Goal: Task Accomplishment & Management: Manage account settings

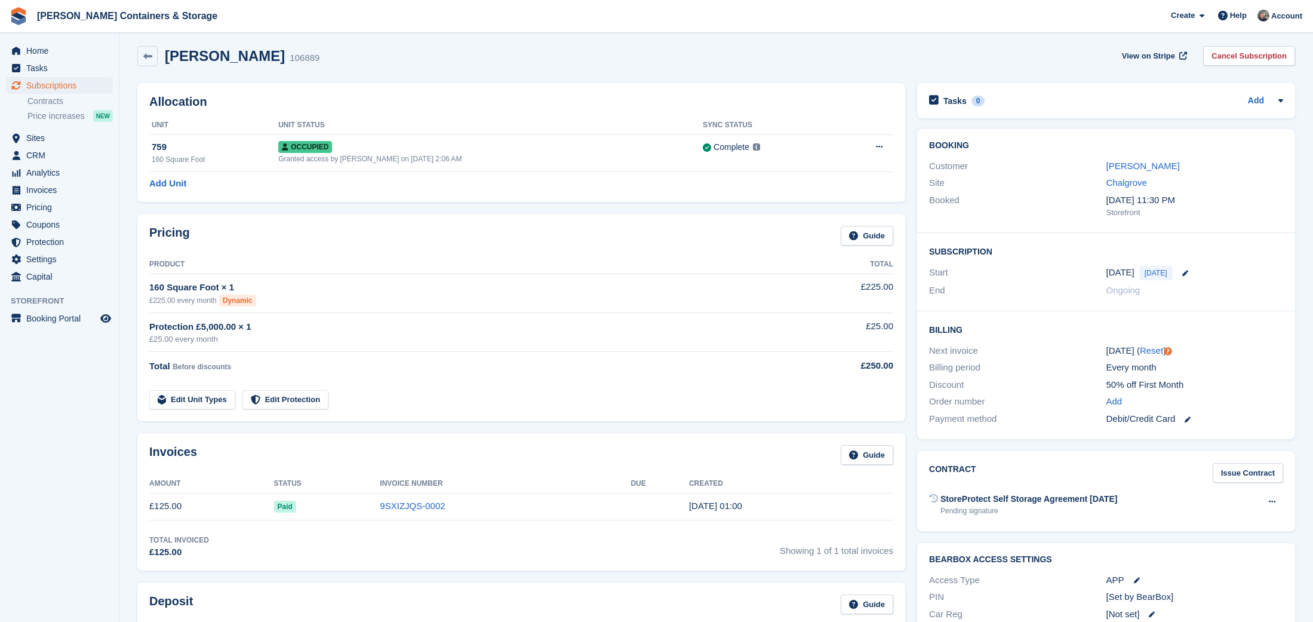
click at [51, 84] on span "Subscriptions" at bounding box center [62, 85] width 72 height 17
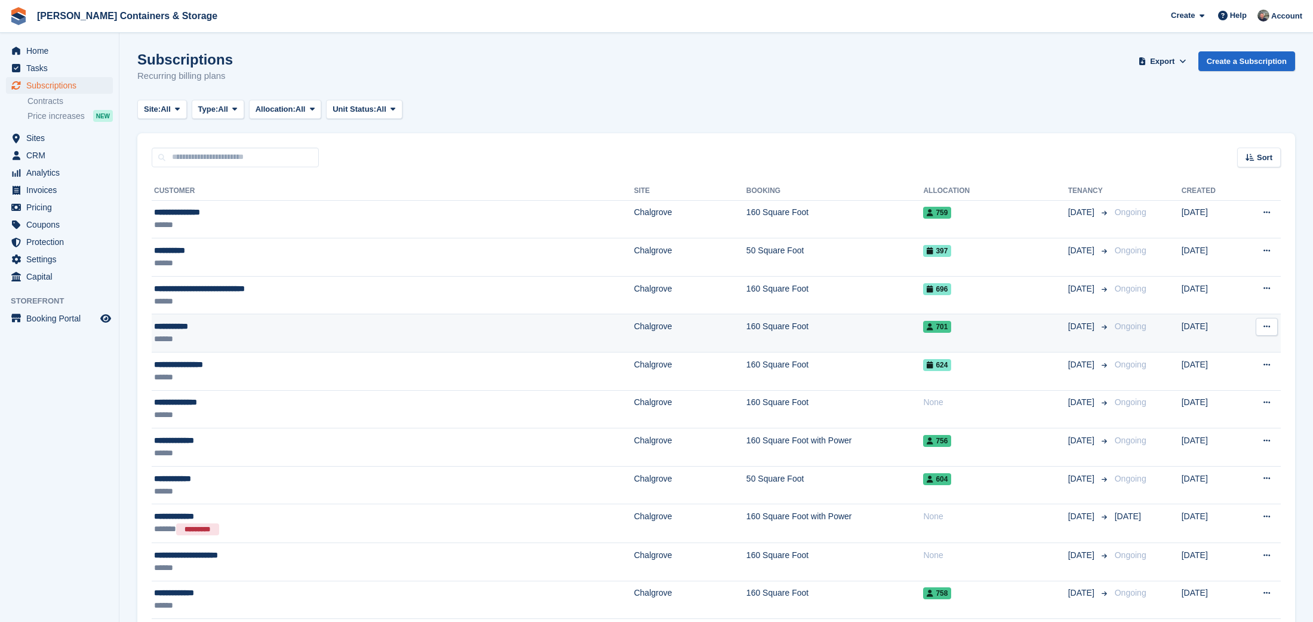
click at [276, 346] on td "**********" at bounding box center [393, 333] width 483 height 38
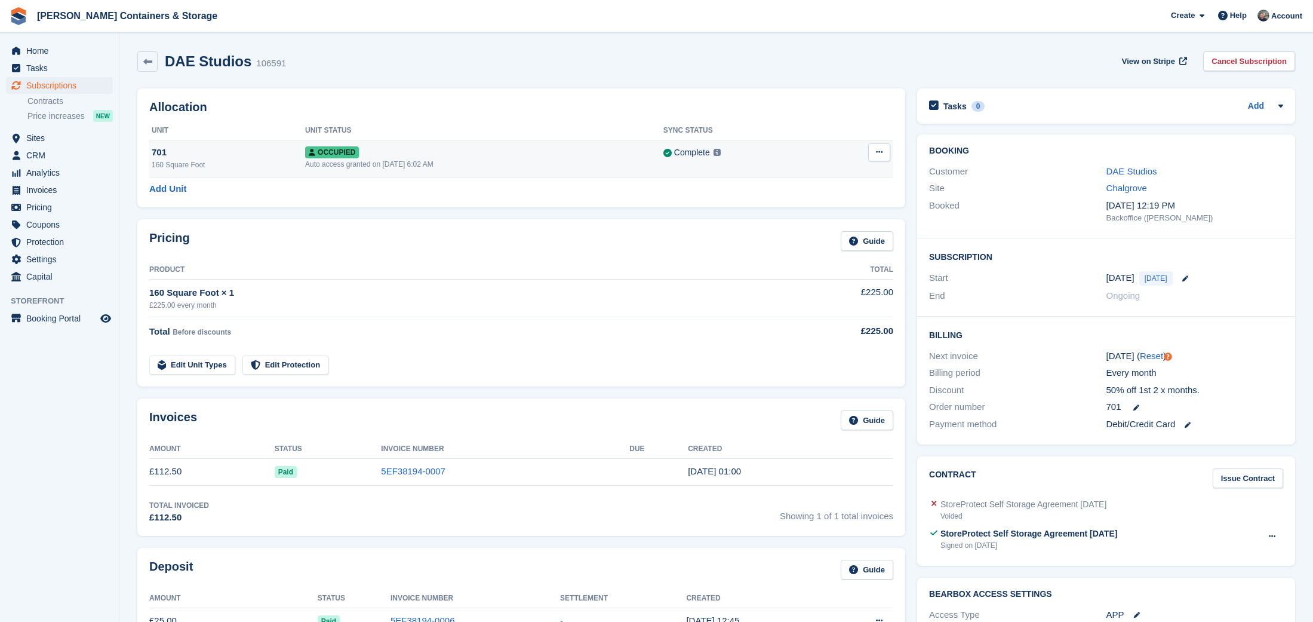
click at [508, 173] on td "Occupied Auto access granted on 8th Sep, 6:02 AM" at bounding box center [484, 158] width 358 height 37
click at [1136, 170] on link "DAE Studios" at bounding box center [1132, 171] width 51 height 10
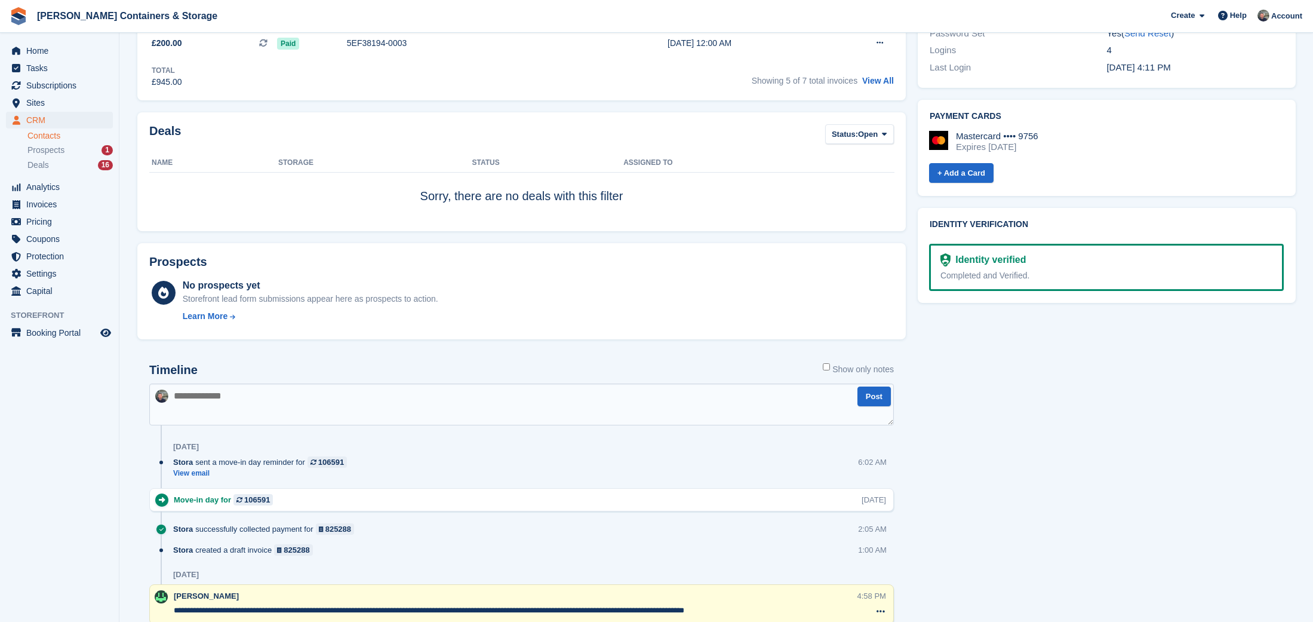
scroll to position [533, 0]
click at [43, 152] on span "Prospects" at bounding box center [45, 150] width 37 height 11
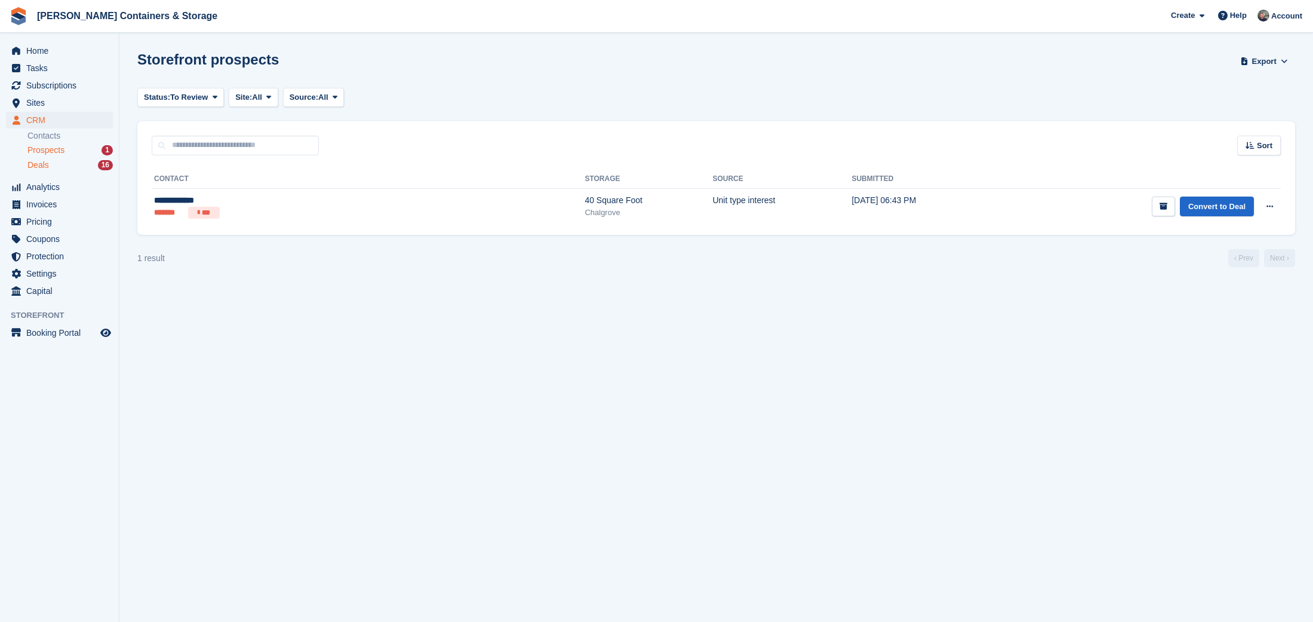
click at [40, 167] on span "Deals" at bounding box center [37, 164] width 21 height 11
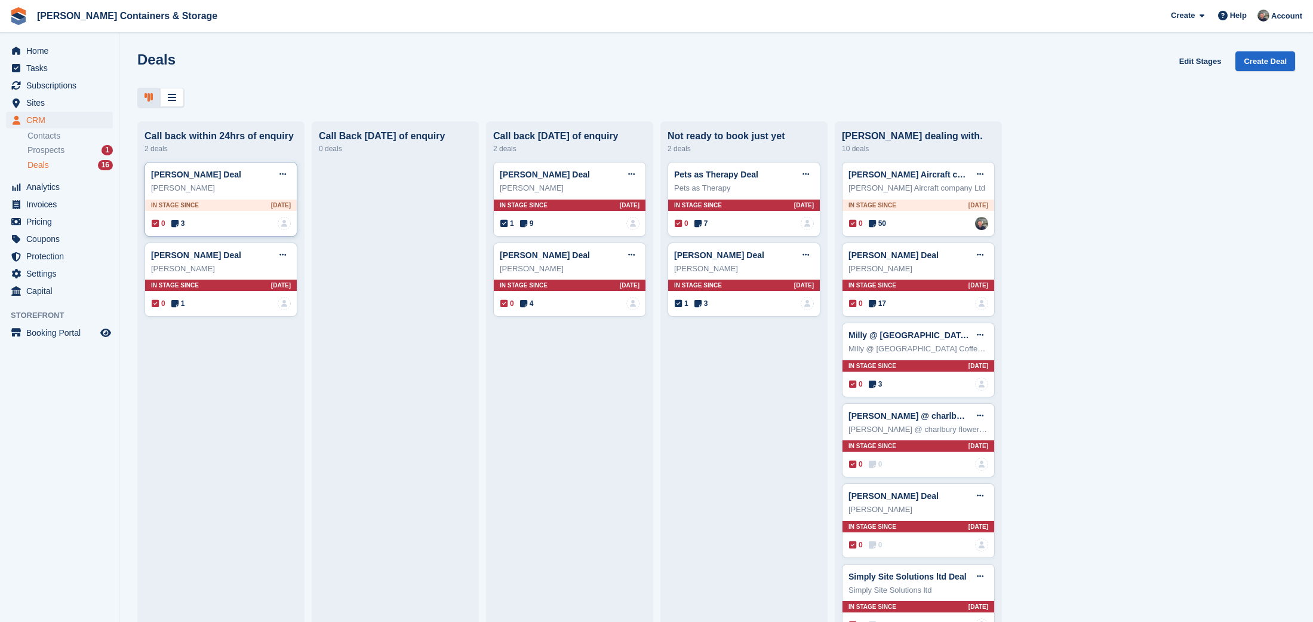
click at [185, 222] on span "3" at bounding box center [178, 223] width 14 height 11
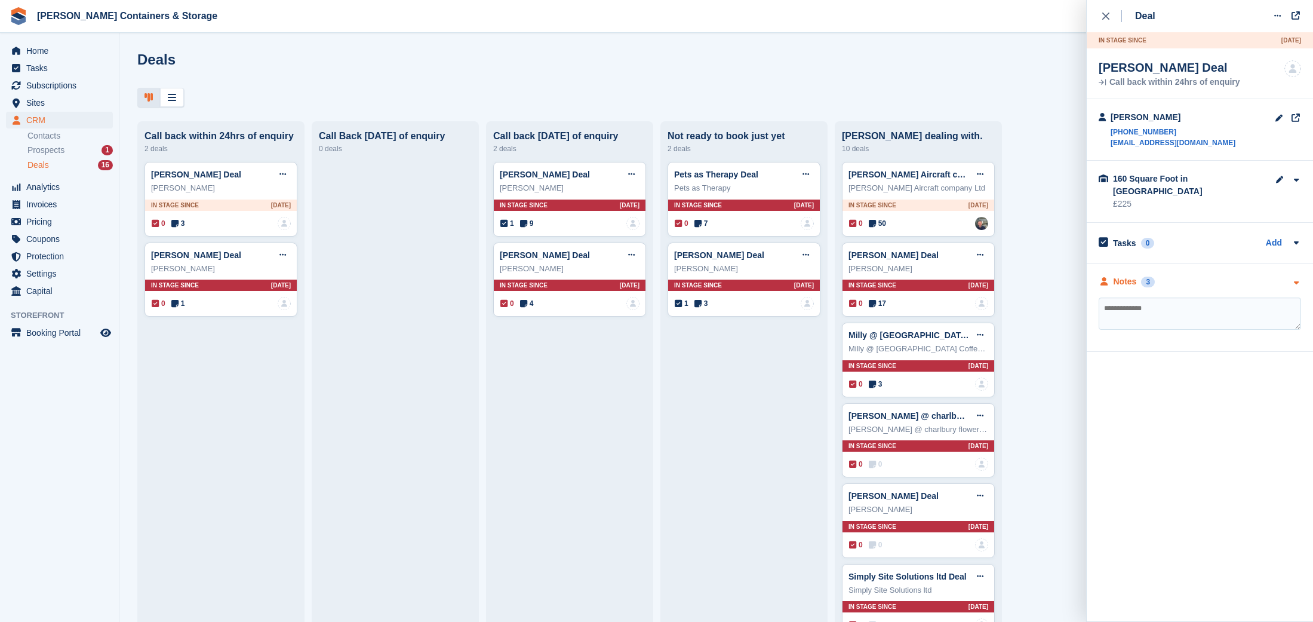
click at [1145, 263] on div "**********" at bounding box center [1200, 307] width 226 height 88
click at [1142, 275] on div "Notes 3" at bounding box center [1127, 281] width 56 height 13
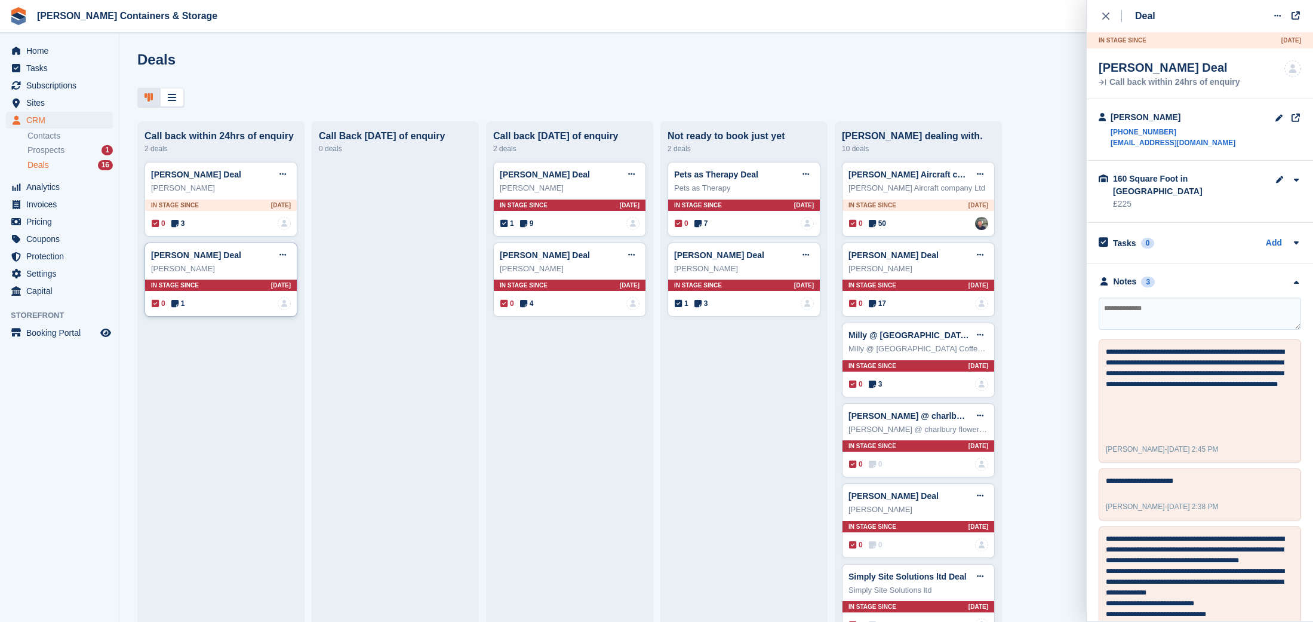
click at [179, 303] on icon at bounding box center [174, 303] width 7 height 8
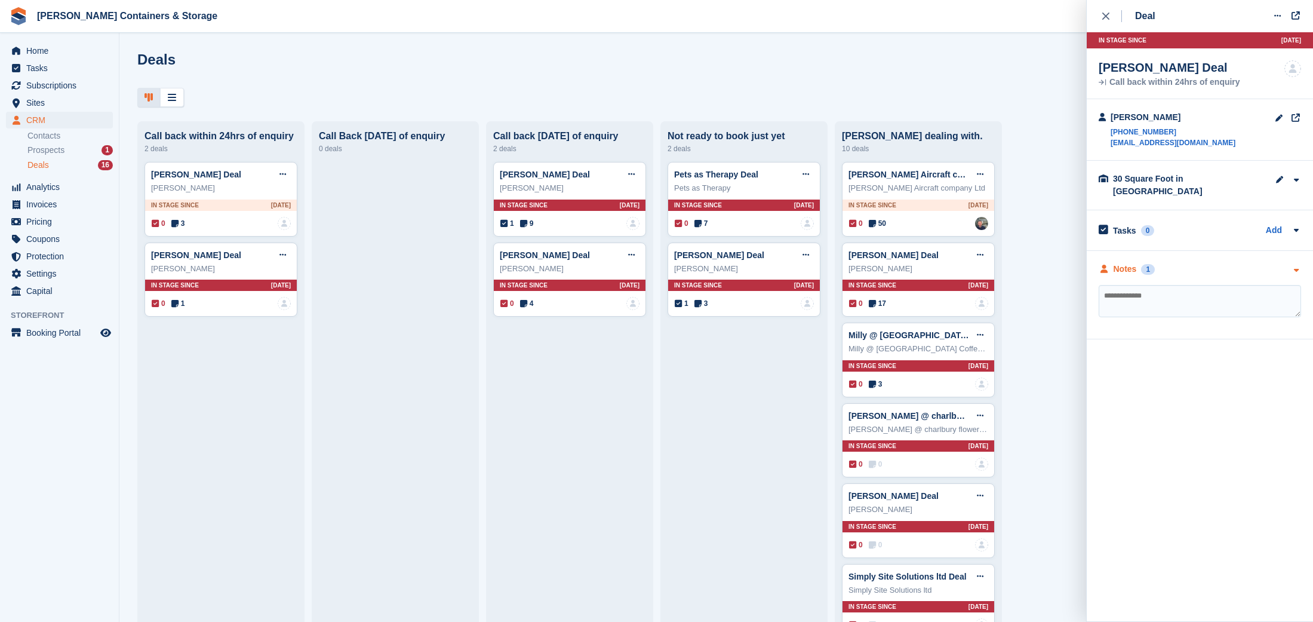
click at [1142, 263] on div "Notes 1" at bounding box center [1127, 269] width 56 height 13
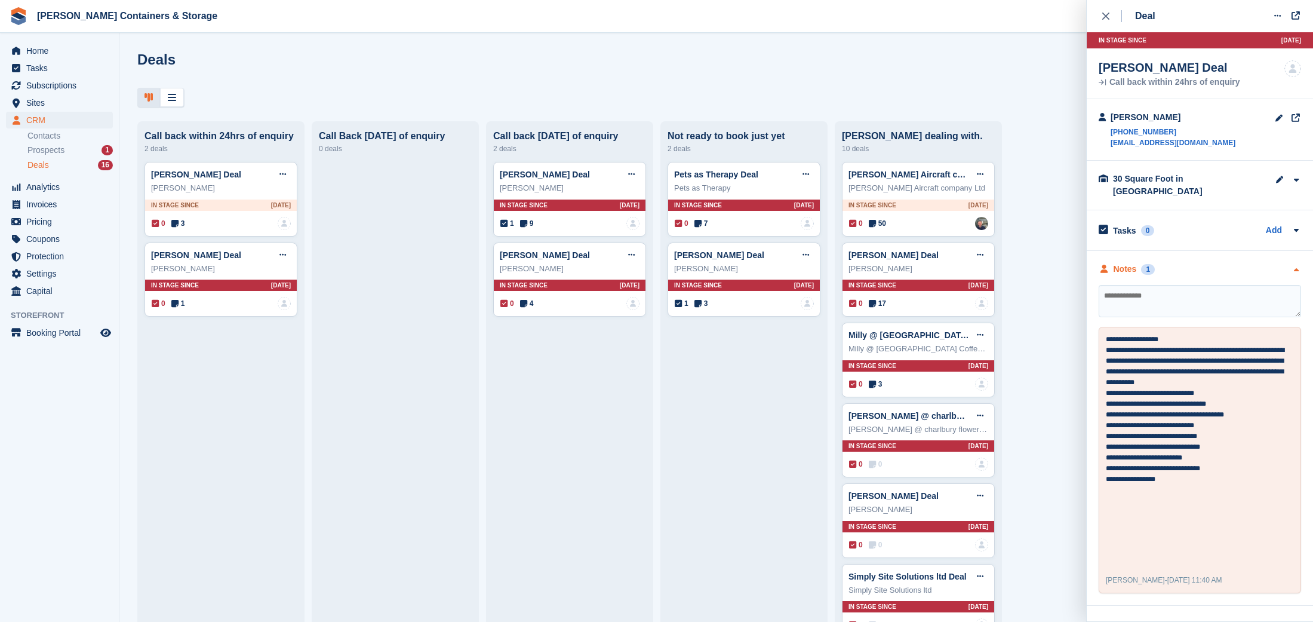
click at [1140, 263] on div "Notes 1" at bounding box center [1127, 269] width 56 height 13
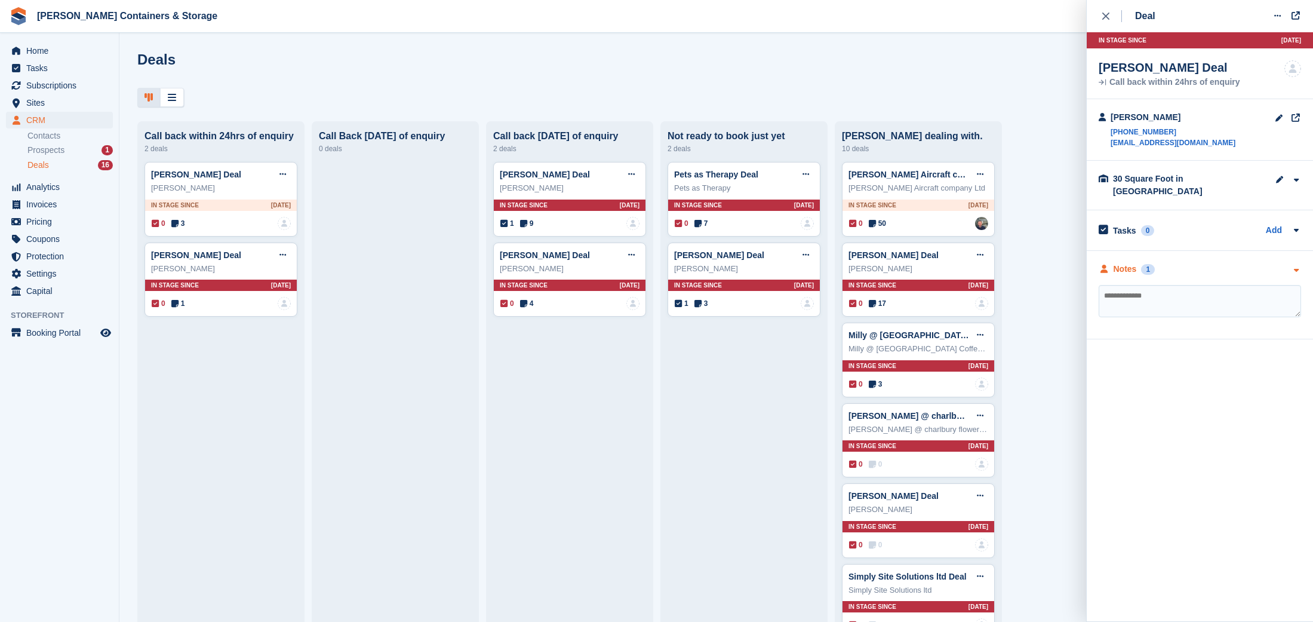
click at [1140, 263] on div "Notes 1" at bounding box center [1127, 269] width 56 height 13
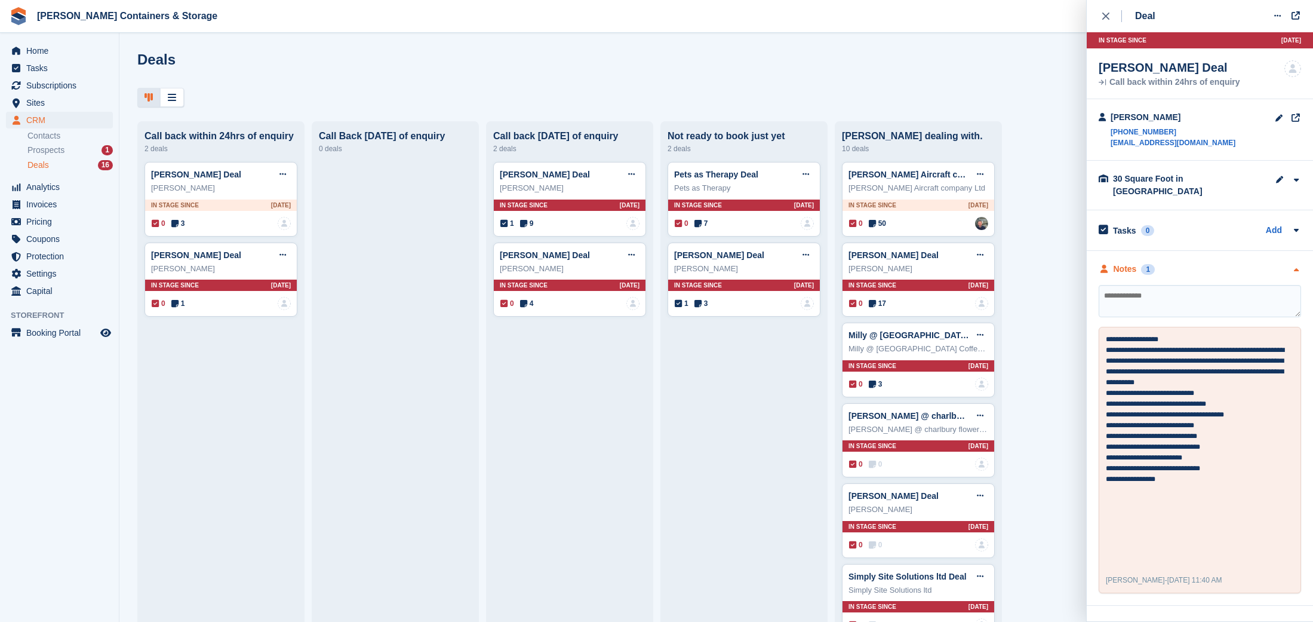
click at [1140, 263] on div "Notes 1" at bounding box center [1127, 269] width 56 height 13
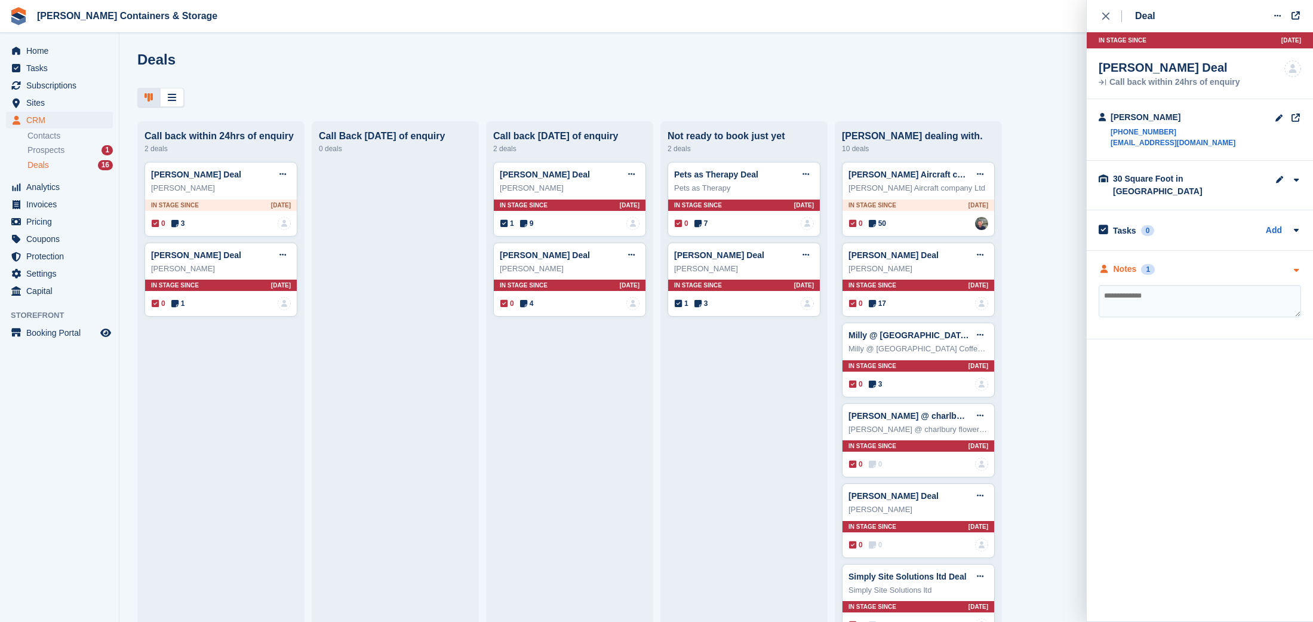
click at [1140, 263] on div "Notes 1" at bounding box center [1127, 269] width 56 height 13
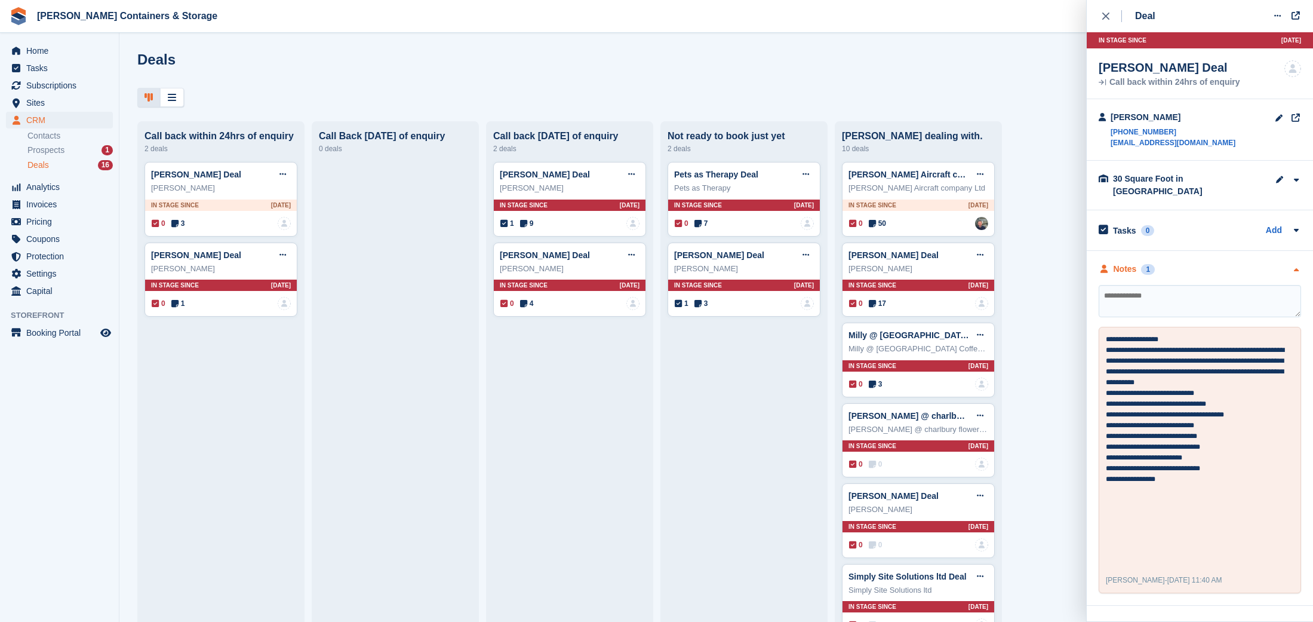
click at [1140, 263] on div "Notes 1" at bounding box center [1127, 269] width 56 height 13
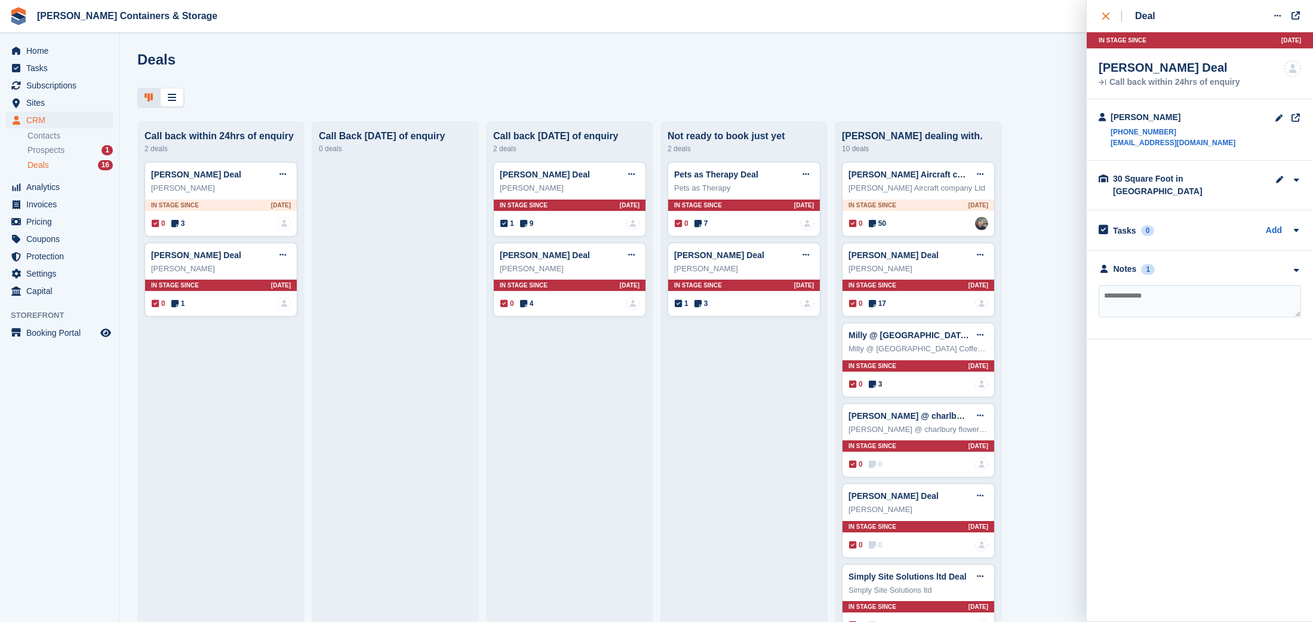
click at [1109, 15] on icon "close" at bounding box center [1105, 16] width 7 height 7
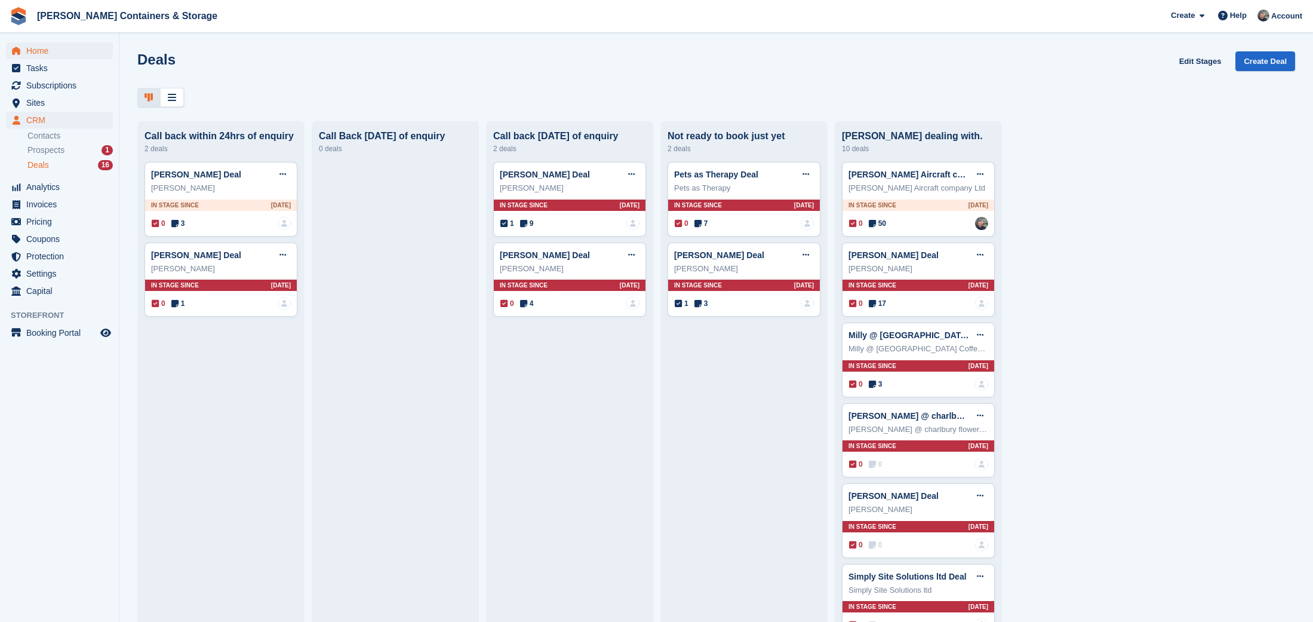
click at [29, 43] on span "Home" at bounding box center [62, 50] width 72 height 17
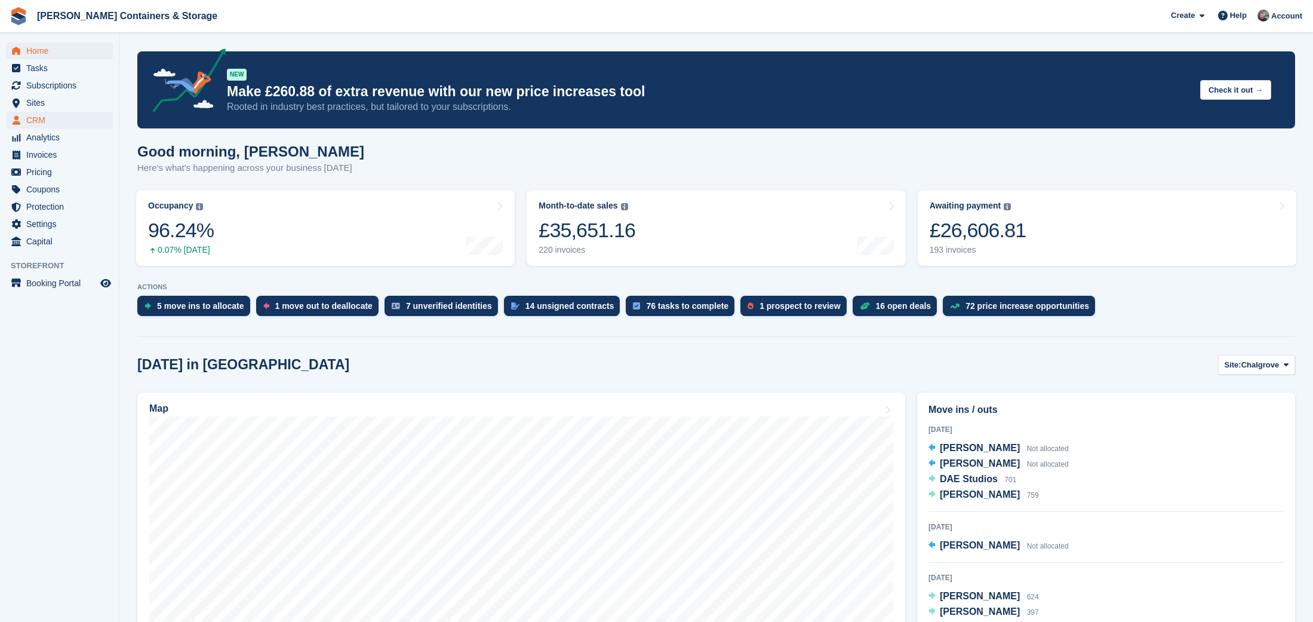
scroll to position [-1, 0]
click at [66, 125] on span "CRM" at bounding box center [62, 120] width 72 height 17
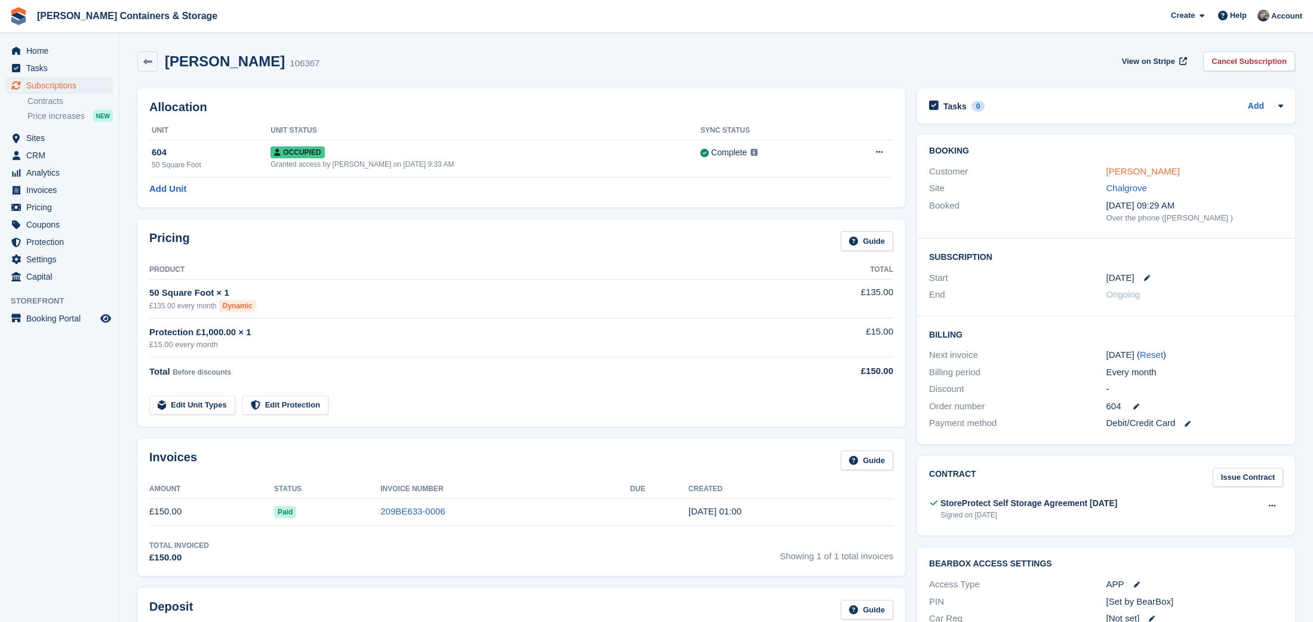
click at [1150, 165] on div "[PERSON_NAME]" at bounding box center [1195, 172] width 177 height 14
click at [1152, 170] on link "[PERSON_NAME]" at bounding box center [1143, 171] width 73 height 10
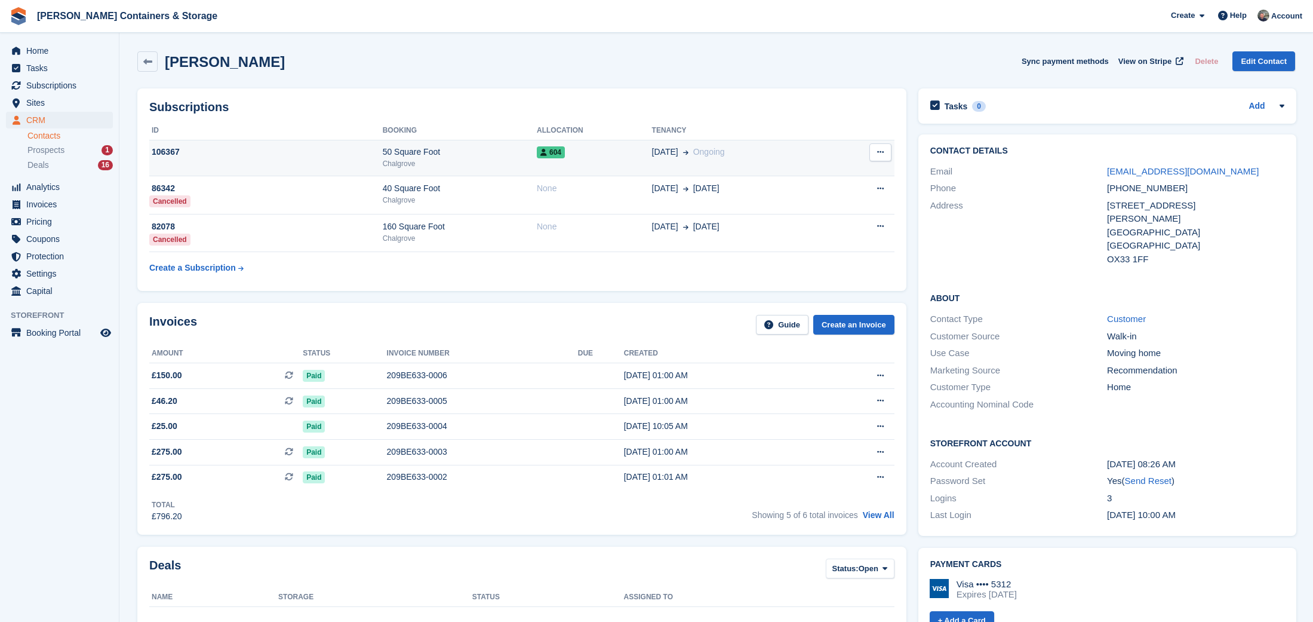
click at [624, 148] on div "604" at bounding box center [594, 152] width 115 height 13
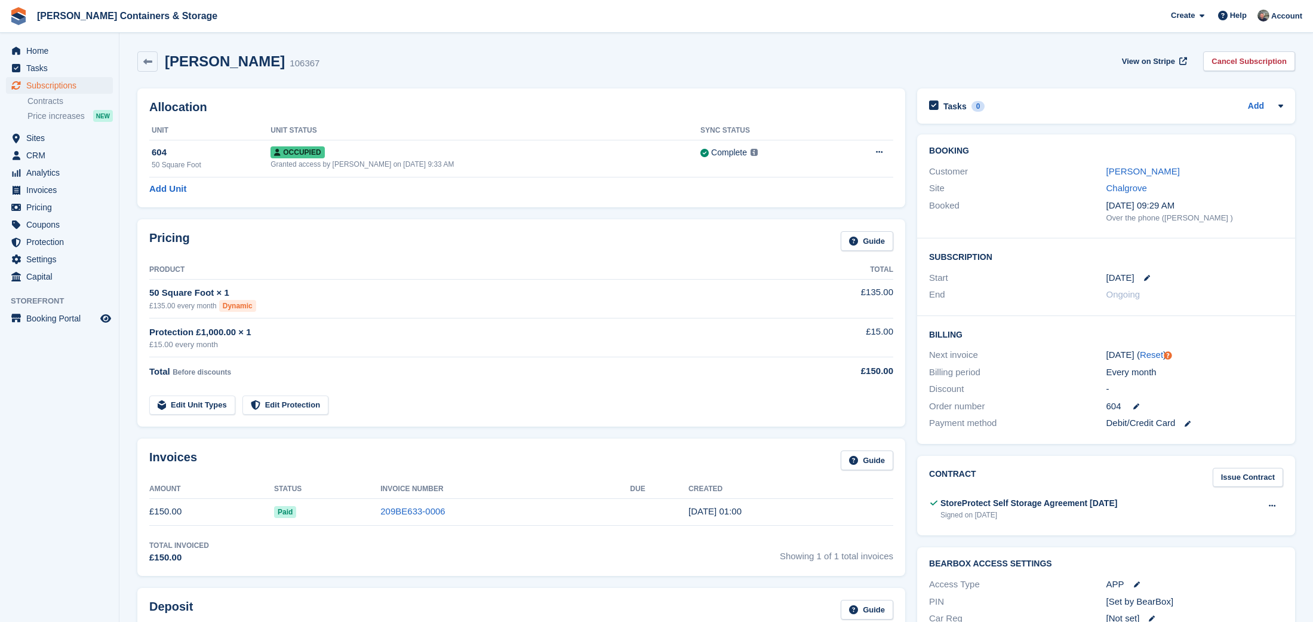
drag, startPoint x: 50, startPoint y: 53, endPoint x: 432, endPoint y: 45, distance: 382.9
click at [52, 53] on span "Home" at bounding box center [62, 50] width 72 height 17
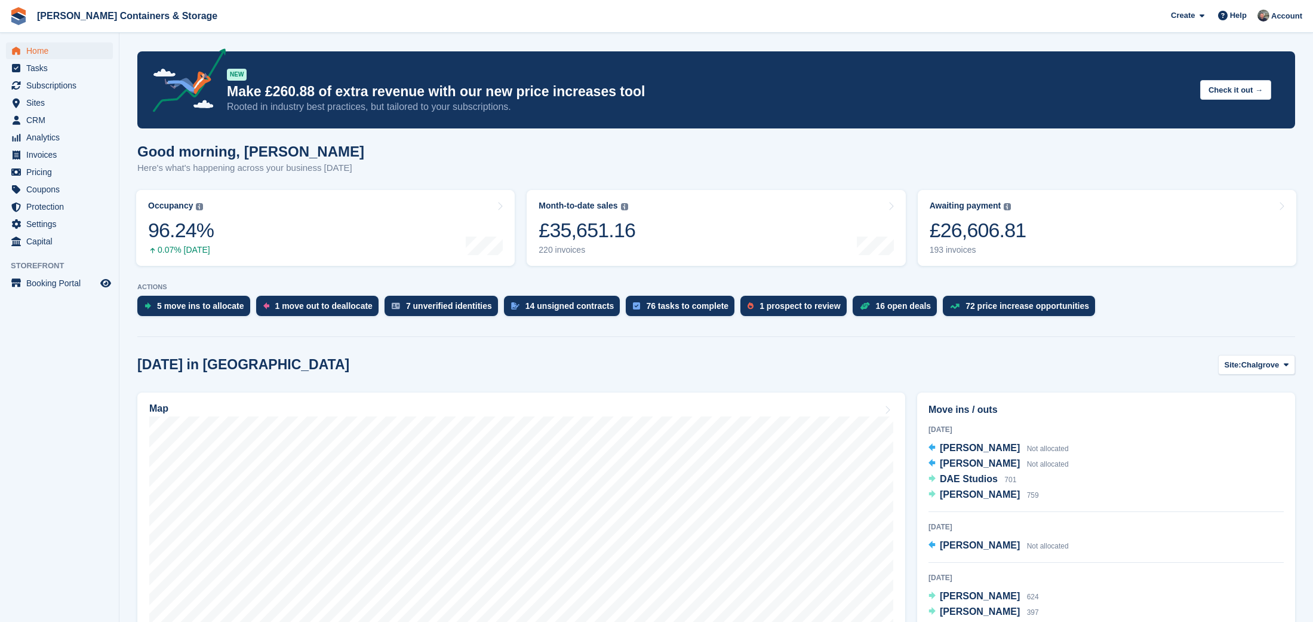
drag, startPoint x: 1277, startPoint y: 373, endPoint x: 1273, endPoint y: 389, distance: 17.4
click at [1277, 373] on button "Site: Chalgrove" at bounding box center [1257, 365] width 78 height 20
click at [1271, 415] on link "Container Rentals" at bounding box center [1238, 414] width 104 height 21
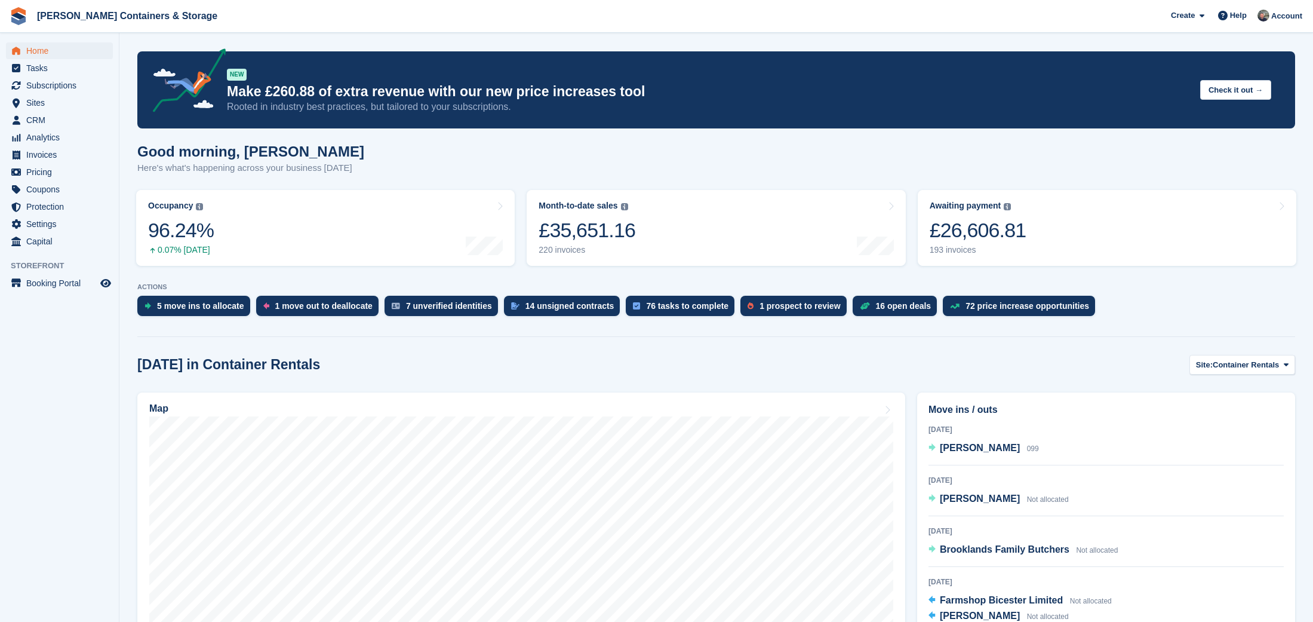
click at [1258, 371] on button "Site: Container Rentals" at bounding box center [1243, 365] width 106 height 20
click at [1256, 390] on link "Chalgrove" at bounding box center [1238, 392] width 104 height 21
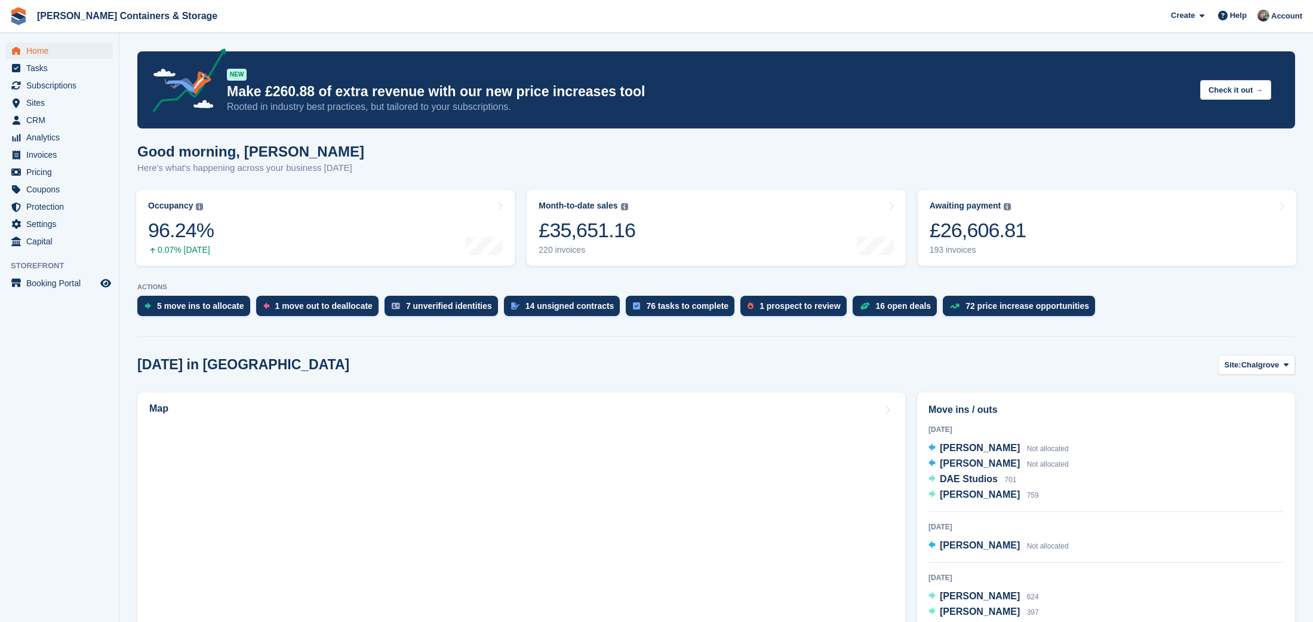
click at [1252, 360] on span "Chalgrove" at bounding box center [1261, 365] width 38 height 12
click at [1245, 416] on link "Container Rentals" at bounding box center [1238, 414] width 104 height 21
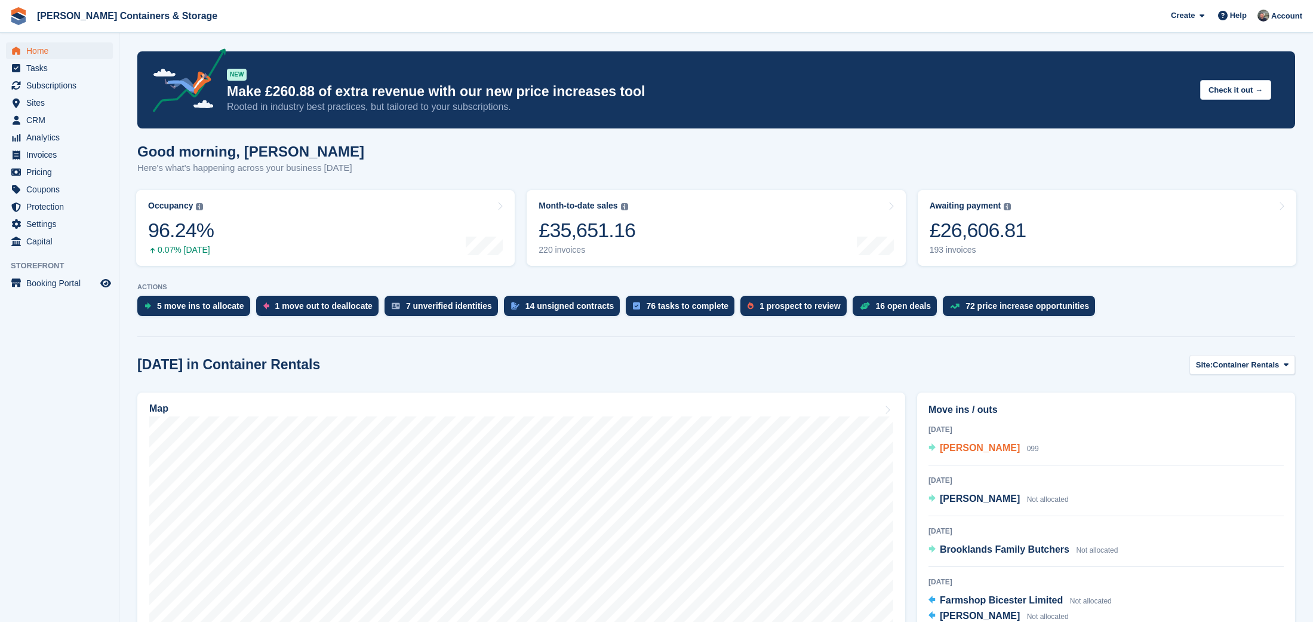
click at [955, 446] on span "Ruth Platt" at bounding box center [980, 448] width 80 height 10
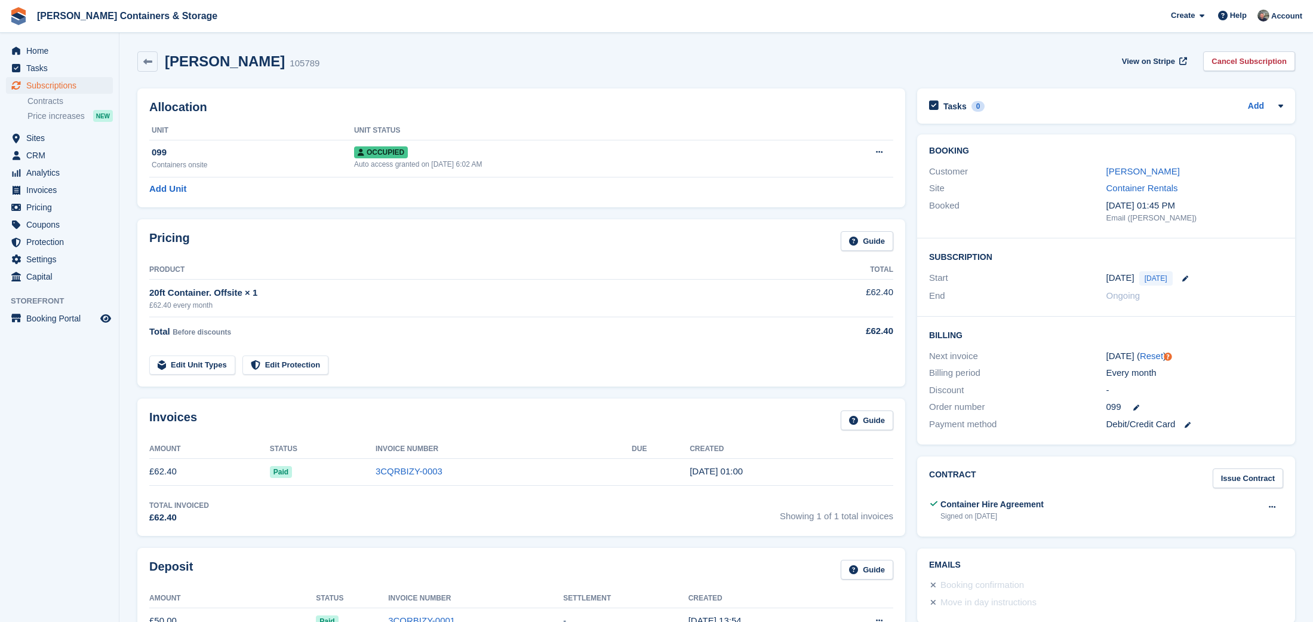
click at [1131, 174] on link "[PERSON_NAME]" at bounding box center [1143, 171] width 73 height 10
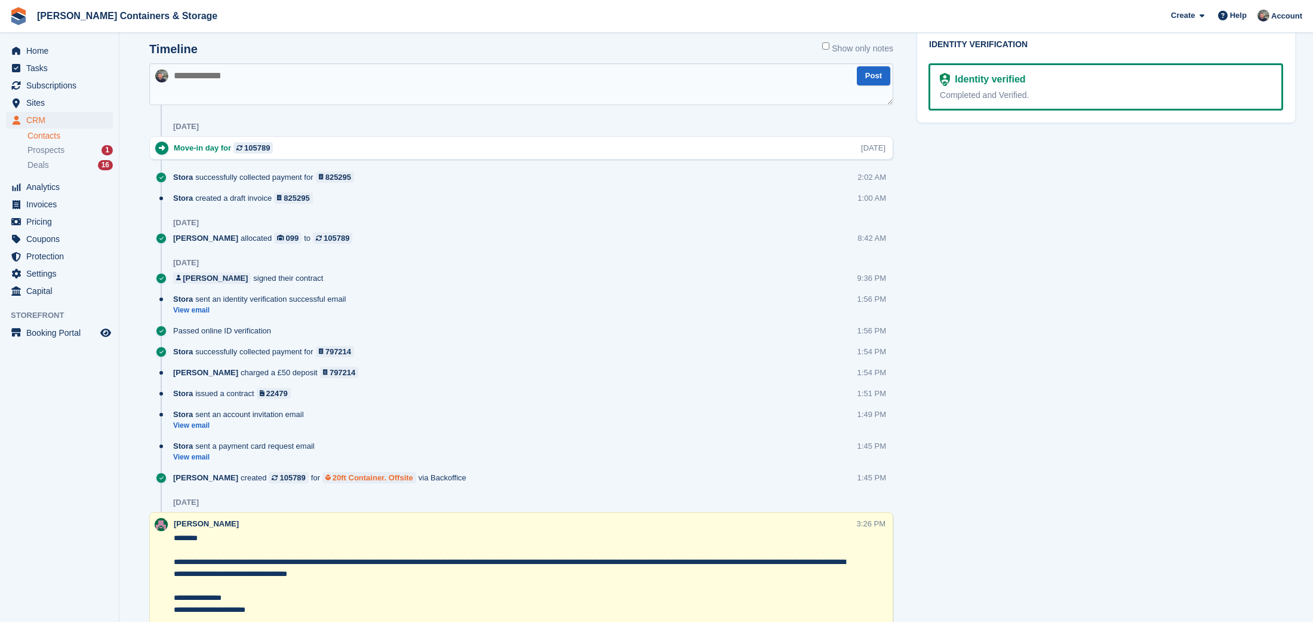
scroll to position [618, 0]
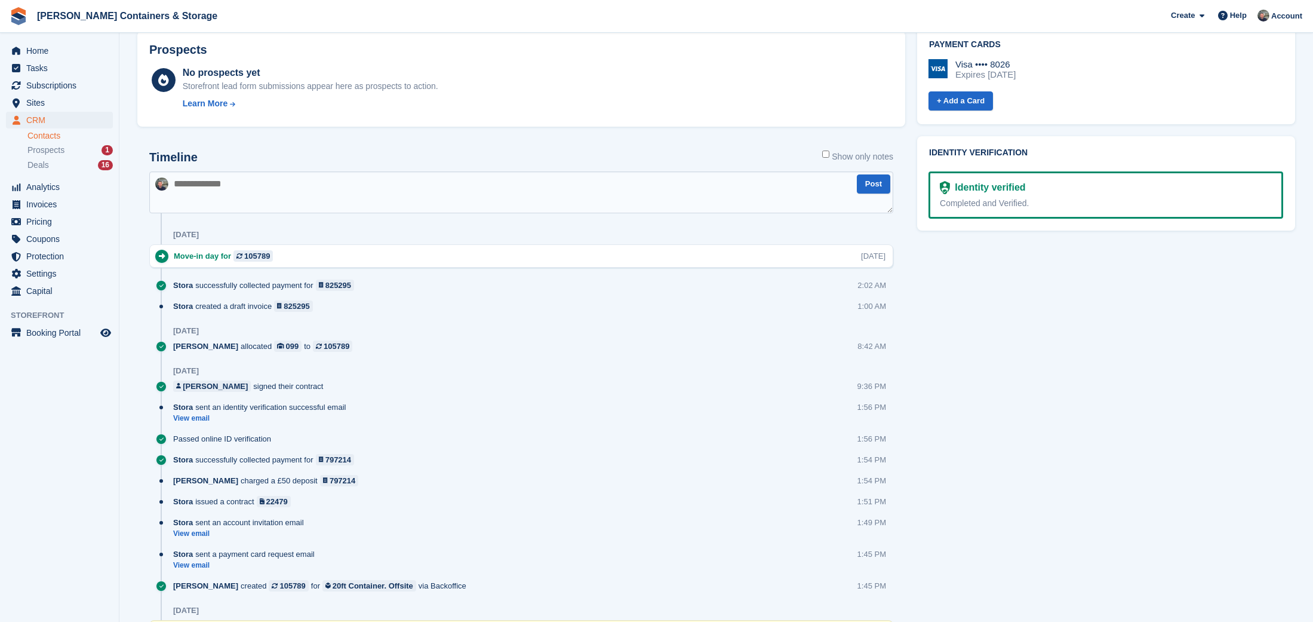
click at [307, 206] on textarea at bounding box center [521, 192] width 744 height 42
type textarea "**********"
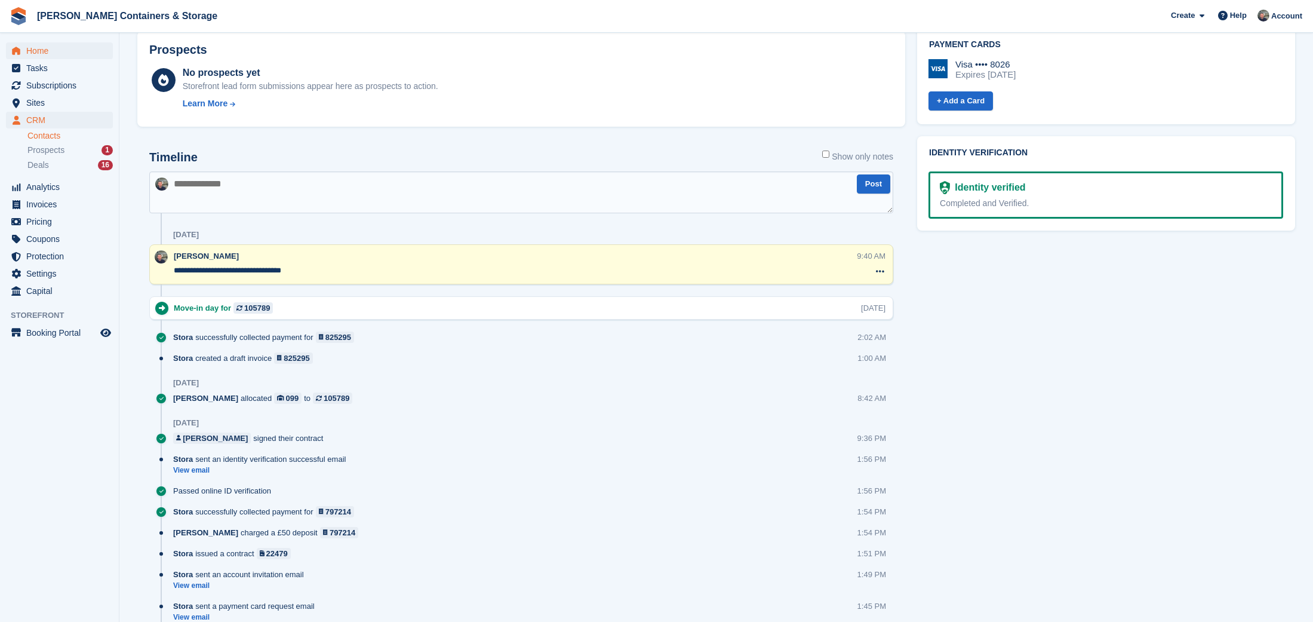
click at [86, 44] on span "Home" at bounding box center [62, 50] width 72 height 17
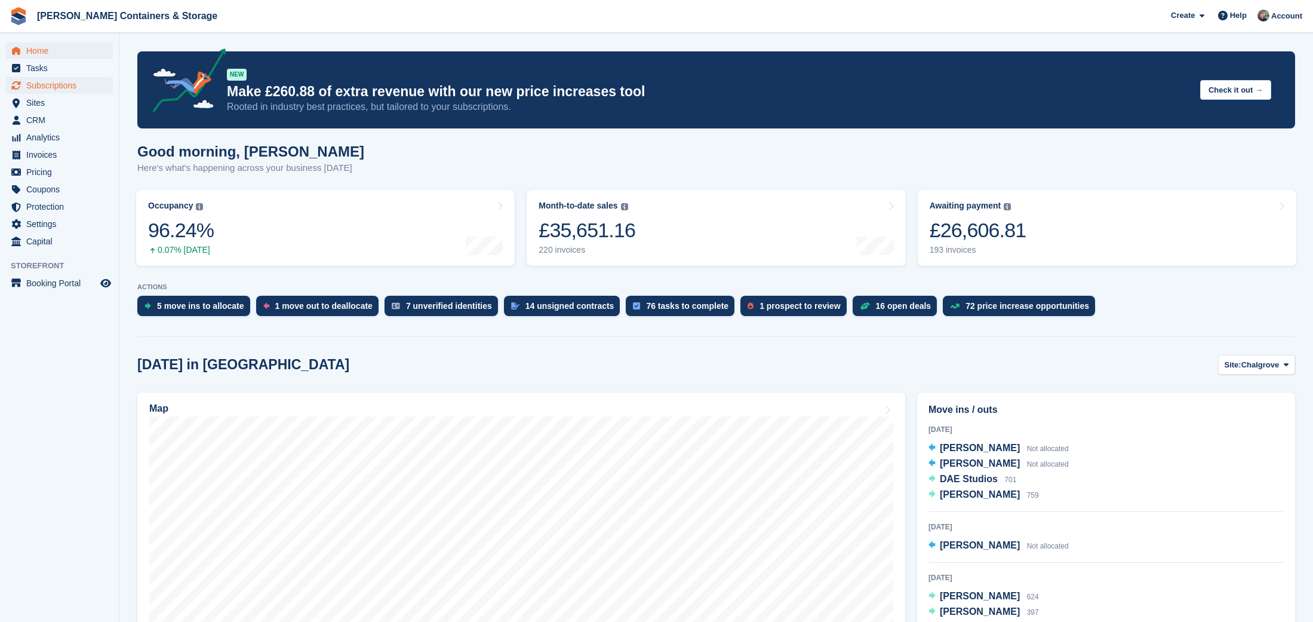
click at [60, 86] on span "Subscriptions" at bounding box center [62, 85] width 72 height 17
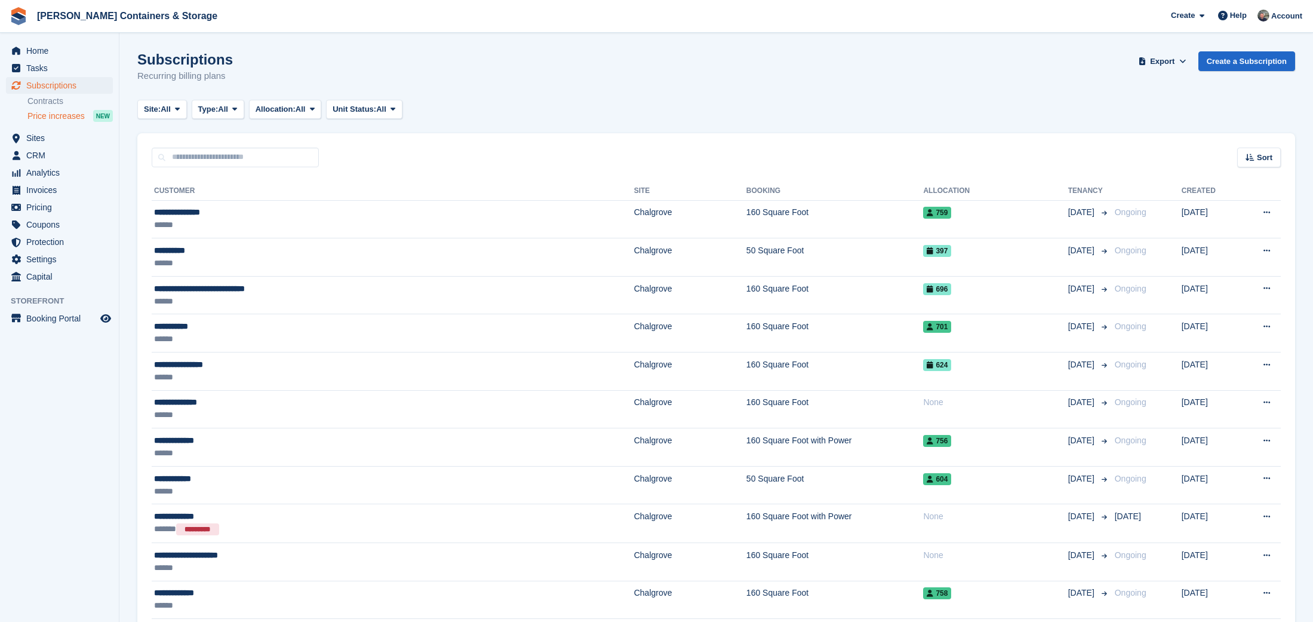
click at [69, 115] on span "Price increases" at bounding box center [55, 115] width 57 height 11
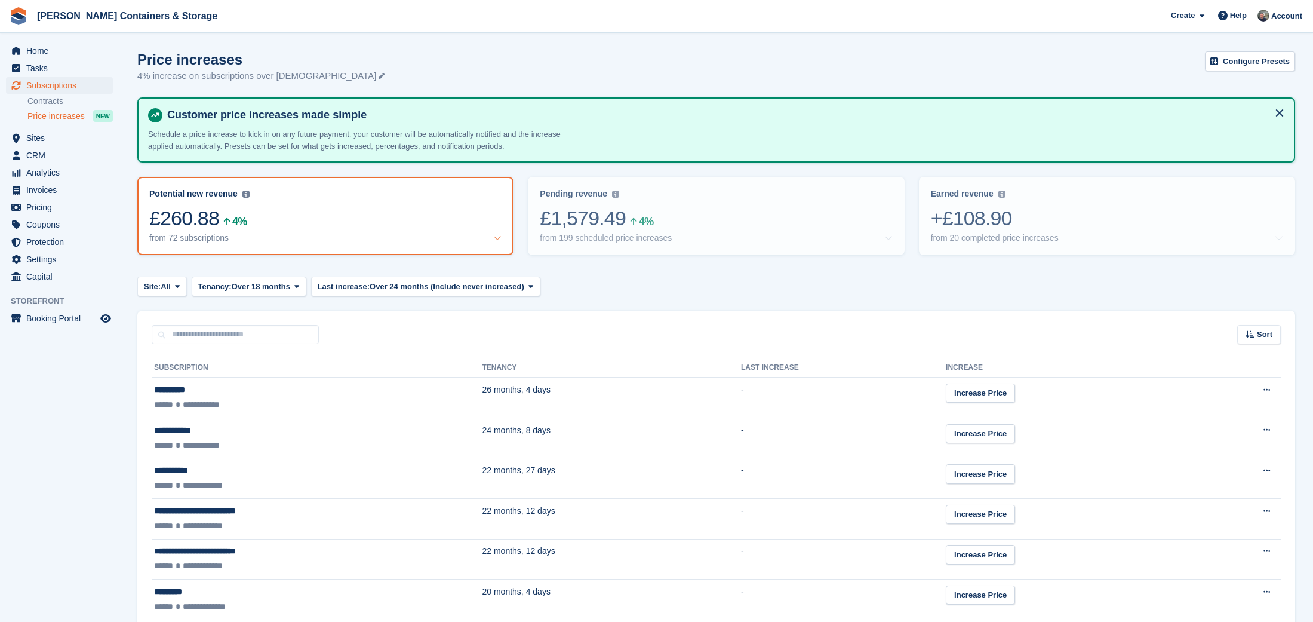
click at [51, 160] on span "CRM" at bounding box center [62, 155] width 72 height 17
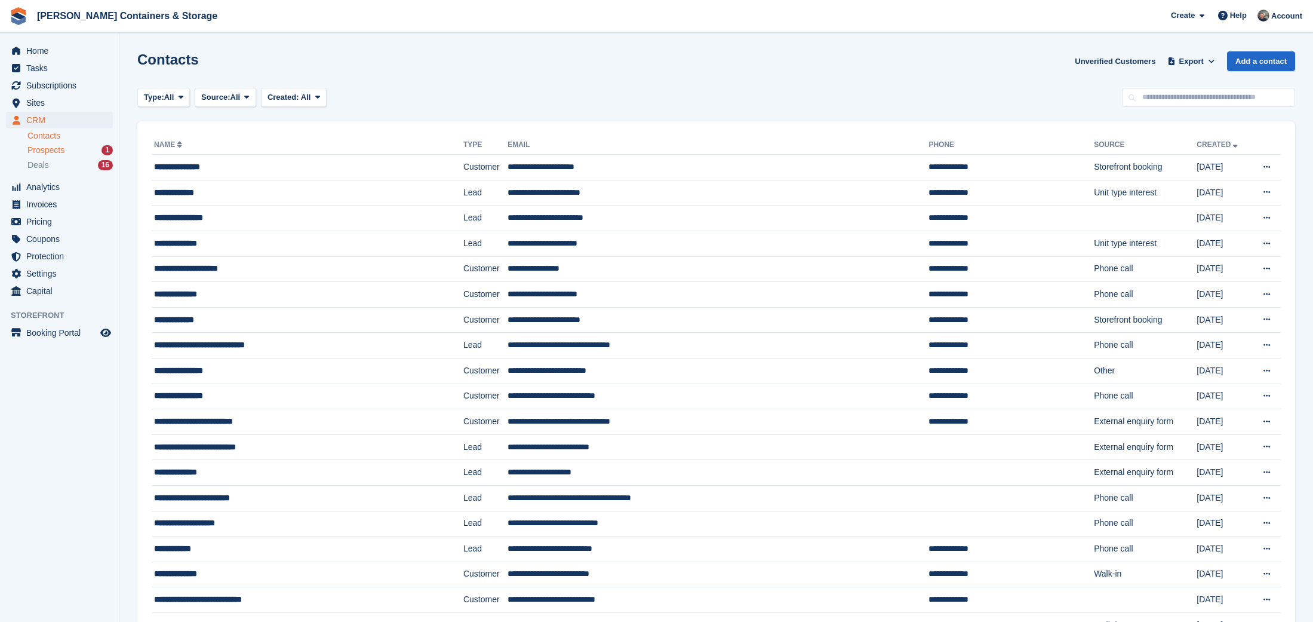
click at [64, 148] on span "Prospects" at bounding box center [45, 150] width 37 height 11
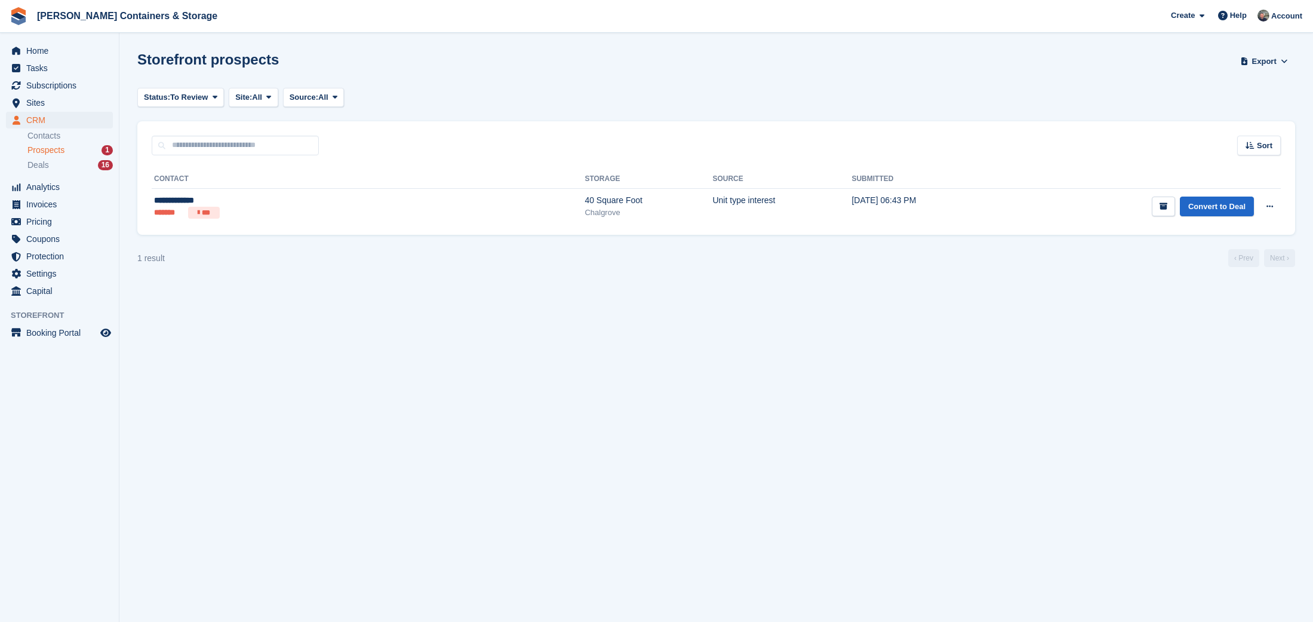
click at [67, 152] on div "Prospects 1" at bounding box center [69, 150] width 85 height 11
click at [66, 165] on div "Deals 16" at bounding box center [69, 164] width 85 height 11
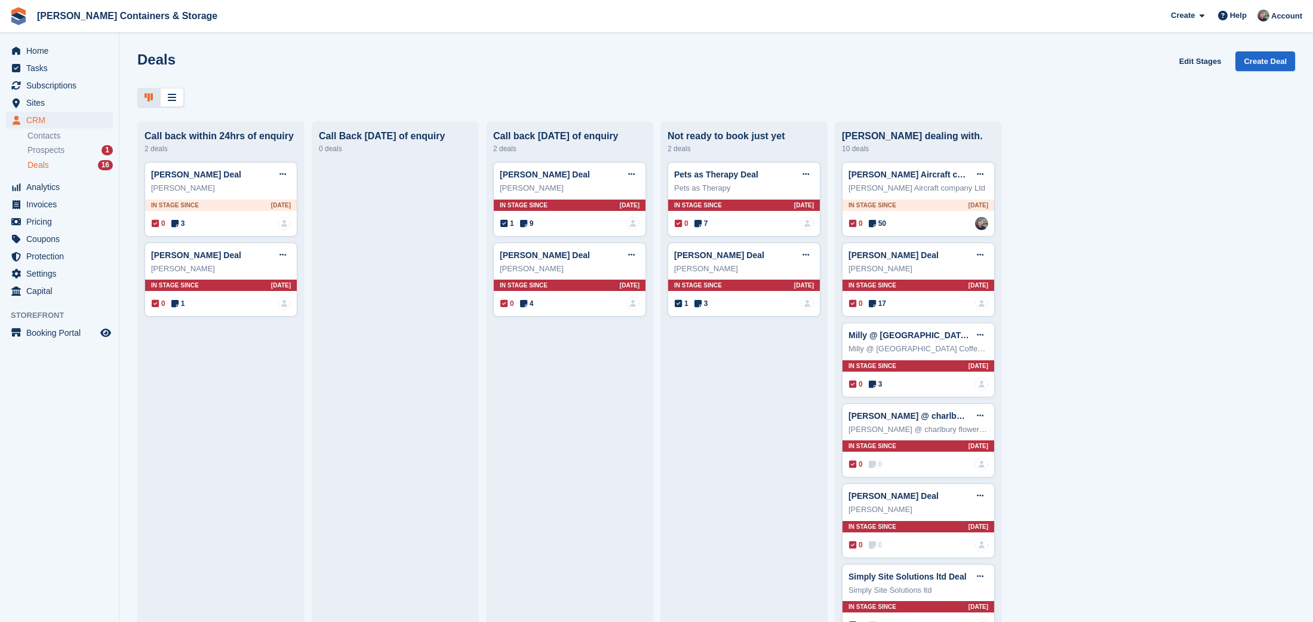
click at [65, 167] on div "Deals 16" at bounding box center [69, 164] width 85 height 11
click at [50, 57] on span "Home" at bounding box center [62, 50] width 72 height 17
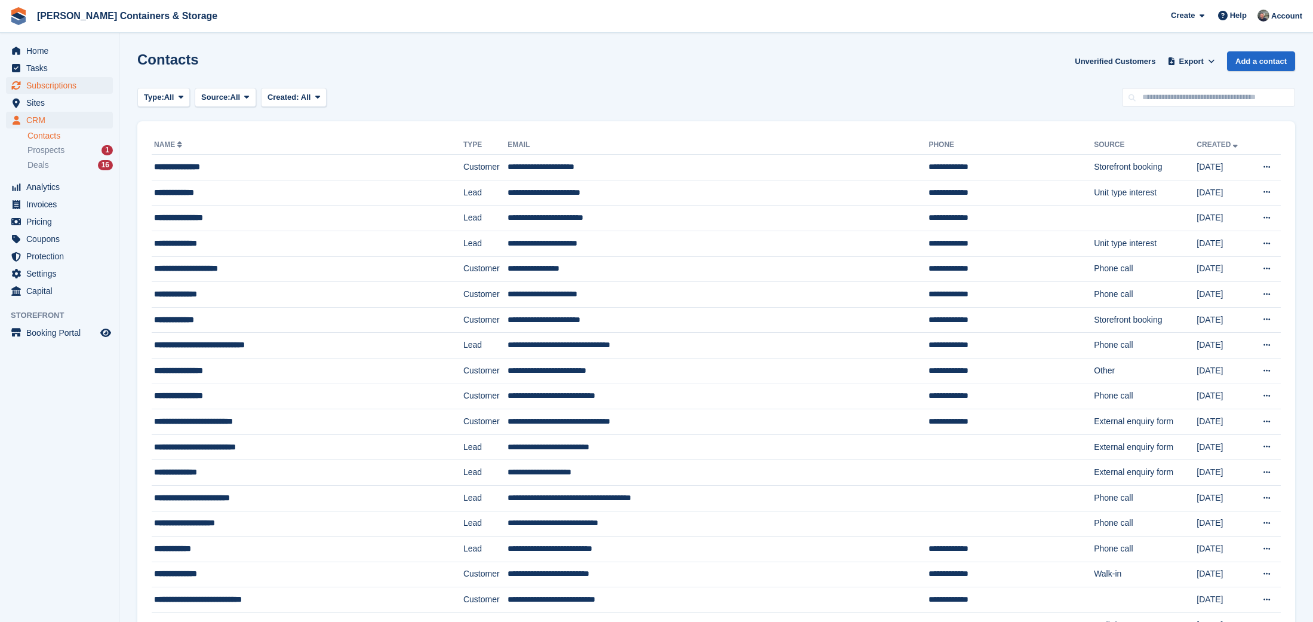
click at [74, 86] on span "Subscriptions" at bounding box center [62, 85] width 72 height 17
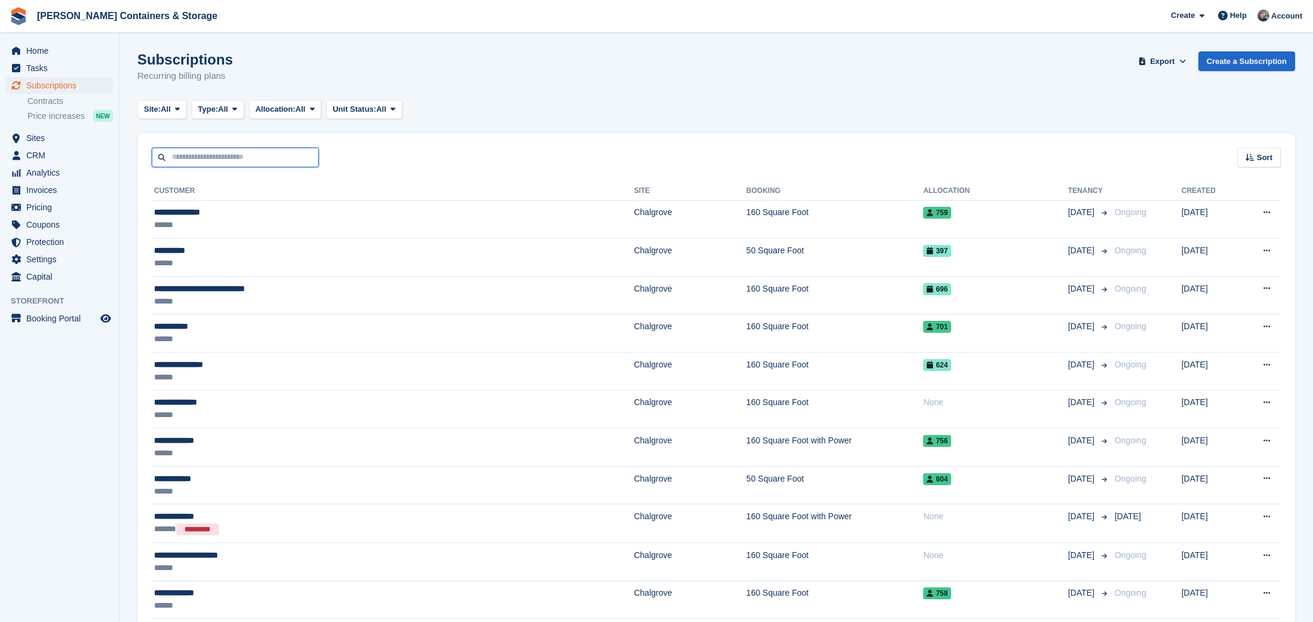
click at [214, 153] on input "text" at bounding box center [235, 158] width 167 height 20
type input "****"
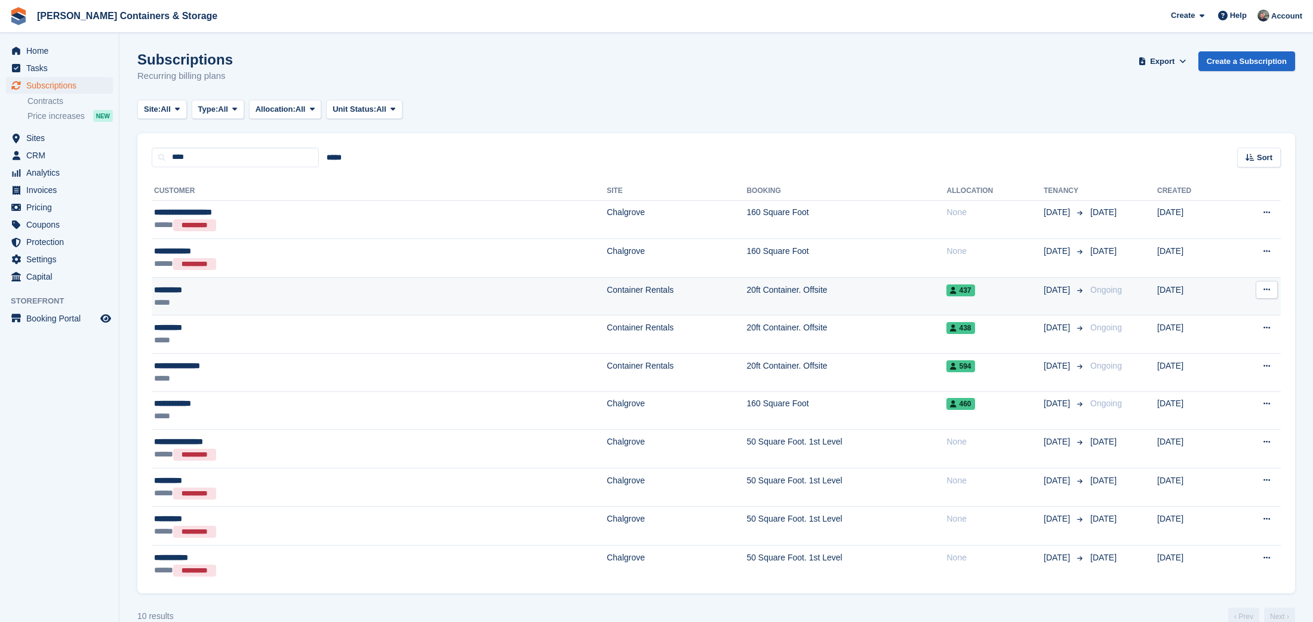
click at [607, 307] on td "Container Rentals" at bounding box center [677, 296] width 140 height 38
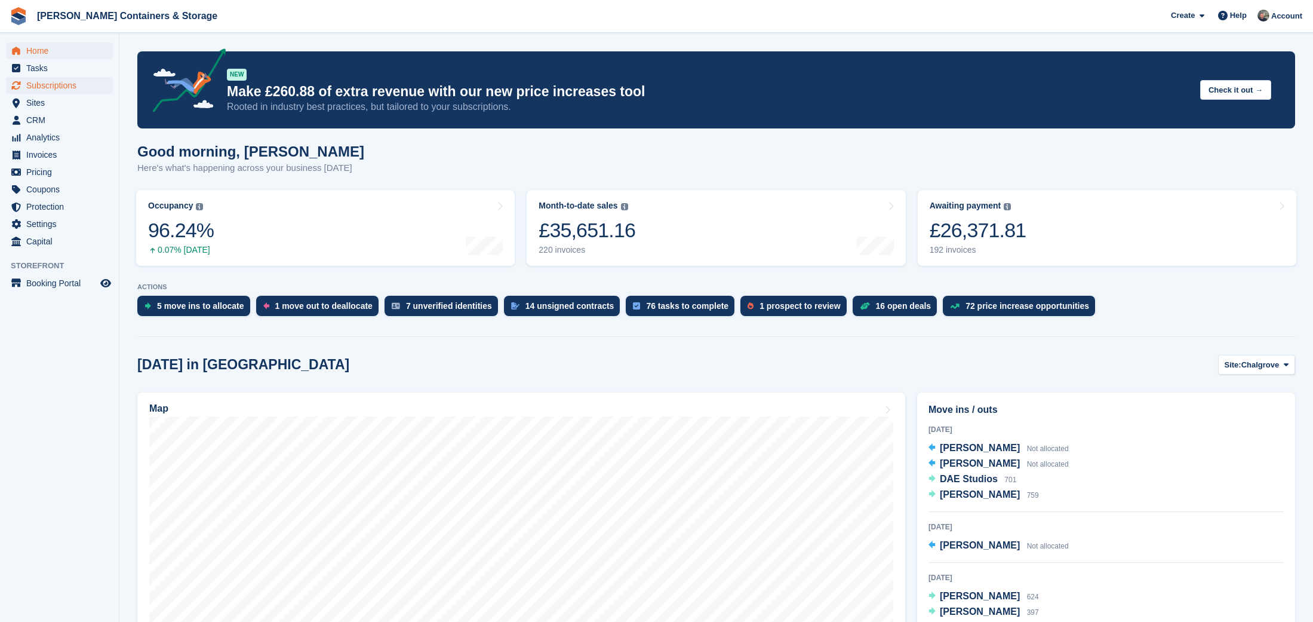
click at [56, 83] on span "Subscriptions" at bounding box center [62, 85] width 72 height 17
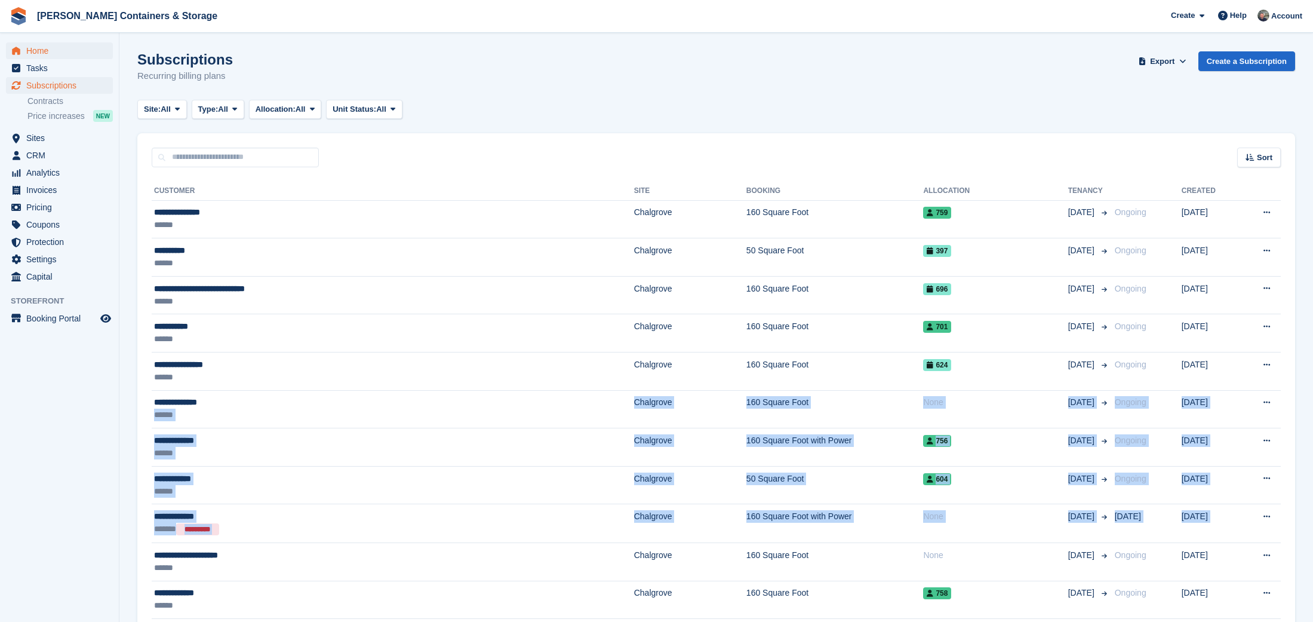
click at [48, 45] on span "Home" at bounding box center [62, 50] width 72 height 17
click at [56, 188] on span "Invoices" at bounding box center [62, 190] width 72 height 17
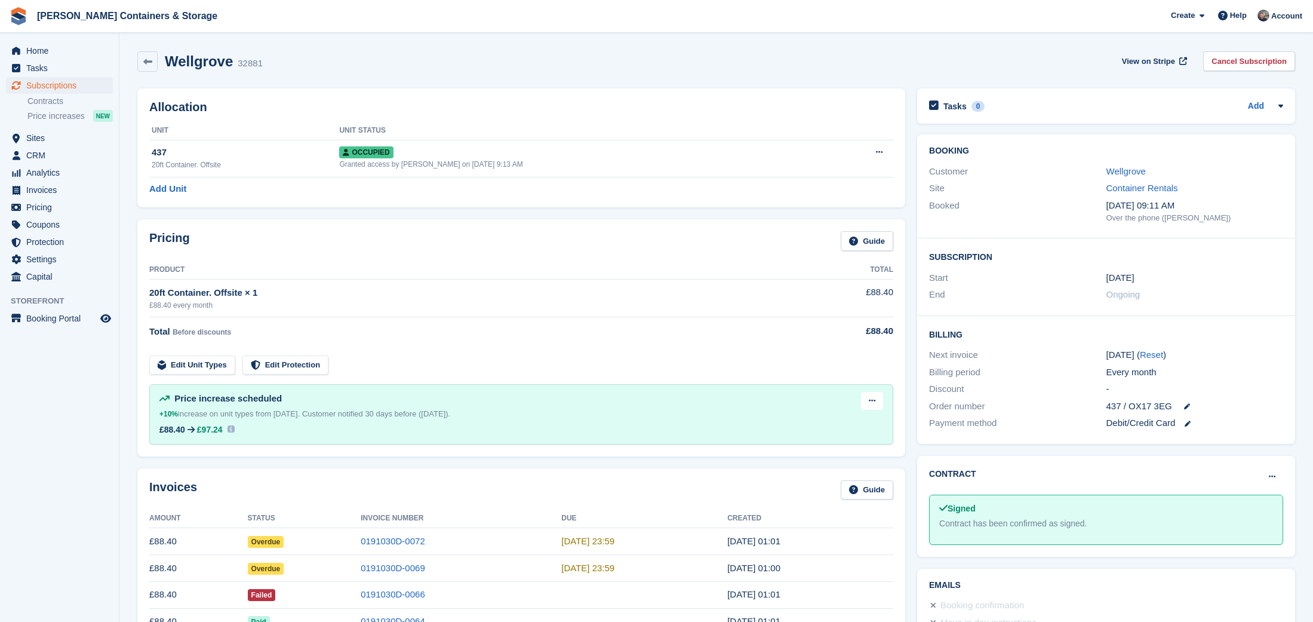
click at [1129, 179] on div "Customer Wellgrove" at bounding box center [1106, 171] width 354 height 17
click at [1116, 174] on link "Wellgrove" at bounding box center [1126, 171] width 39 height 10
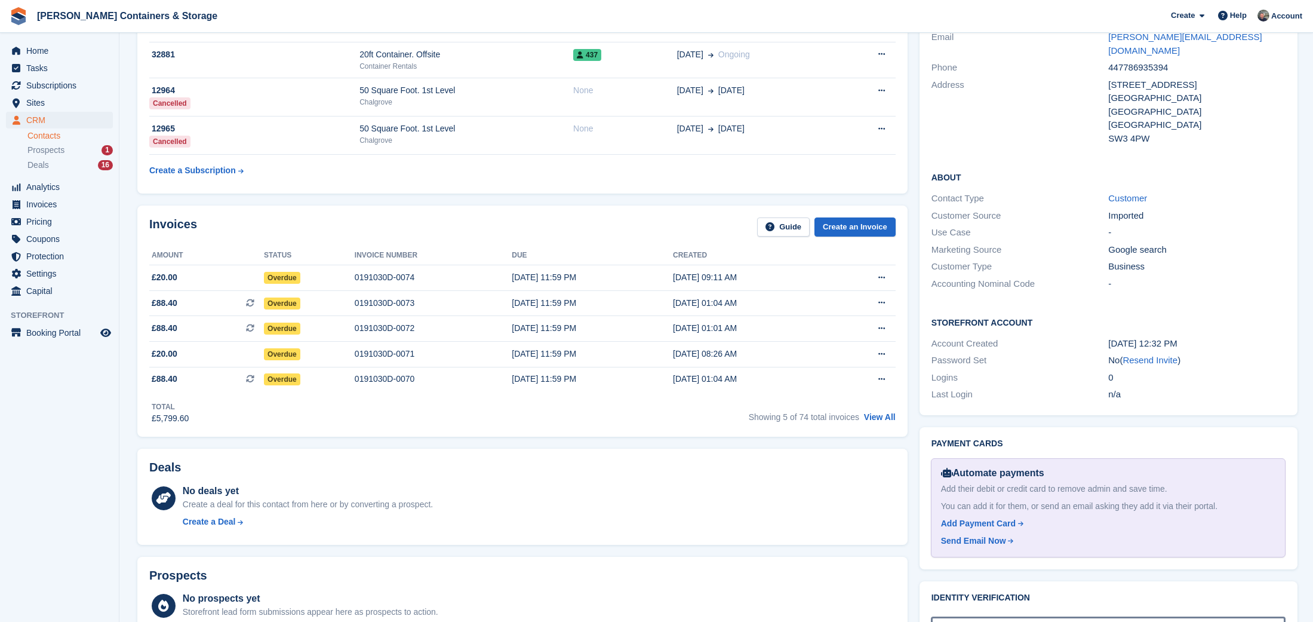
scroll to position [269, 0]
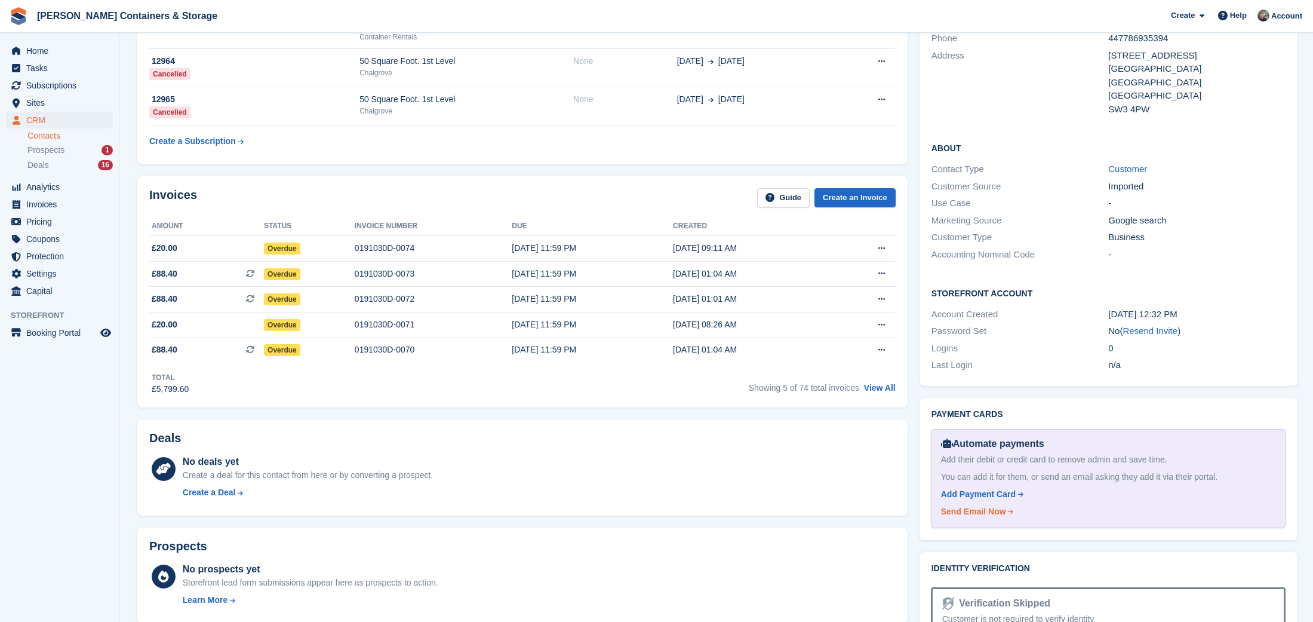
click at [987, 505] on div "Send Email Now" at bounding box center [973, 511] width 65 height 13
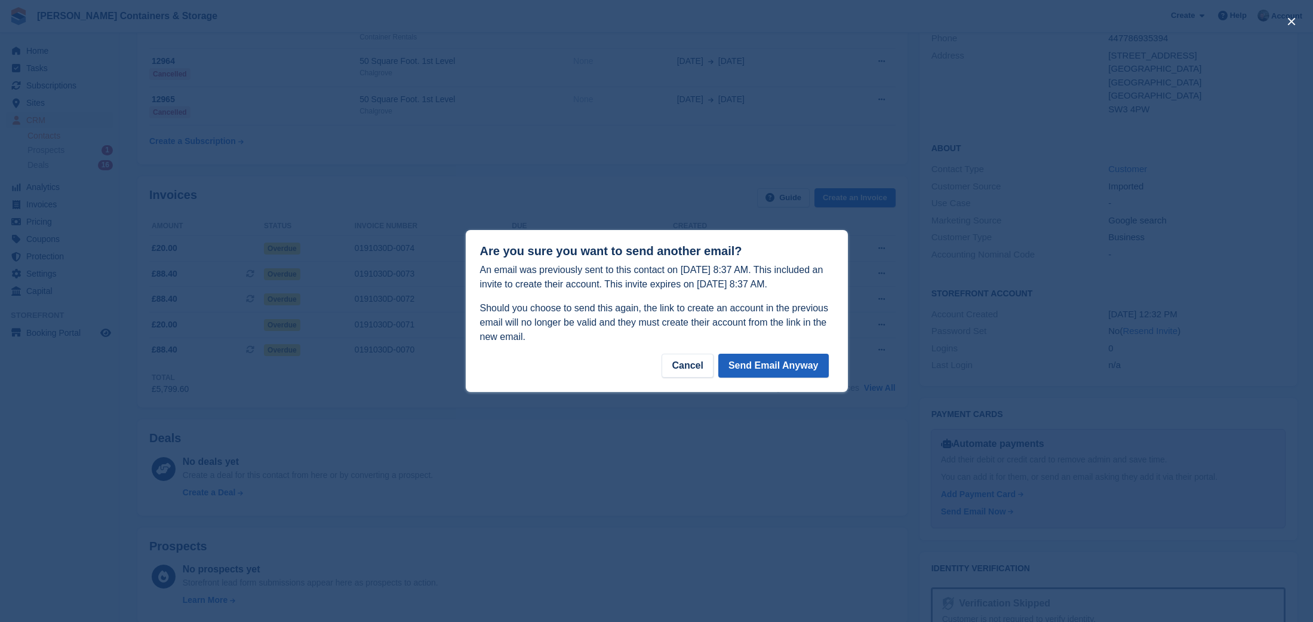
click at [778, 365] on button "Send Email Anyway" at bounding box center [773, 366] width 110 height 24
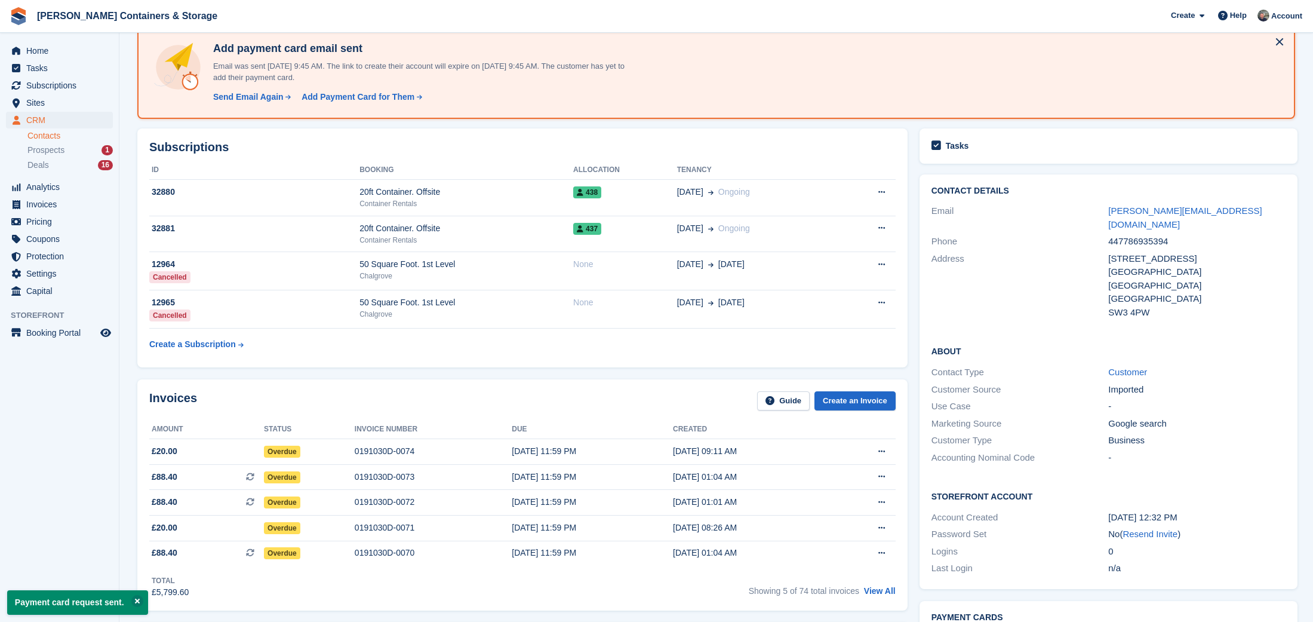
scroll to position [48, 0]
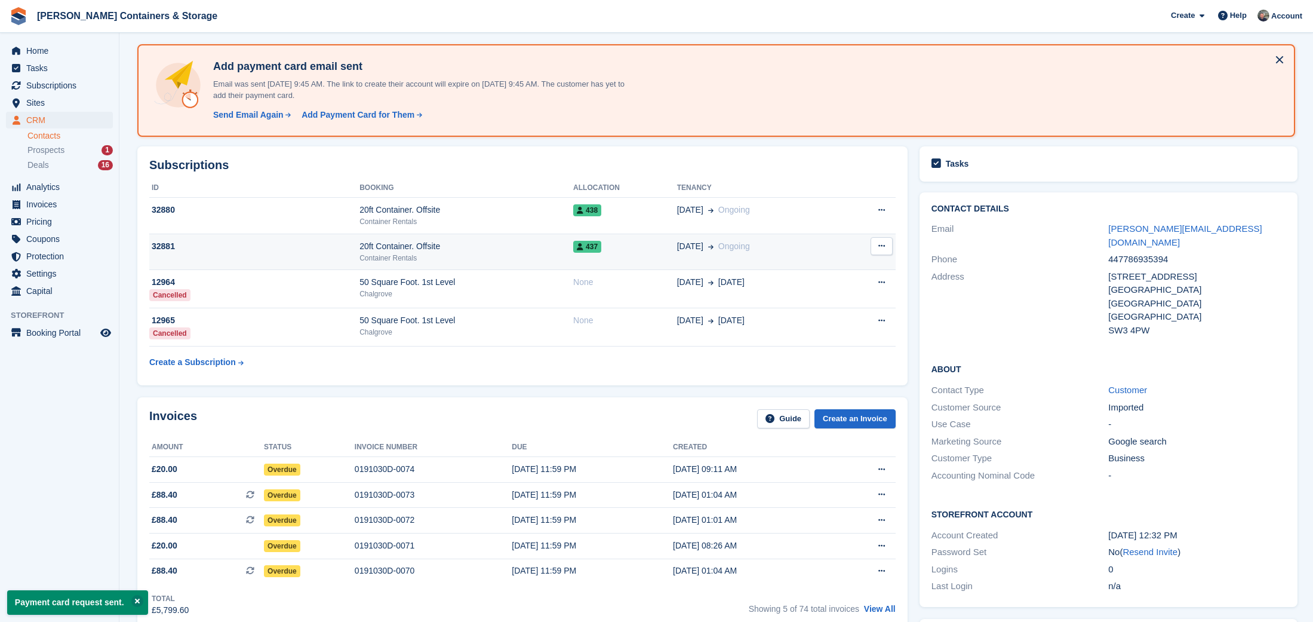
click at [566, 233] on td "20ft Container. Offsite Container Rentals" at bounding box center [467, 251] width 214 height 36
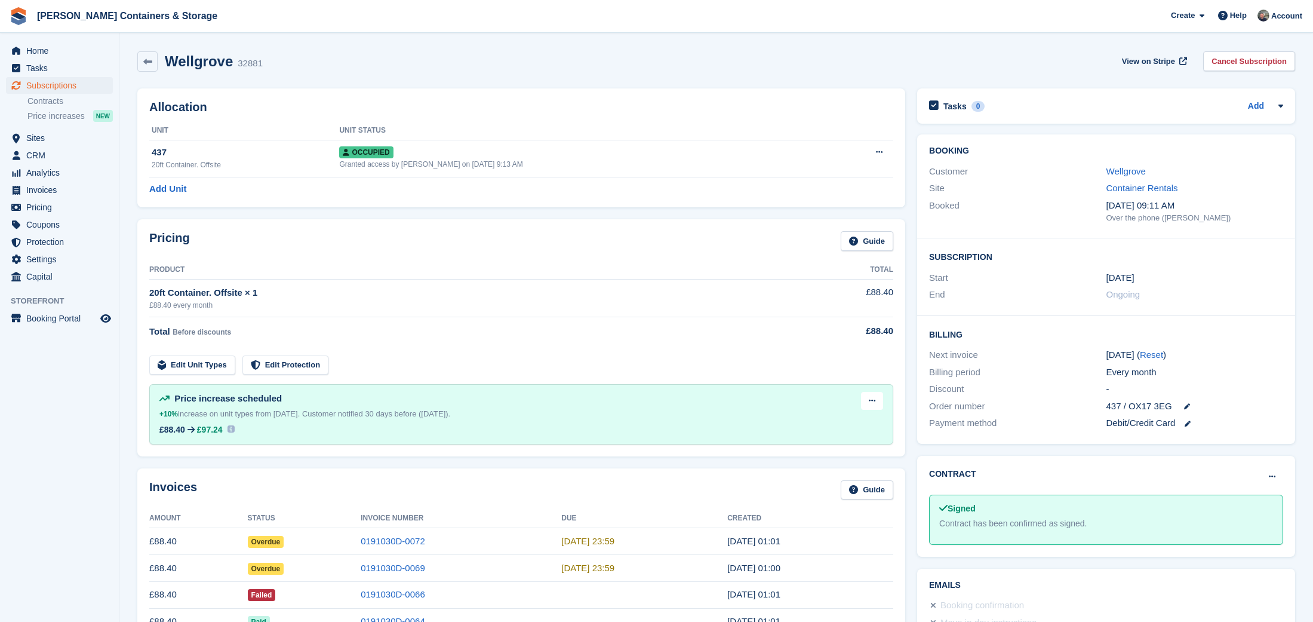
scroll to position [72, 0]
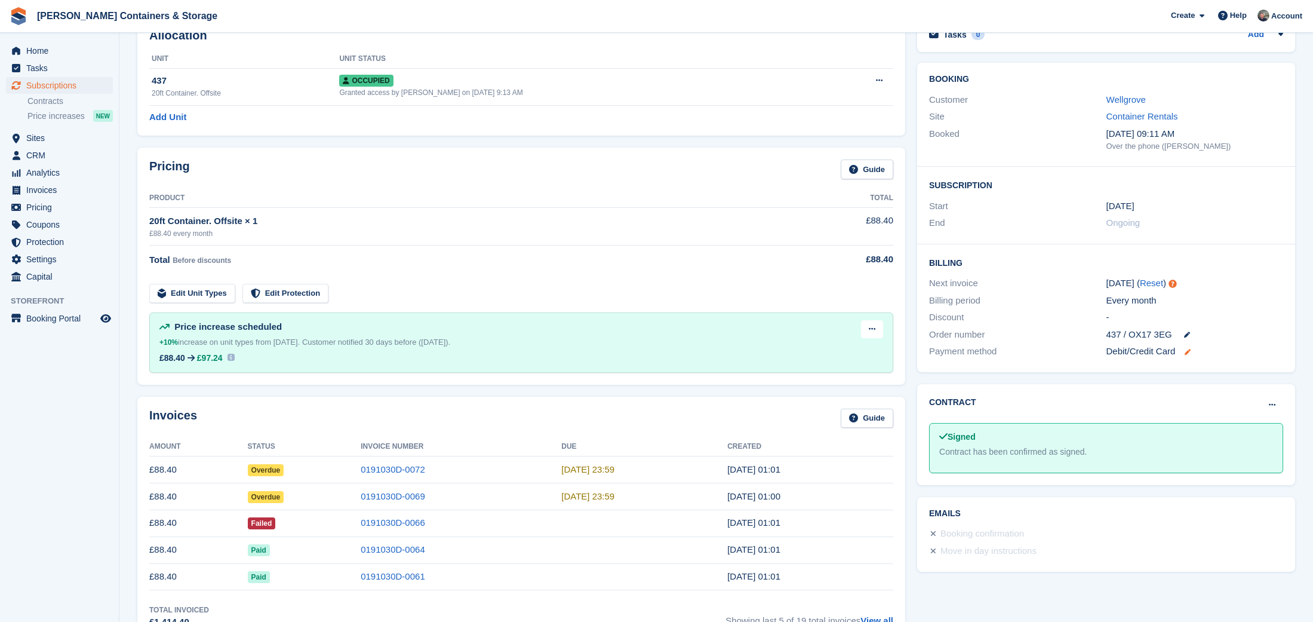
click at [1188, 349] on icon at bounding box center [1188, 352] width 6 height 6
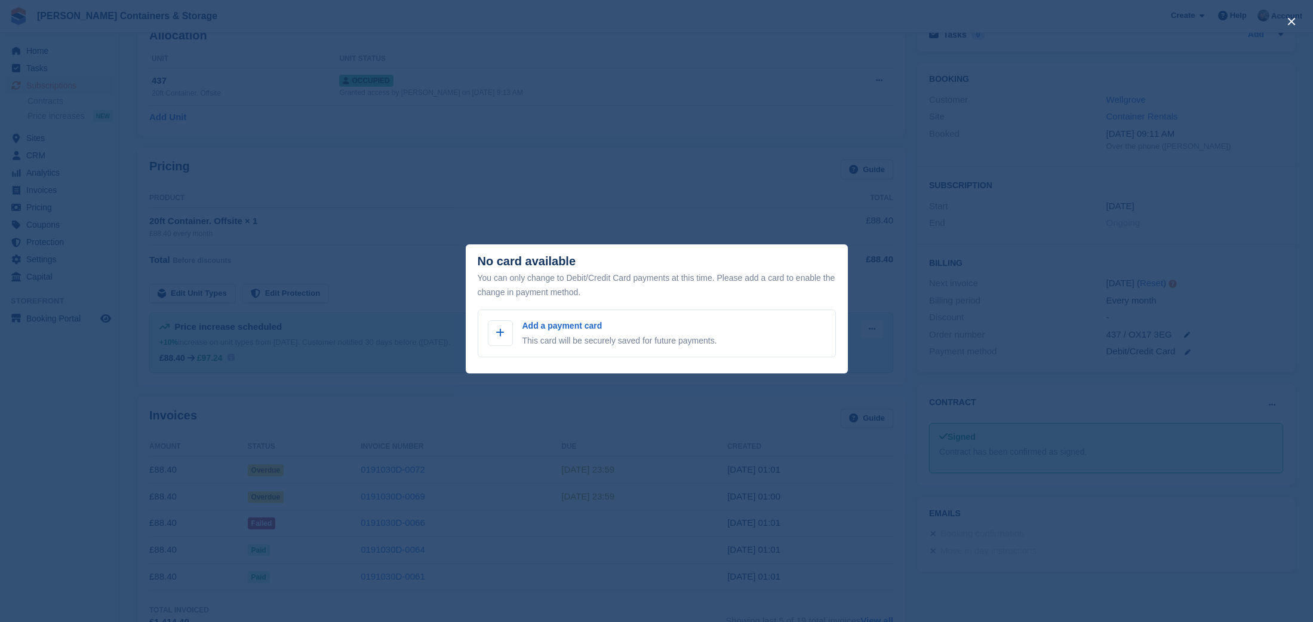
click at [775, 235] on div "close" at bounding box center [656, 311] width 1313 height 622
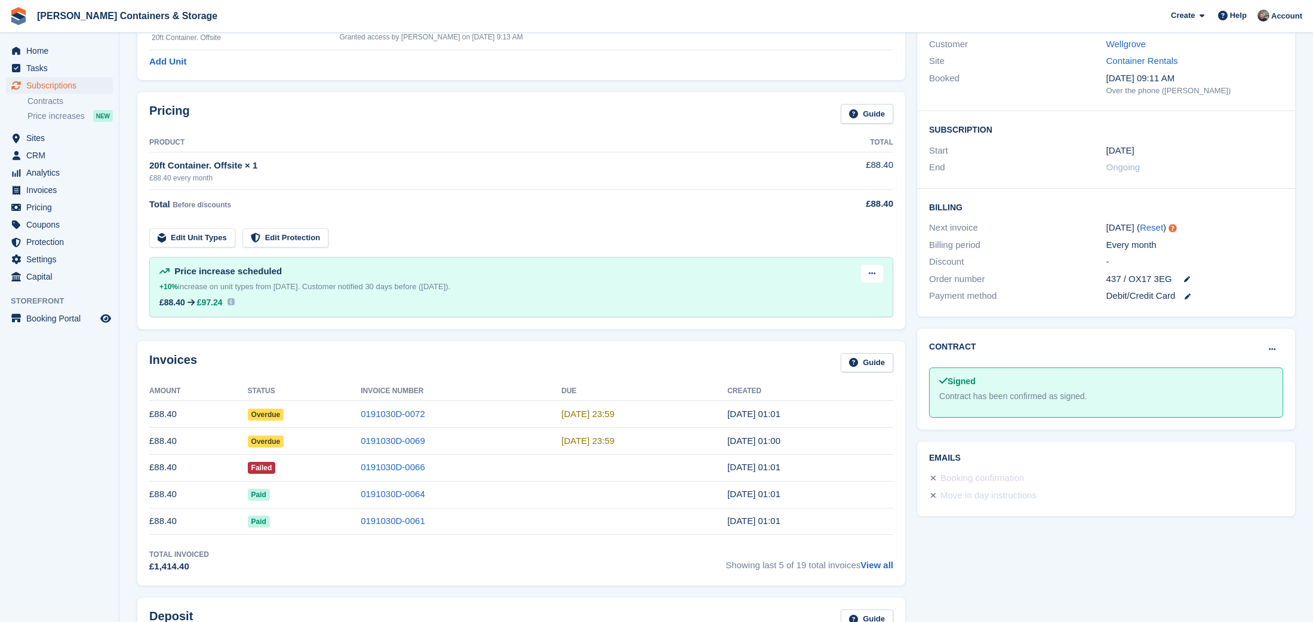
scroll to position [275, 0]
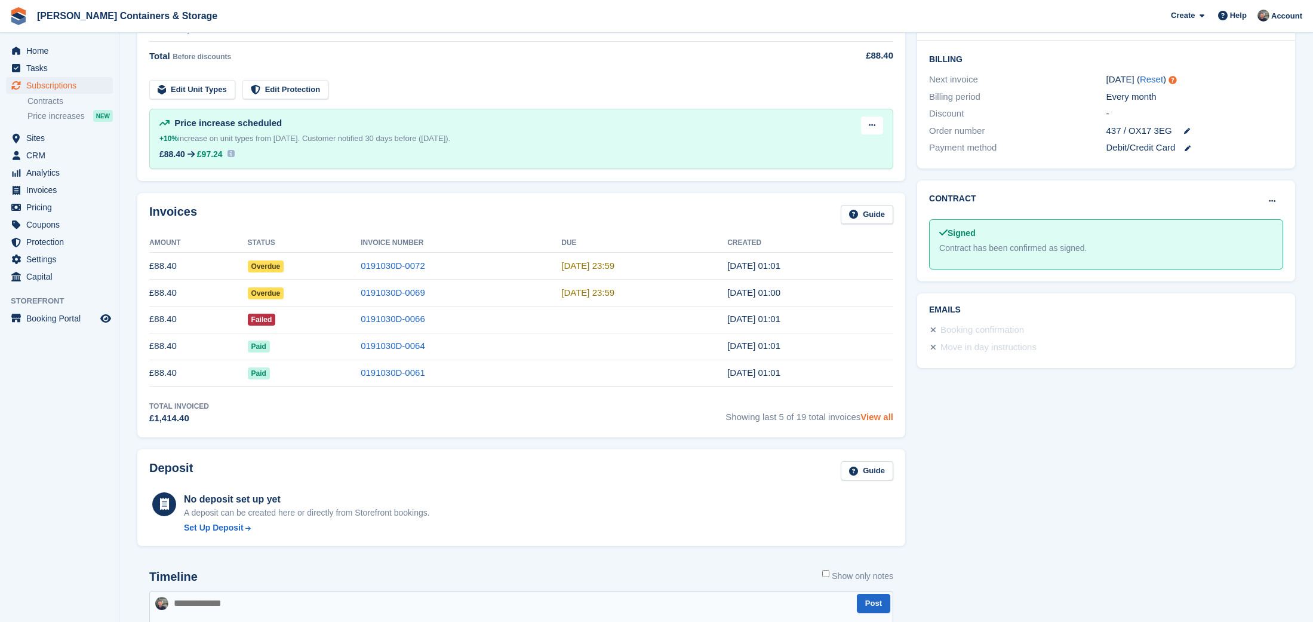
click at [878, 419] on link "View all" at bounding box center [877, 416] width 33 height 10
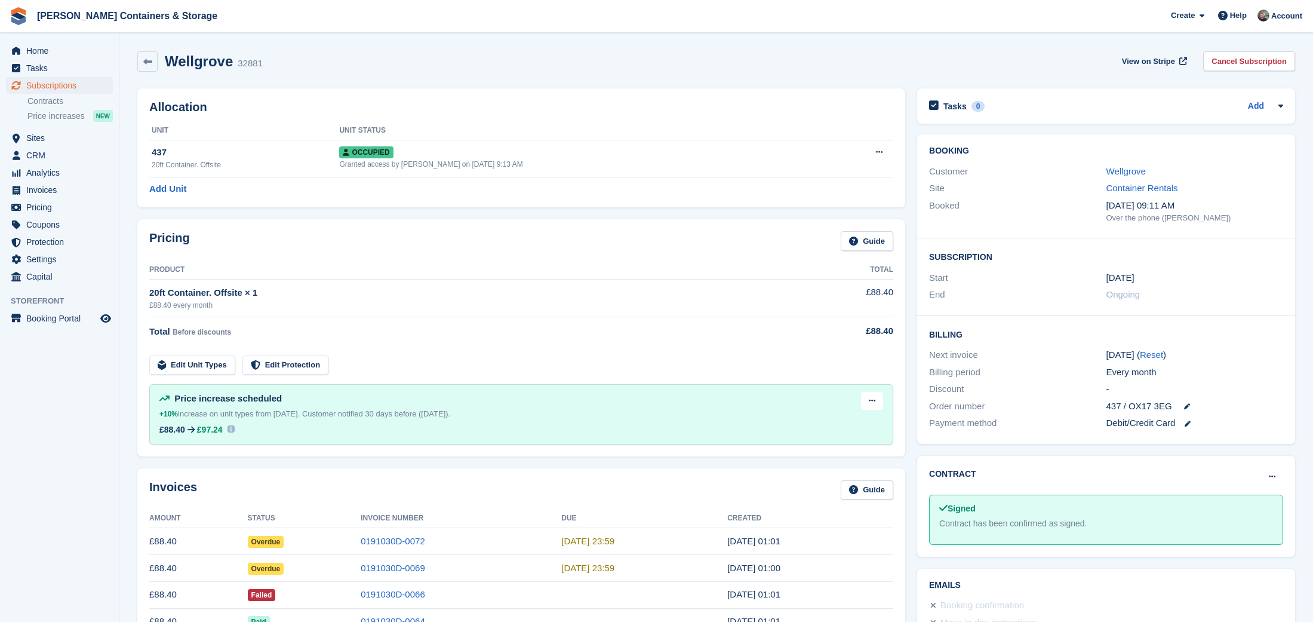
scroll to position [275, 0]
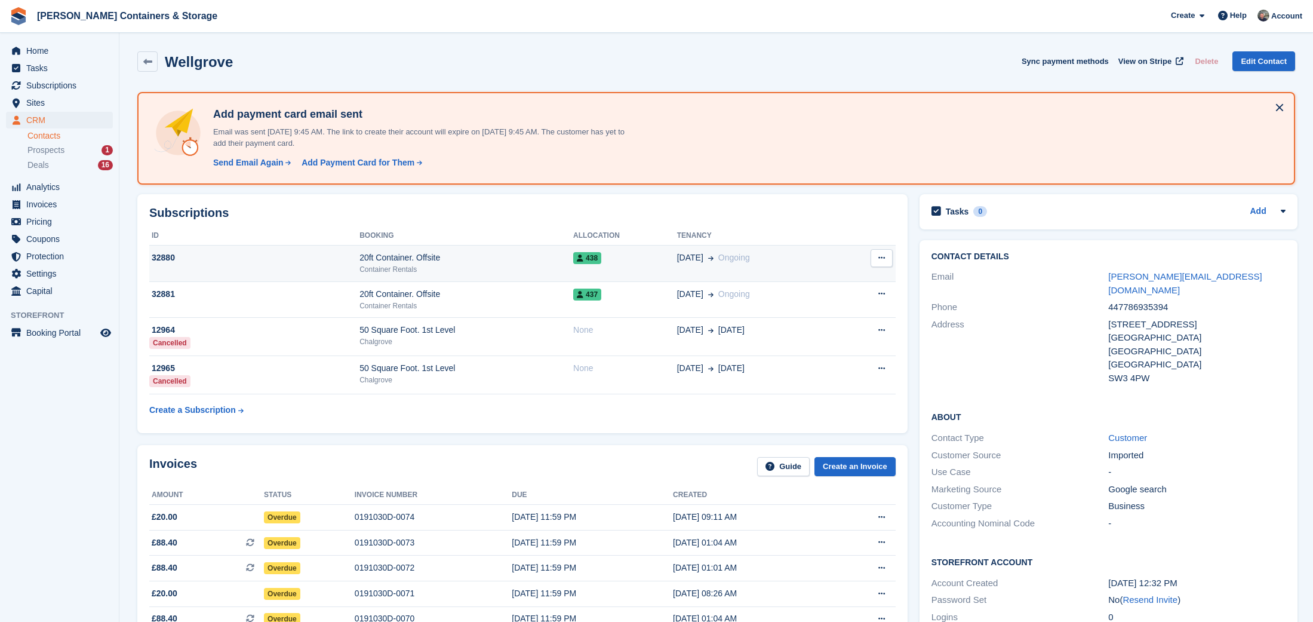
scroll to position [48, 0]
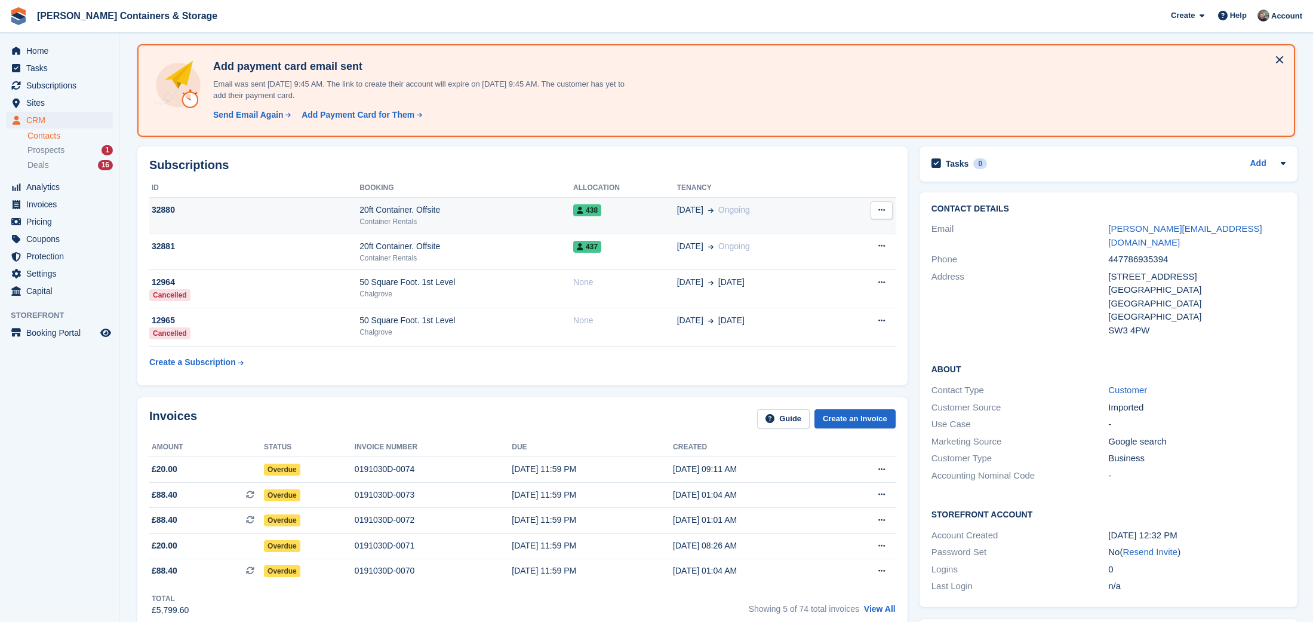
click at [420, 226] on td "20ft Container. Offsite Container Rentals" at bounding box center [467, 216] width 214 height 36
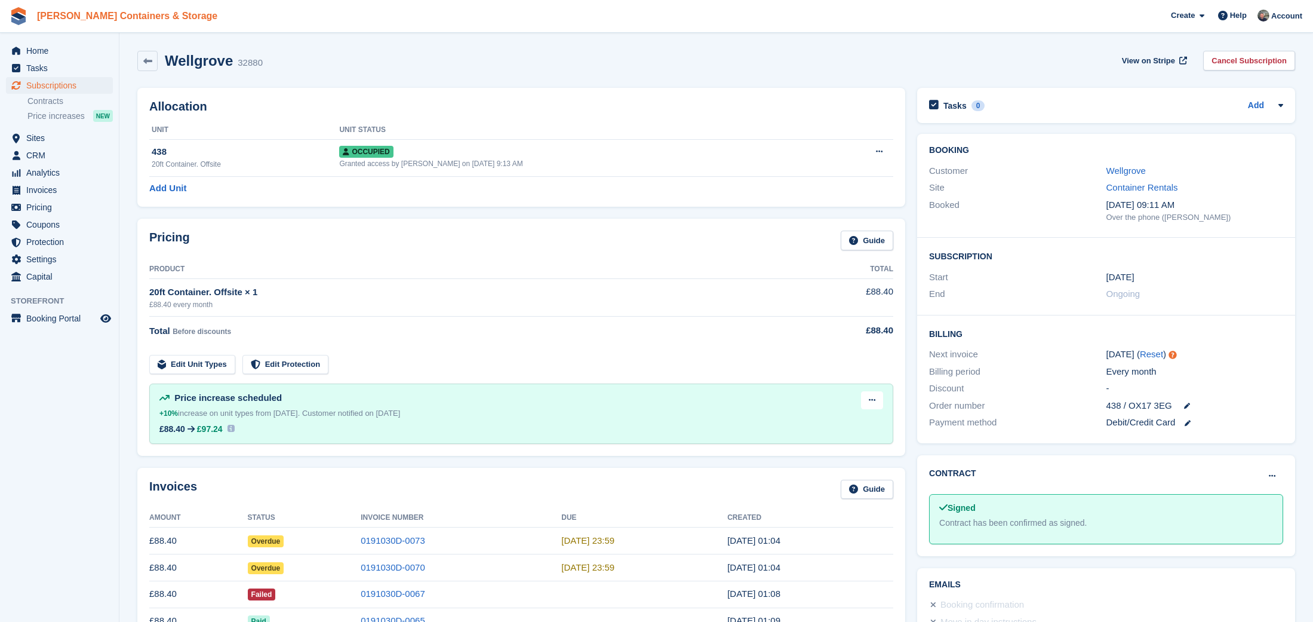
scroll to position [4, 0]
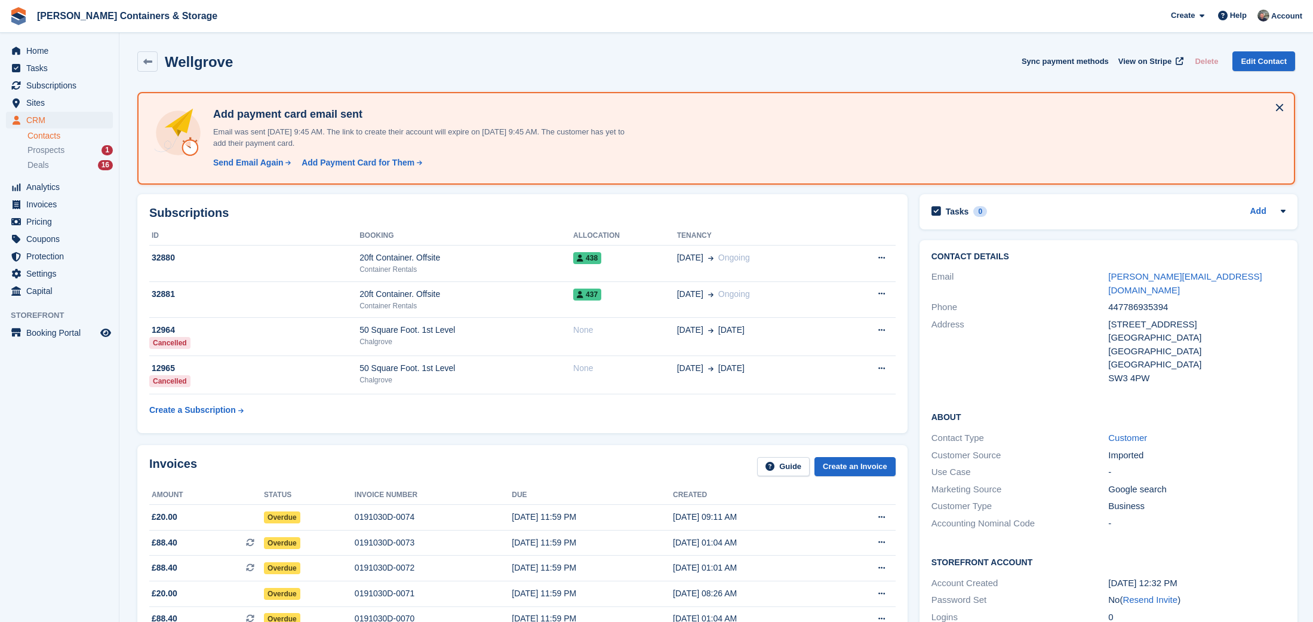
scroll to position [48, 0]
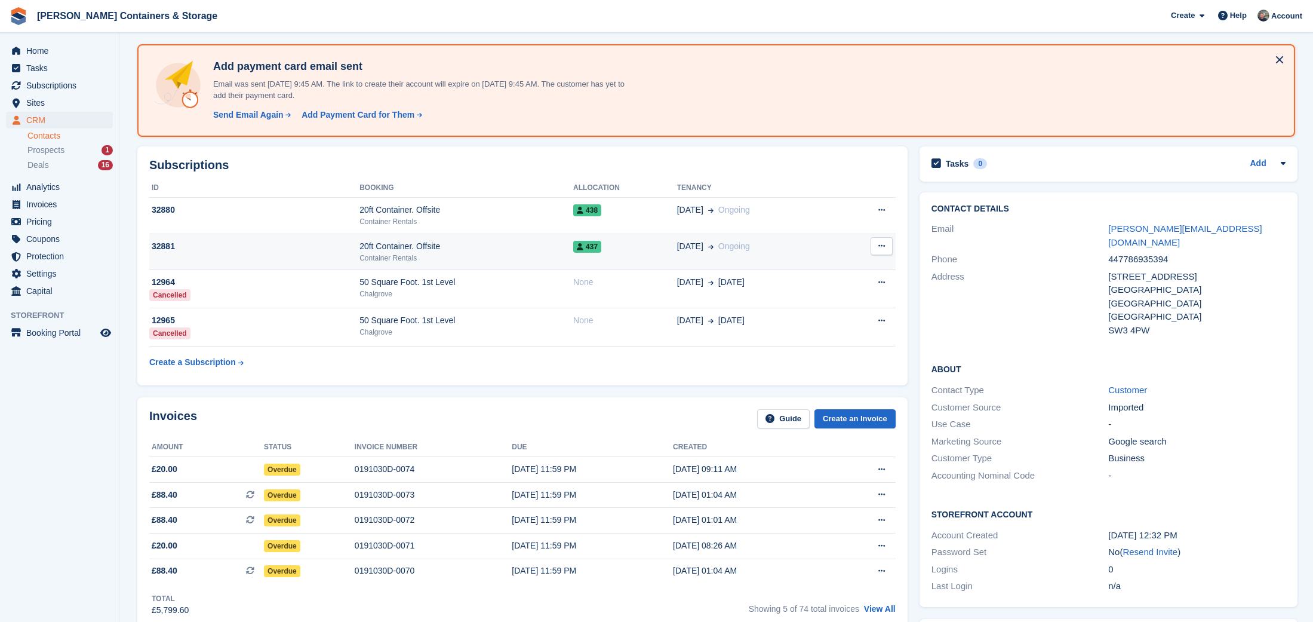
click at [403, 242] on div "20ft Container. Offsite" at bounding box center [467, 246] width 214 height 13
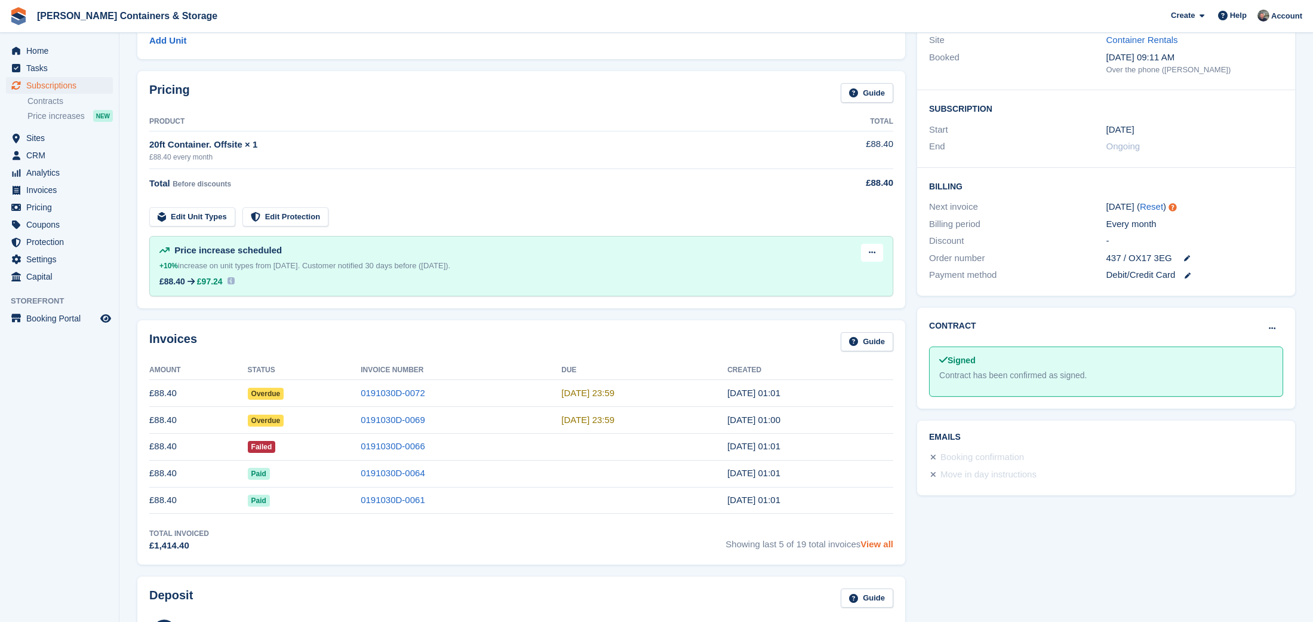
scroll to position [150, 0]
click at [878, 540] on link "View all" at bounding box center [877, 541] width 33 height 10
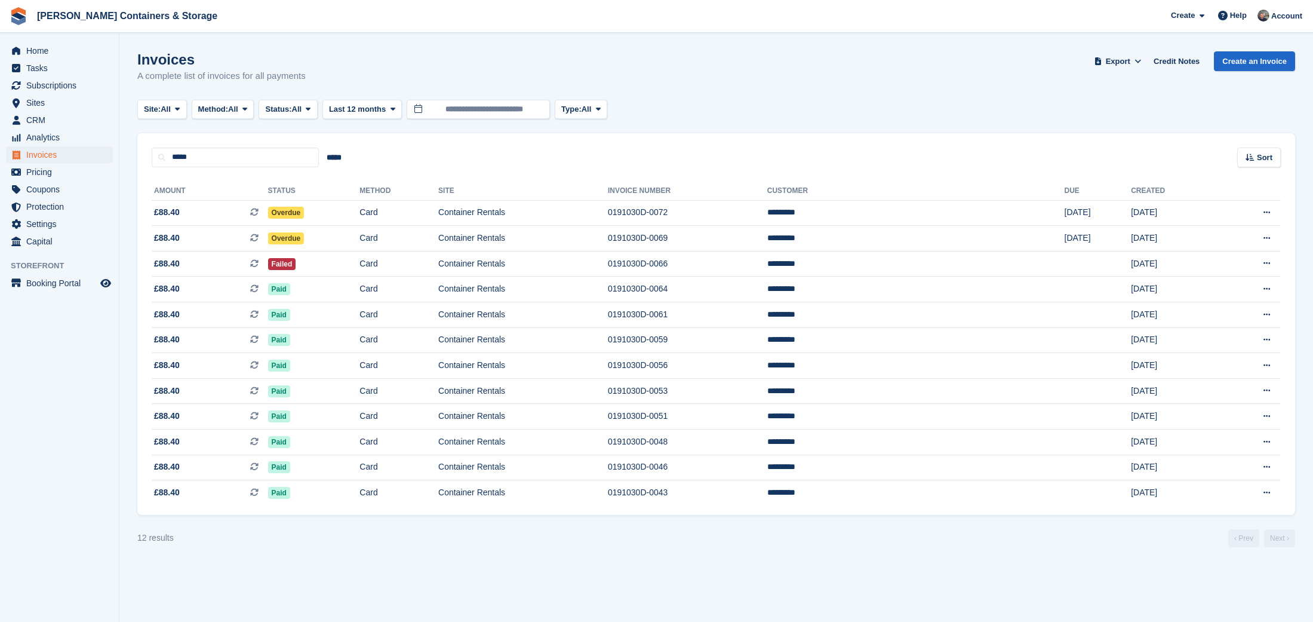
drag, startPoint x: 360, startPoint y: 107, endPoint x: 397, endPoint y: 217, distance: 116.0
click at [362, 109] on span "Last 12 months" at bounding box center [357, 109] width 57 height 12
click at [419, 412] on link "All" at bounding box center [380, 417] width 104 height 21
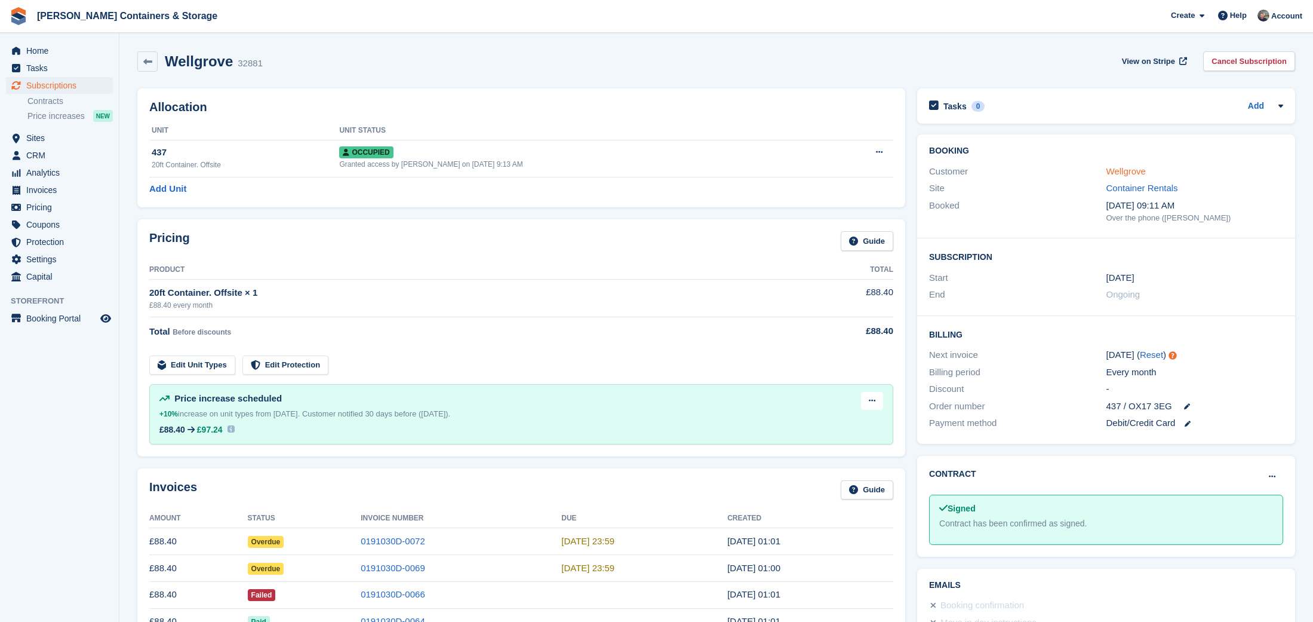
click at [1121, 167] on link "Wellgrove" at bounding box center [1126, 171] width 39 height 10
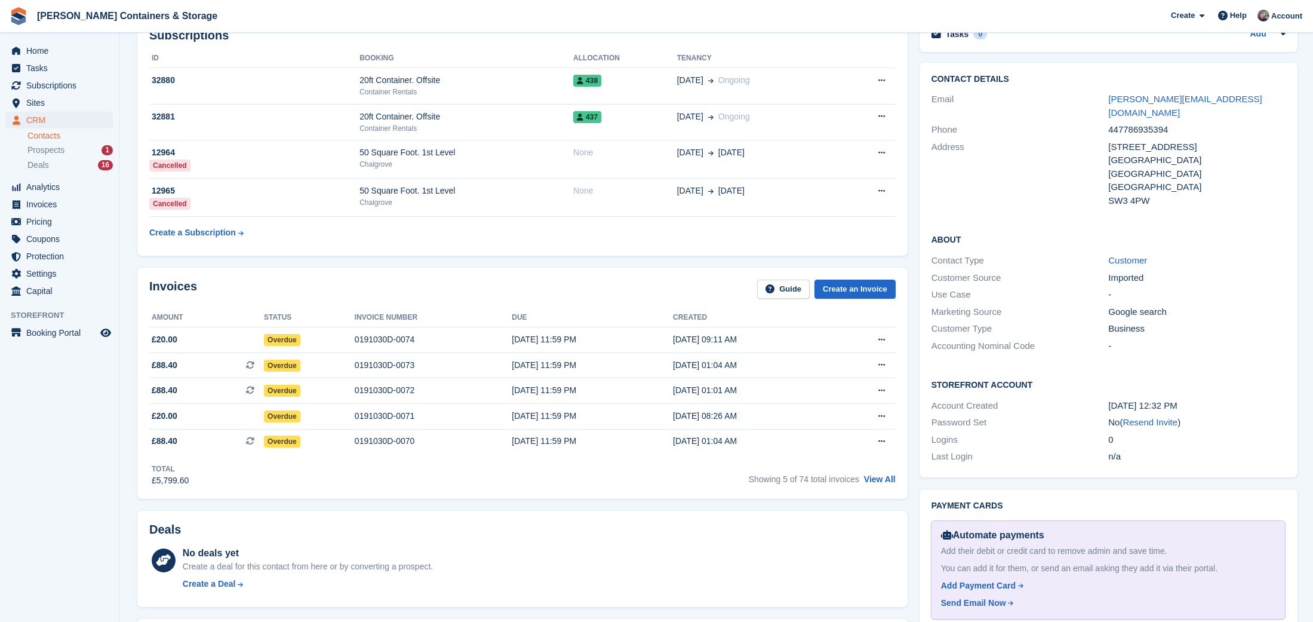
scroll to position [312, 0]
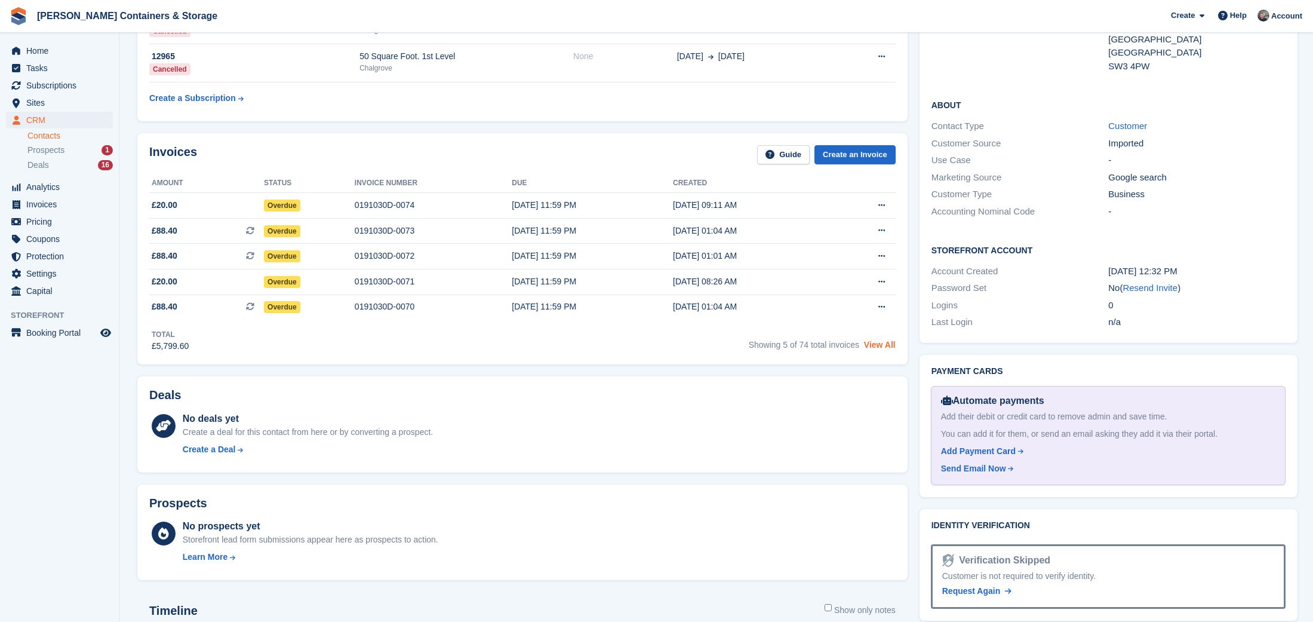
click at [883, 349] on link "View All" at bounding box center [880, 345] width 32 height 10
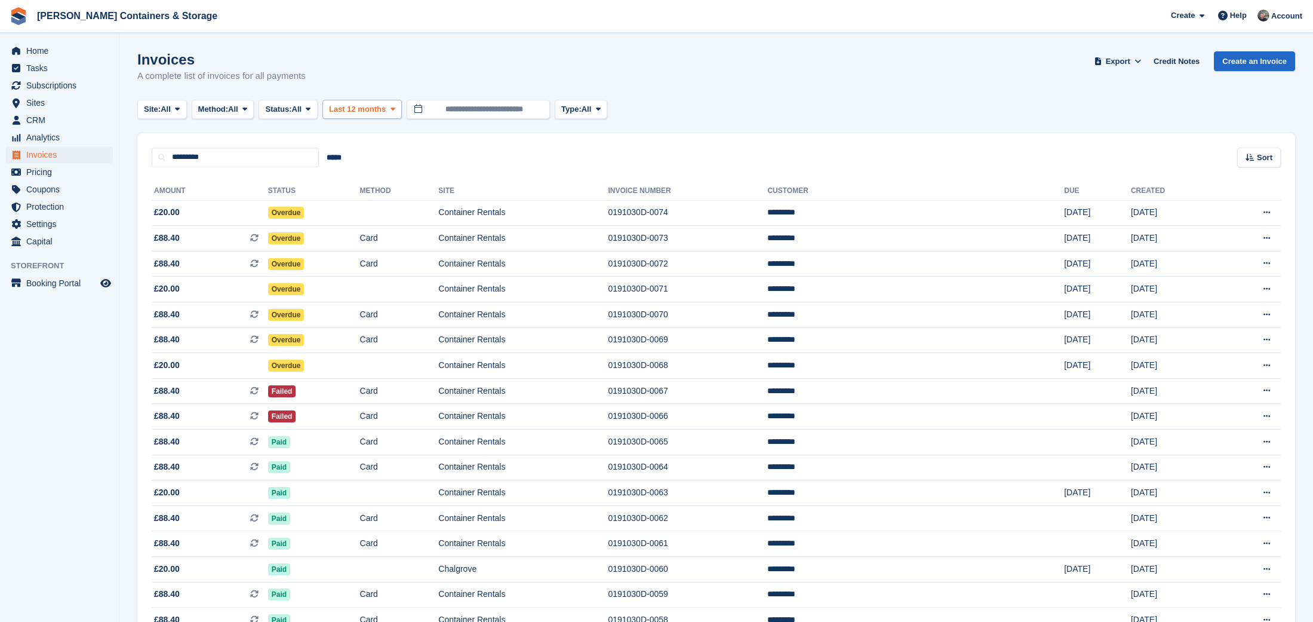
click at [386, 104] on span "Last 12 months" at bounding box center [357, 109] width 57 height 12
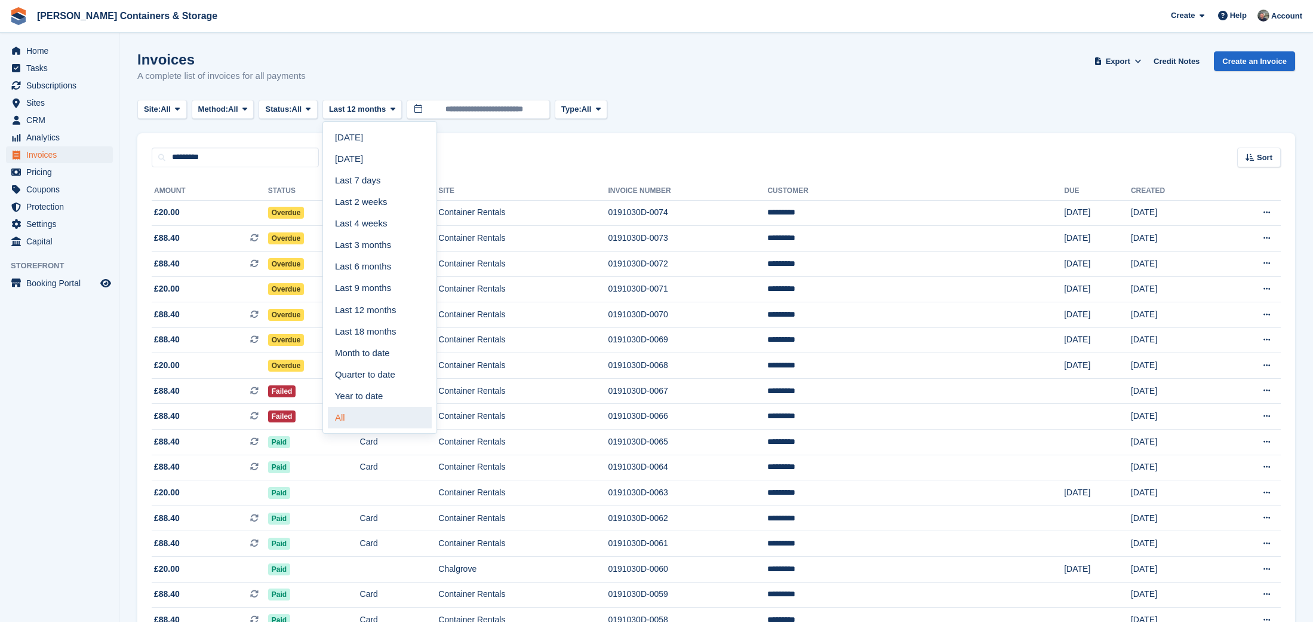
click at [402, 413] on link "All" at bounding box center [380, 417] width 104 height 21
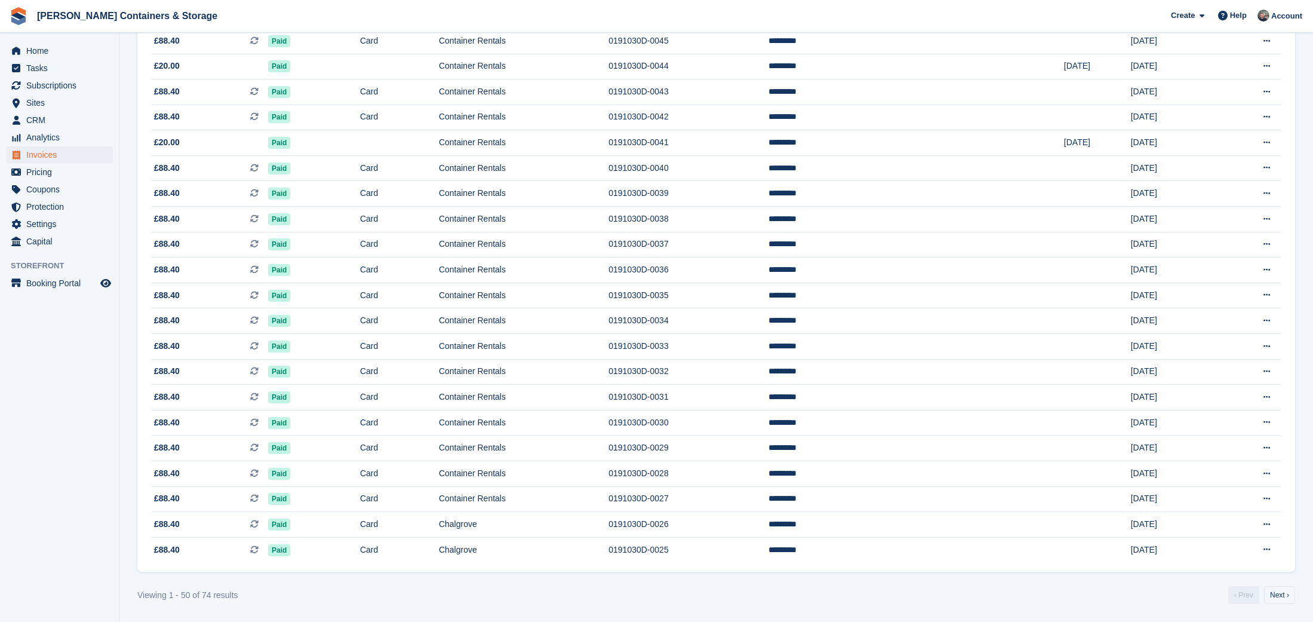
scroll to position [939, 0]
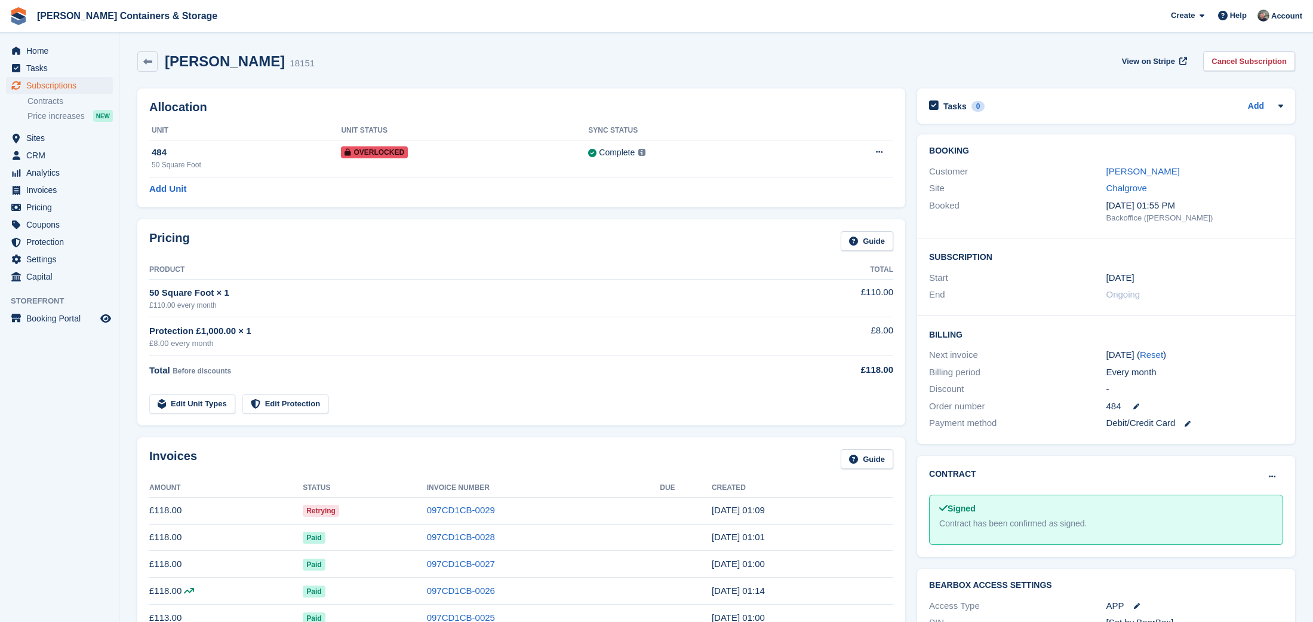
drag, startPoint x: 1132, startPoint y: 171, endPoint x: 1106, endPoint y: 182, distance: 27.6
click at [1130, 173] on link "Tuuli Ahlholm" at bounding box center [1143, 171] width 73 height 10
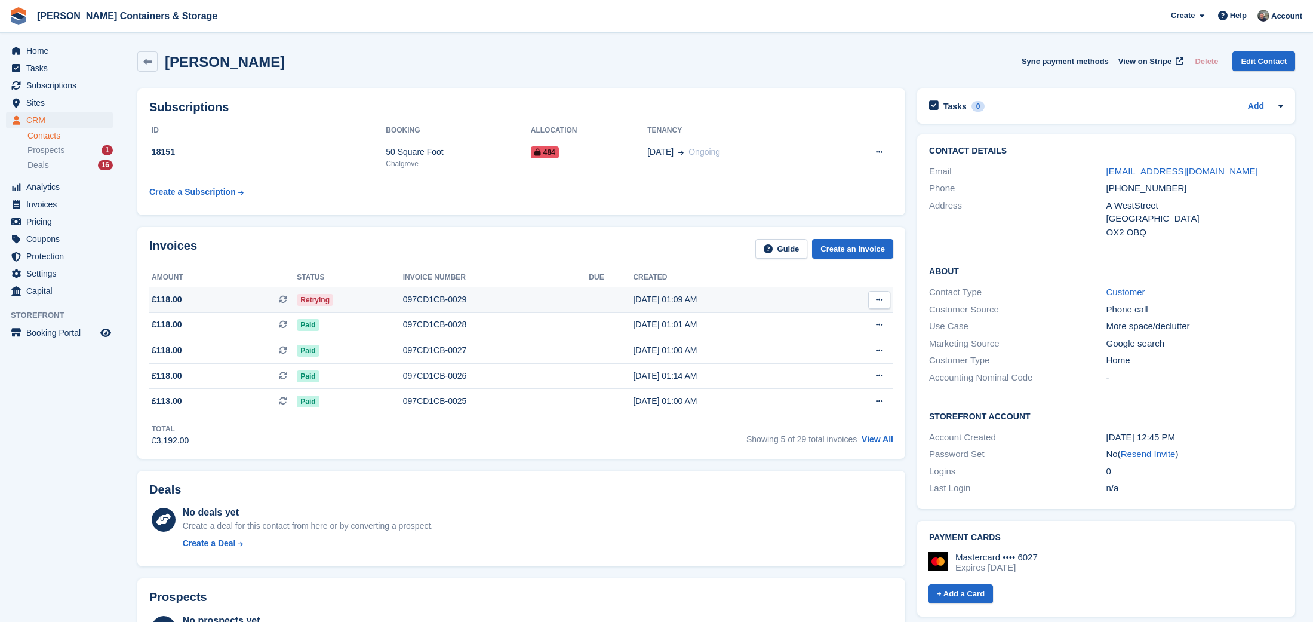
click at [444, 306] on td "097CD1CB-0029" at bounding box center [496, 300] width 186 height 26
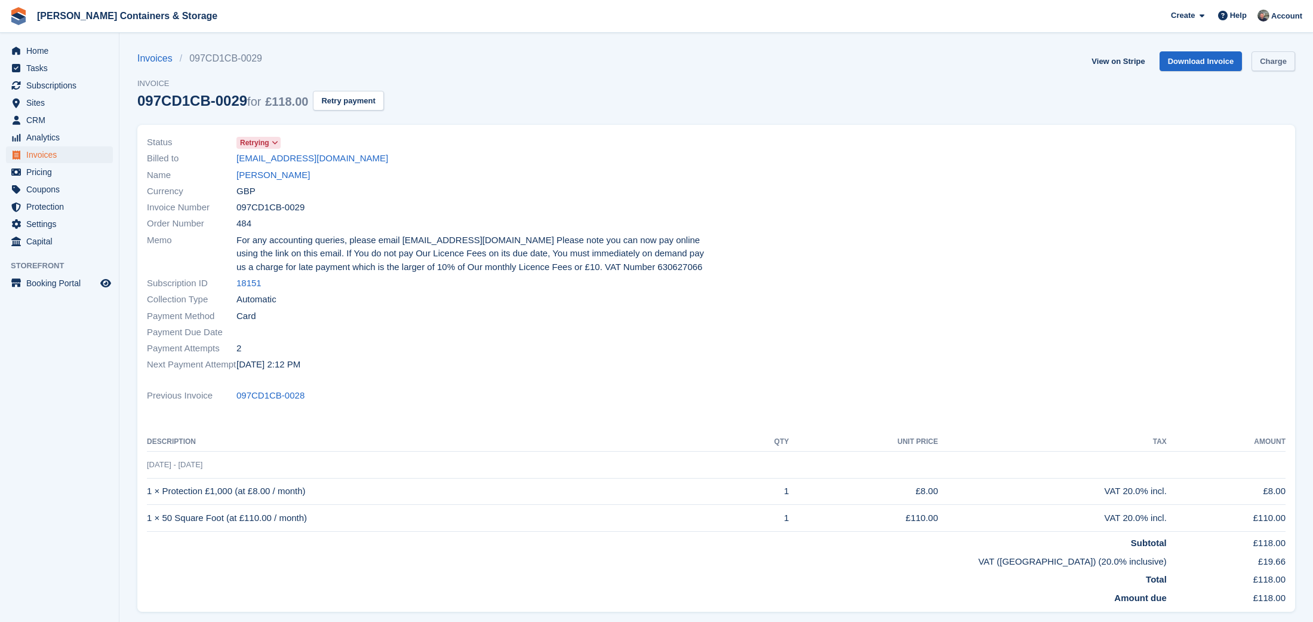
click at [1285, 63] on link "Charge" at bounding box center [1274, 61] width 44 height 20
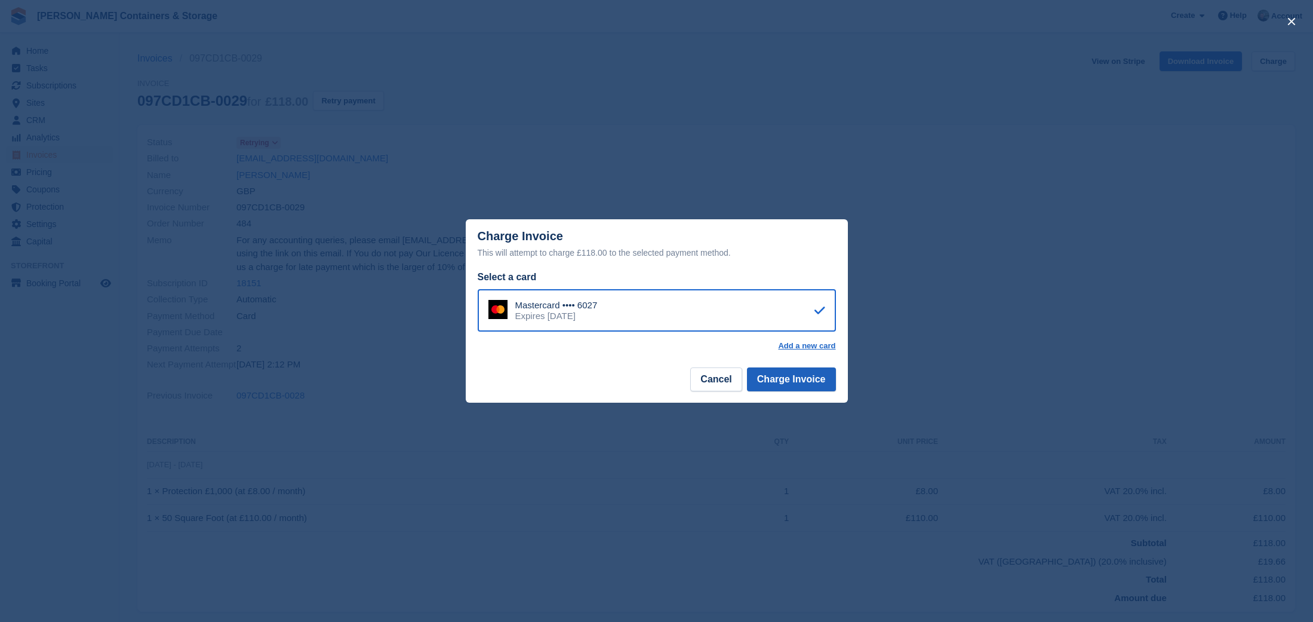
click at [796, 385] on button "Charge Invoice" at bounding box center [791, 379] width 89 height 24
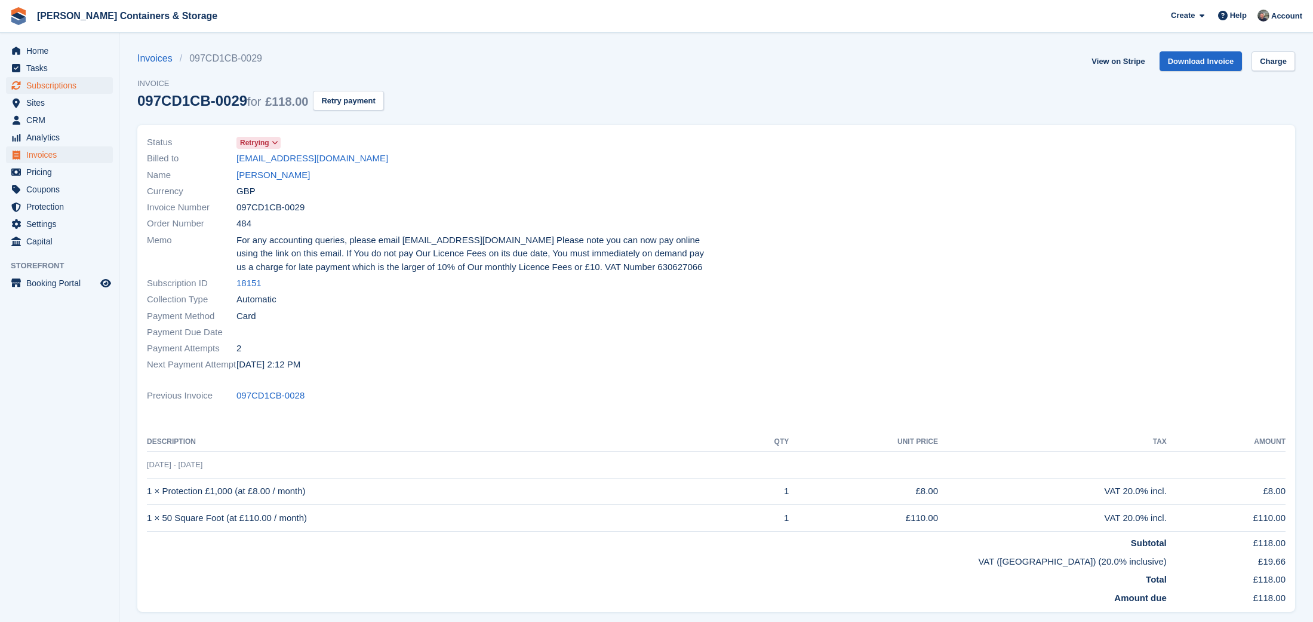
click at [56, 82] on span "Subscriptions" at bounding box center [62, 85] width 72 height 17
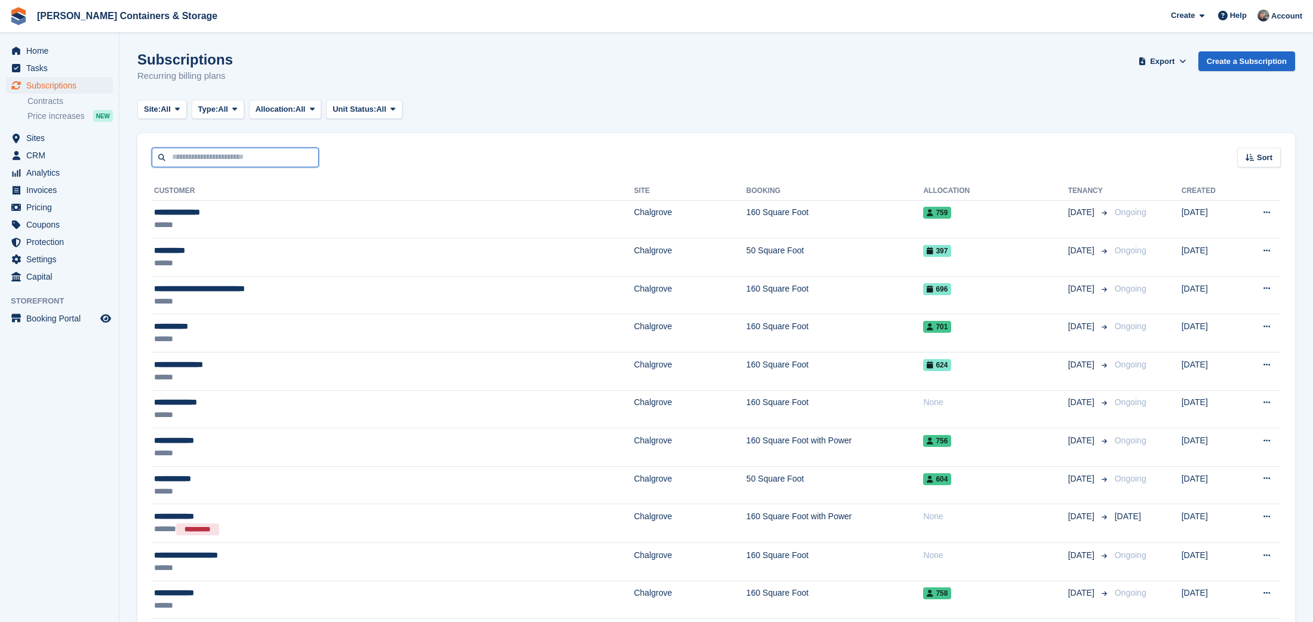
click at [229, 159] on input "text" at bounding box center [235, 158] width 167 height 20
type input "******"
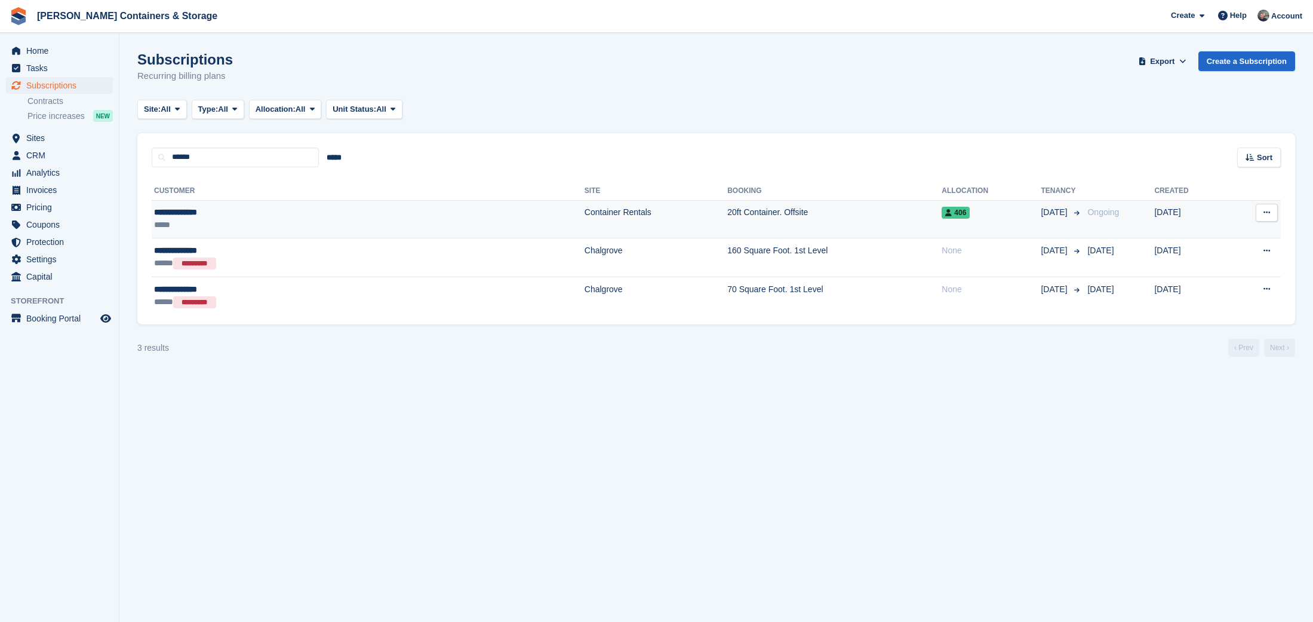
click at [332, 206] on div "**********" at bounding box center [254, 212] width 200 height 13
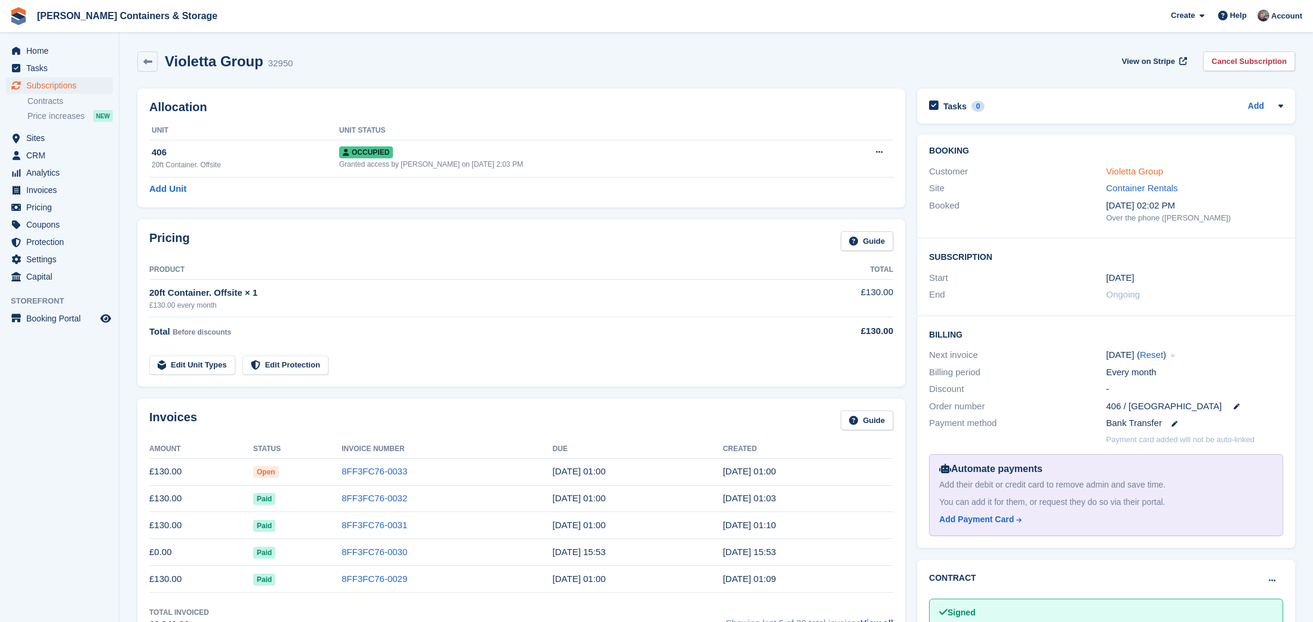
click at [1151, 171] on link "Violetta Group" at bounding box center [1135, 171] width 57 height 10
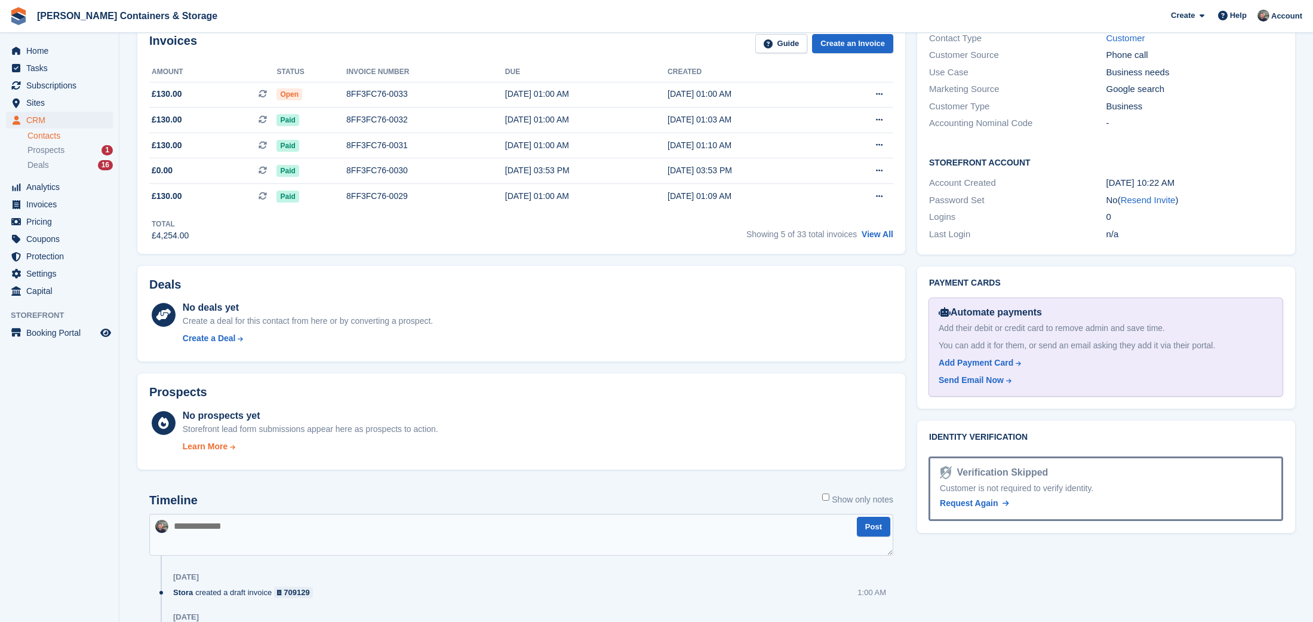
scroll to position [419, 0]
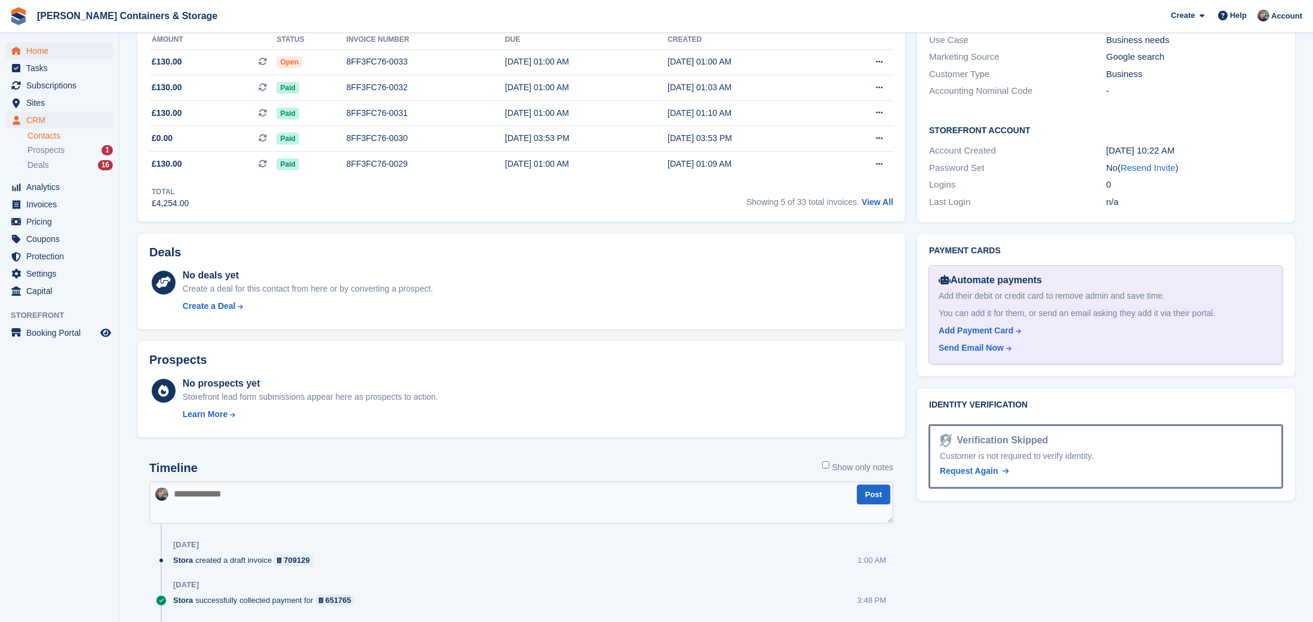
click at [48, 44] on span "Home" at bounding box center [62, 50] width 72 height 17
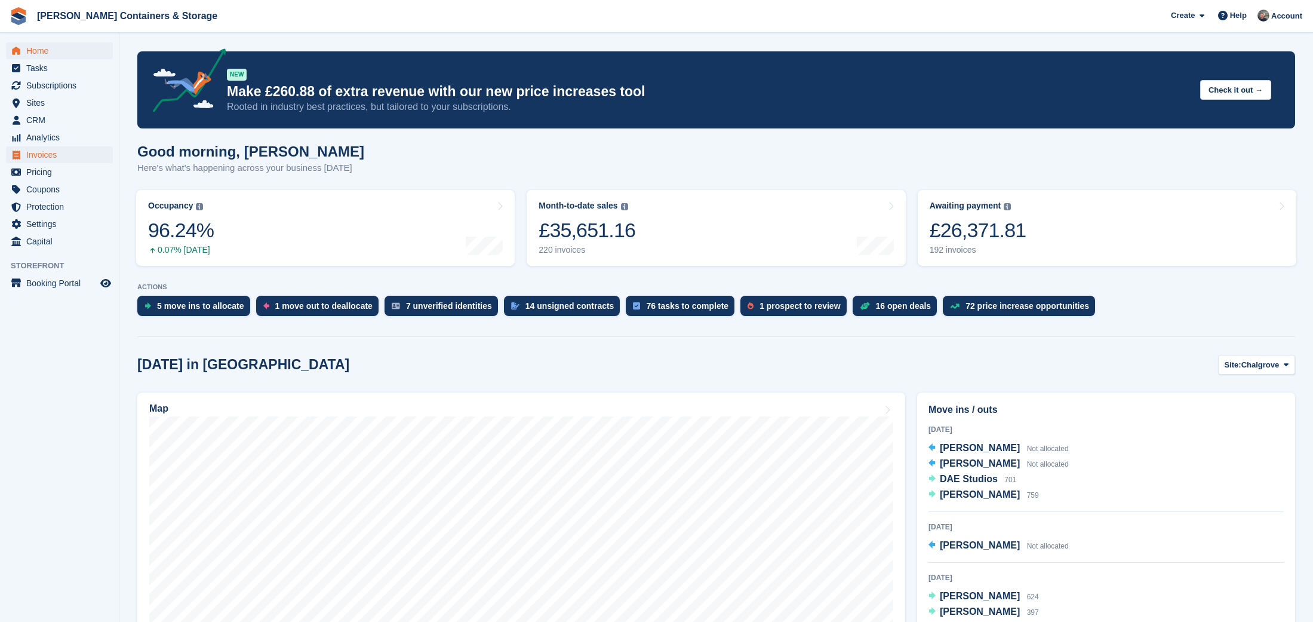
click at [57, 157] on span "Invoices" at bounding box center [62, 154] width 72 height 17
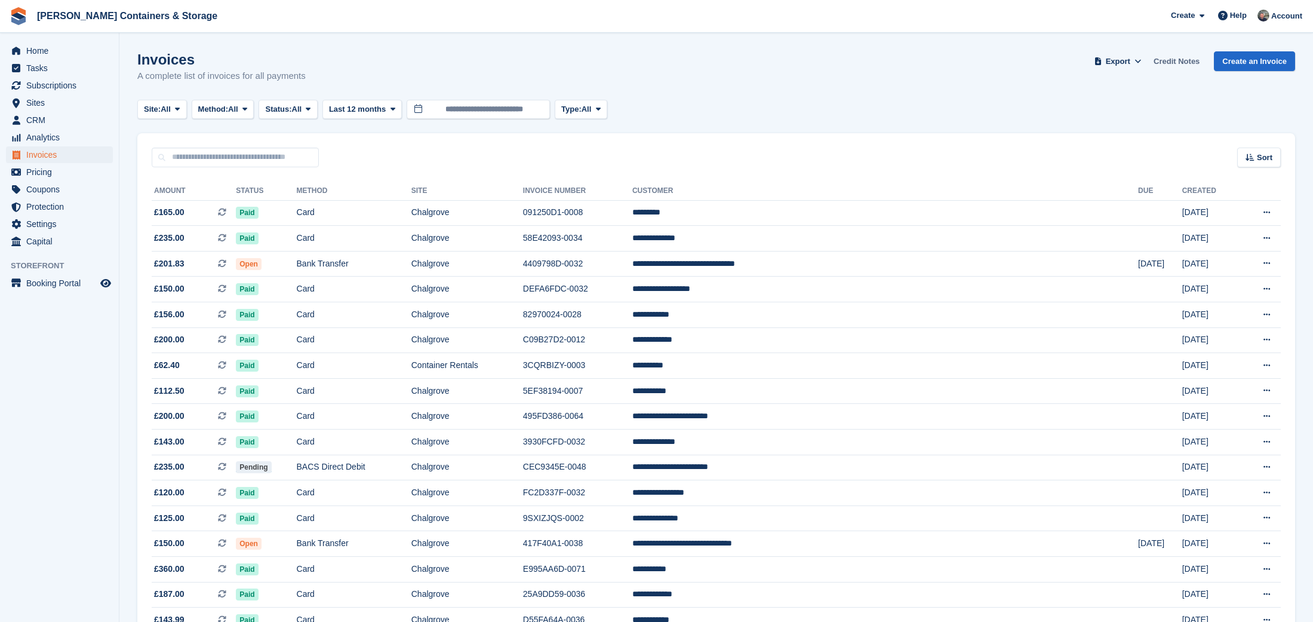
click at [1168, 64] on link "Credit Notes" at bounding box center [1177, 61] width 56 height 20
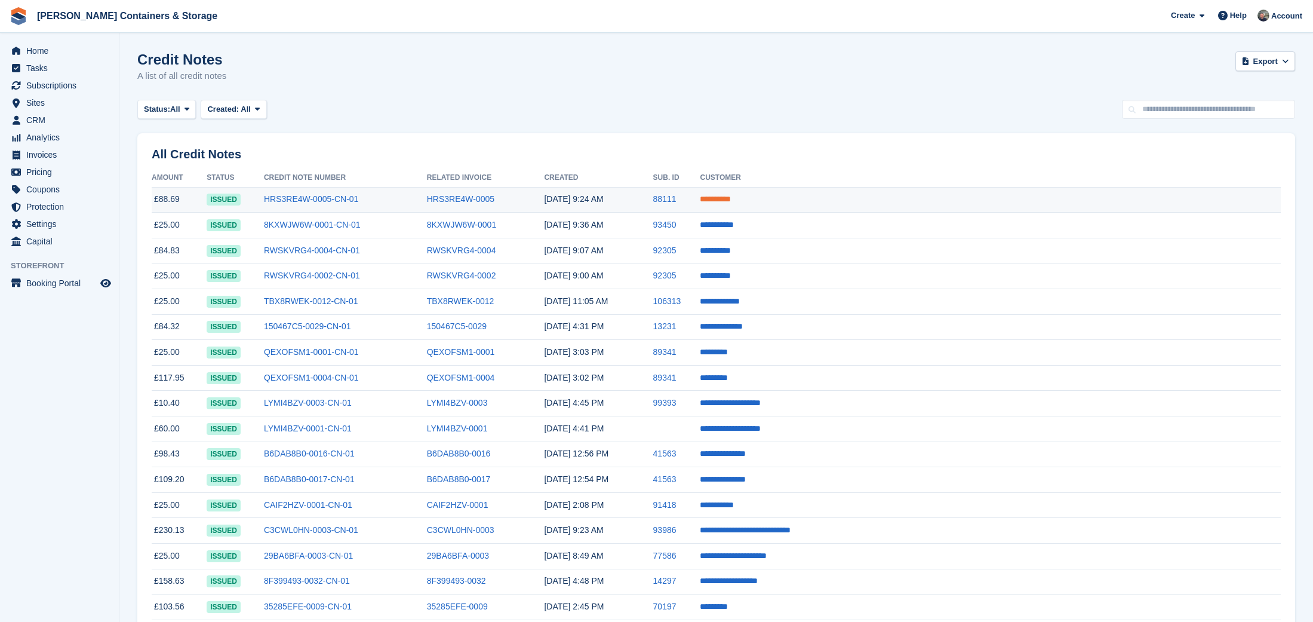
click at [731, 198] on link "**********" at bounding box center [715, 199] width 31 height 8
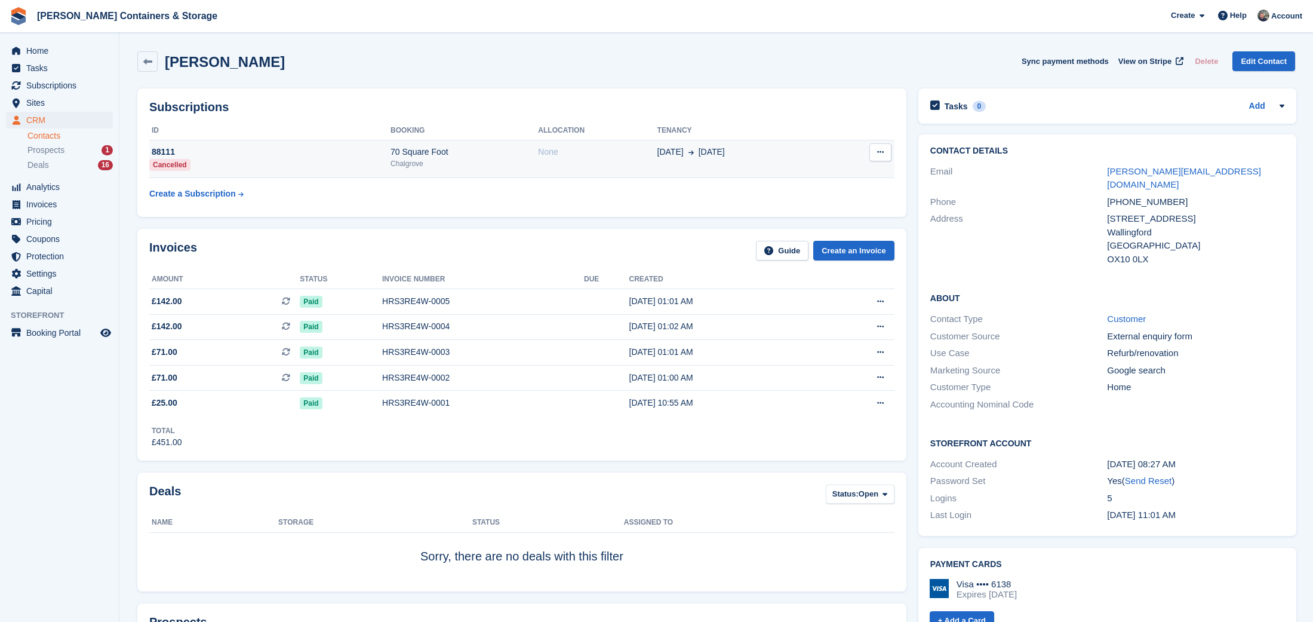
click at [559, 157] on div "None" at bounding box center [597, 152] width 119 height 13
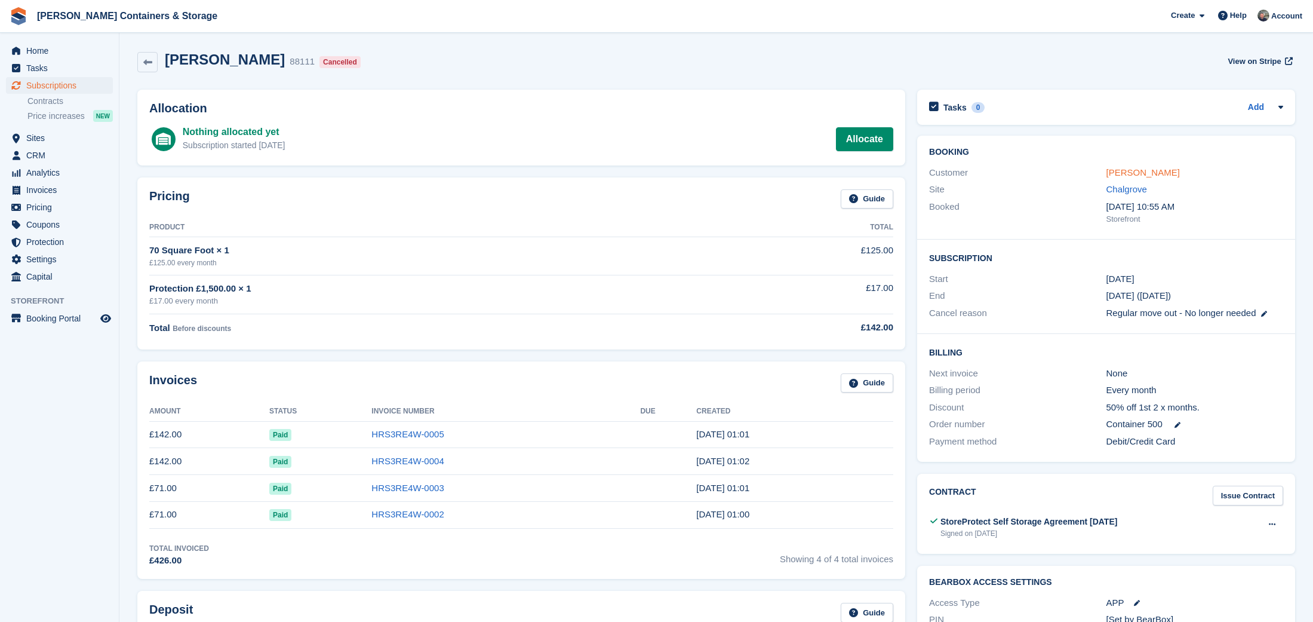
click at [1139, 174] on link "[PERSON_NAME]" at bounding box center [1143, 172] width 73 height 10
click at [1131, 174] on link "Ruth Jones" at bounding box center [1143, 172] width 73 height 10
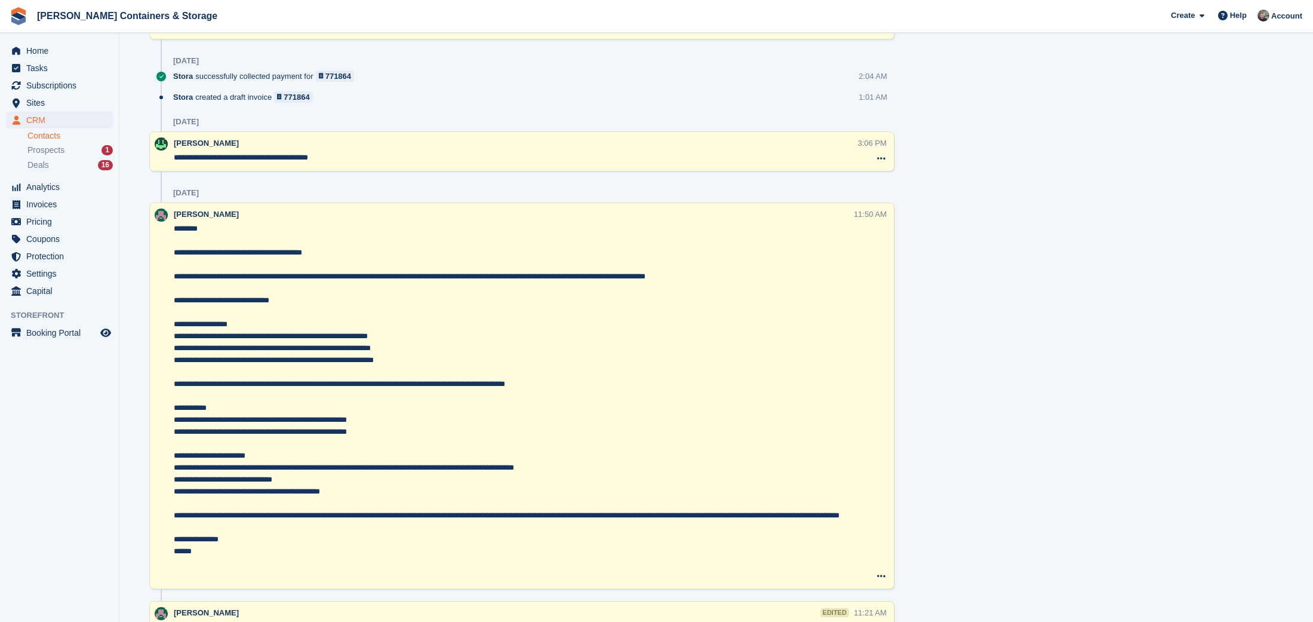
scroll to position [1210, 0]
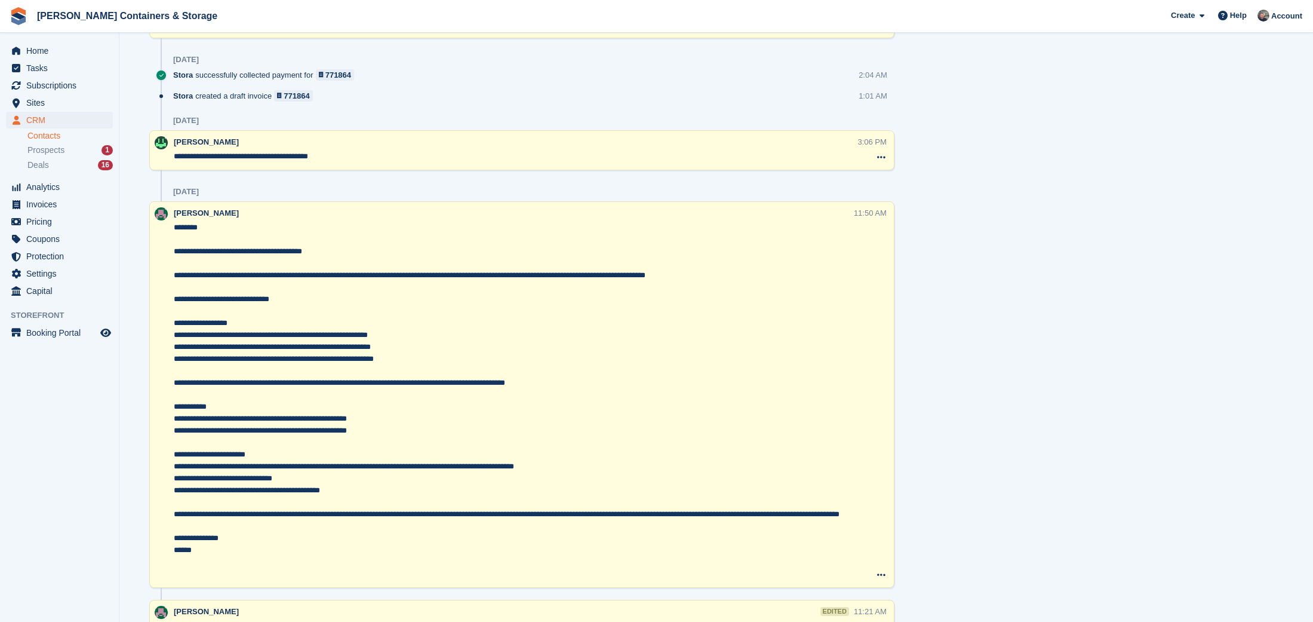
drag, startPoint x: 707, startPoint y: 278, endPoint x: 807, endPoint y: 254, distance: 103.1
click at [743, 271] on textarea at bounding box center [513, 401] width 678 height 358
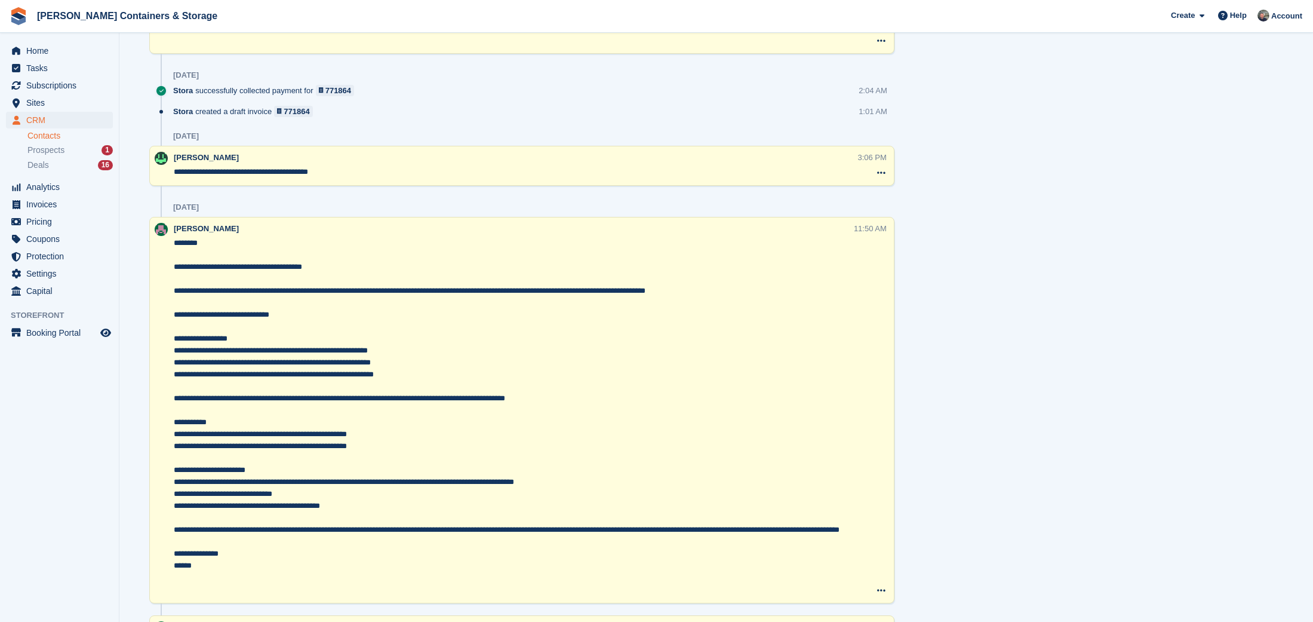
drag, startPoint x: 809, startPoint y: 279, endPoint x: 818, endPoint y: 302, distance: 24.6
click at [809, 279] on textarea at bounding box center [513, 416] width 678 height 358
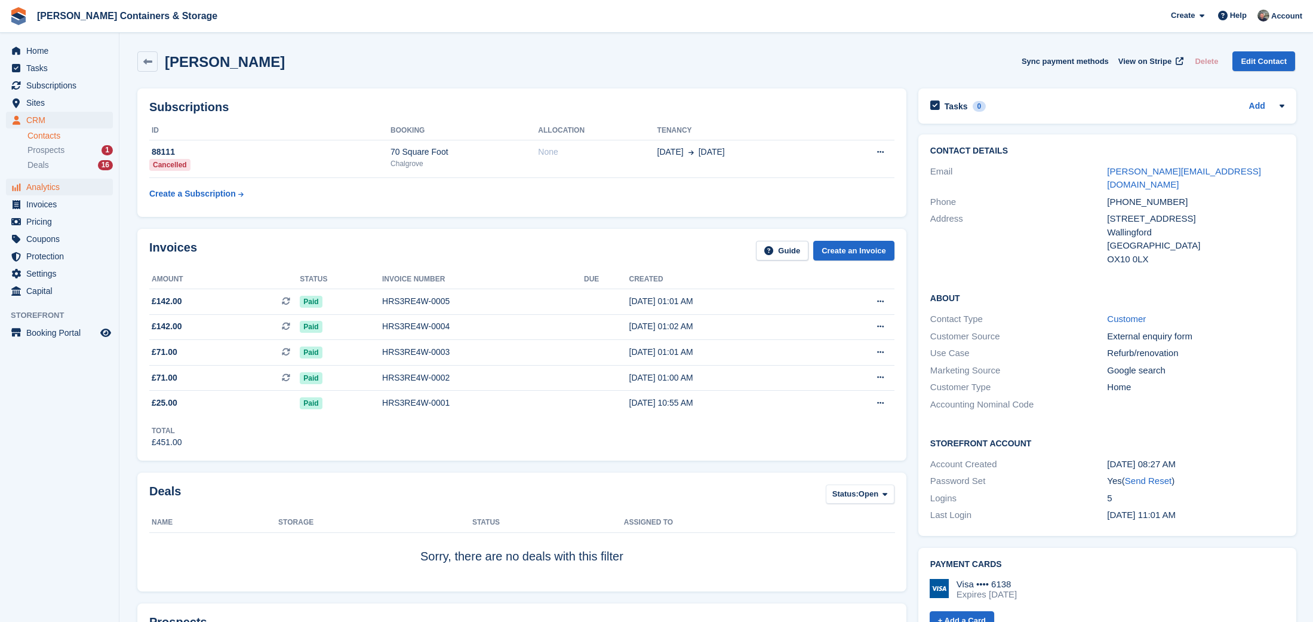
scroll to position [0, 0]
click at [34, 202] on span "Invoices" at bounding box center [62, 204] width 72 height 17
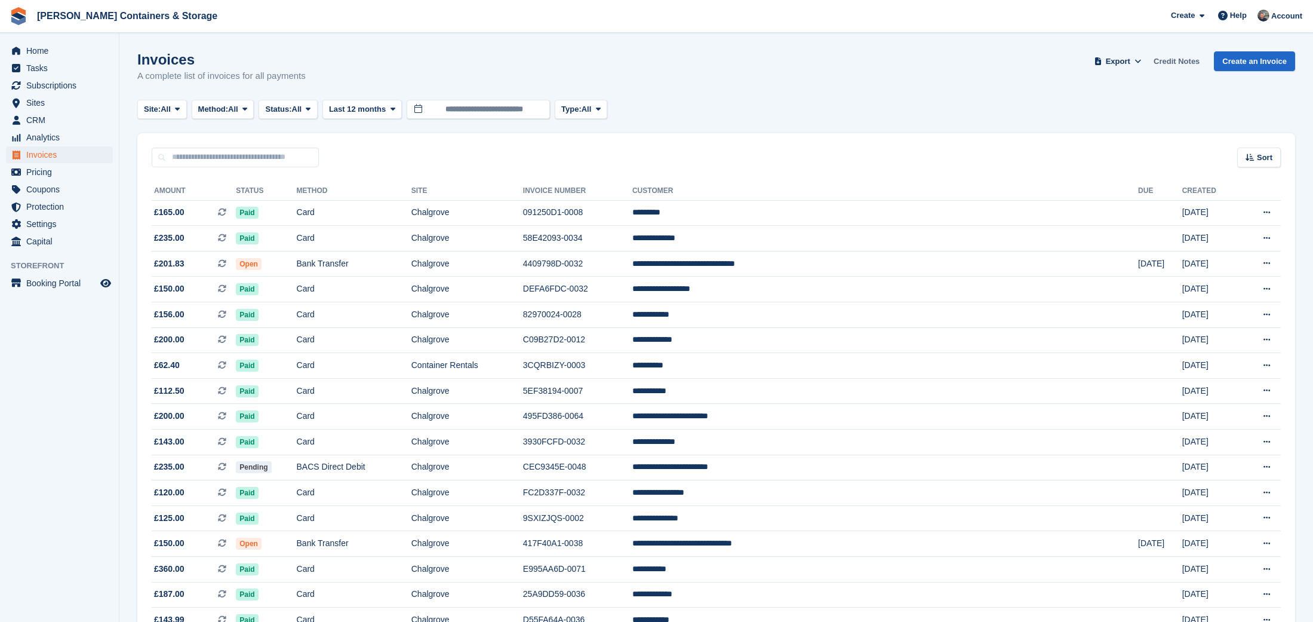
click at [1171, 63] on link "Credit Notes" at bounding box center [1177, 61] width 56 height 20
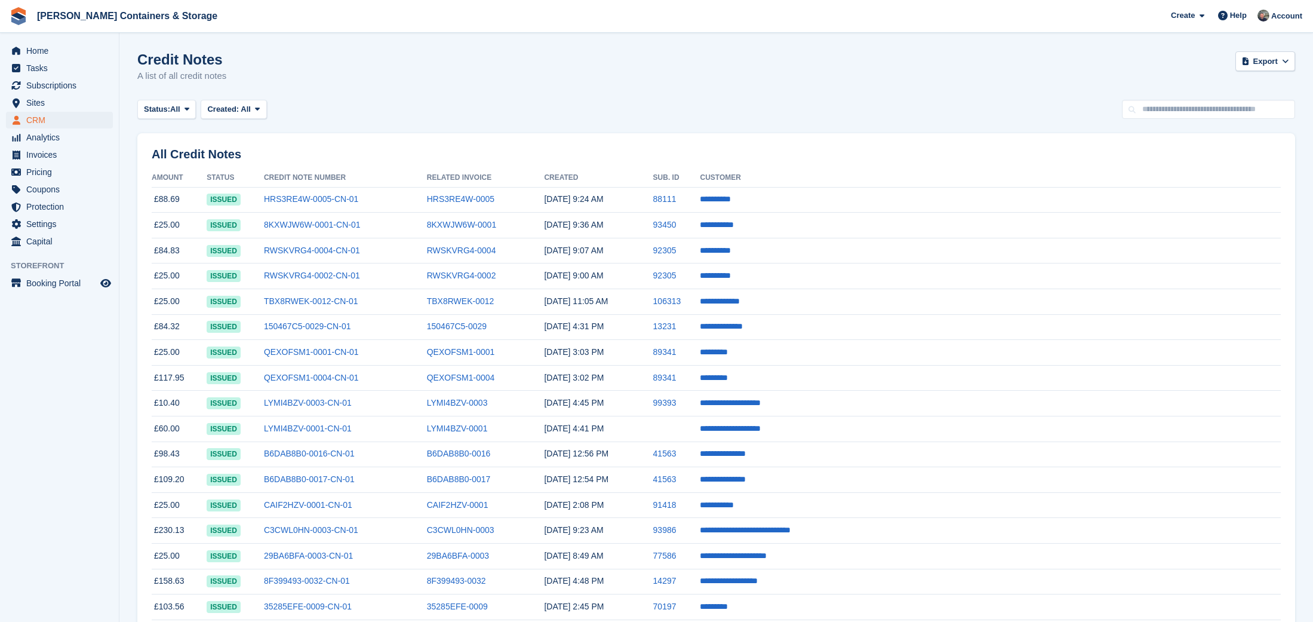
click at [53, 112] on span "CRM" at bounding box center [62, 120] width 72 height 17
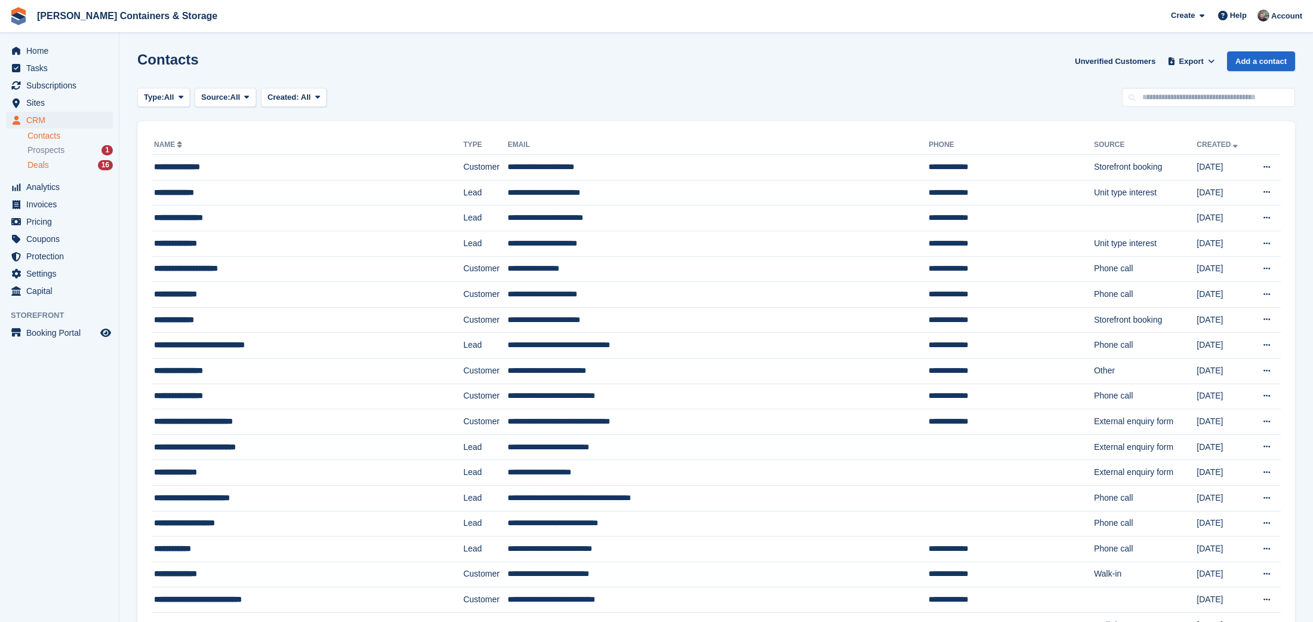
click at [38, 165] on span "Deals" at bounding box center [37, 164] width 21 height 11
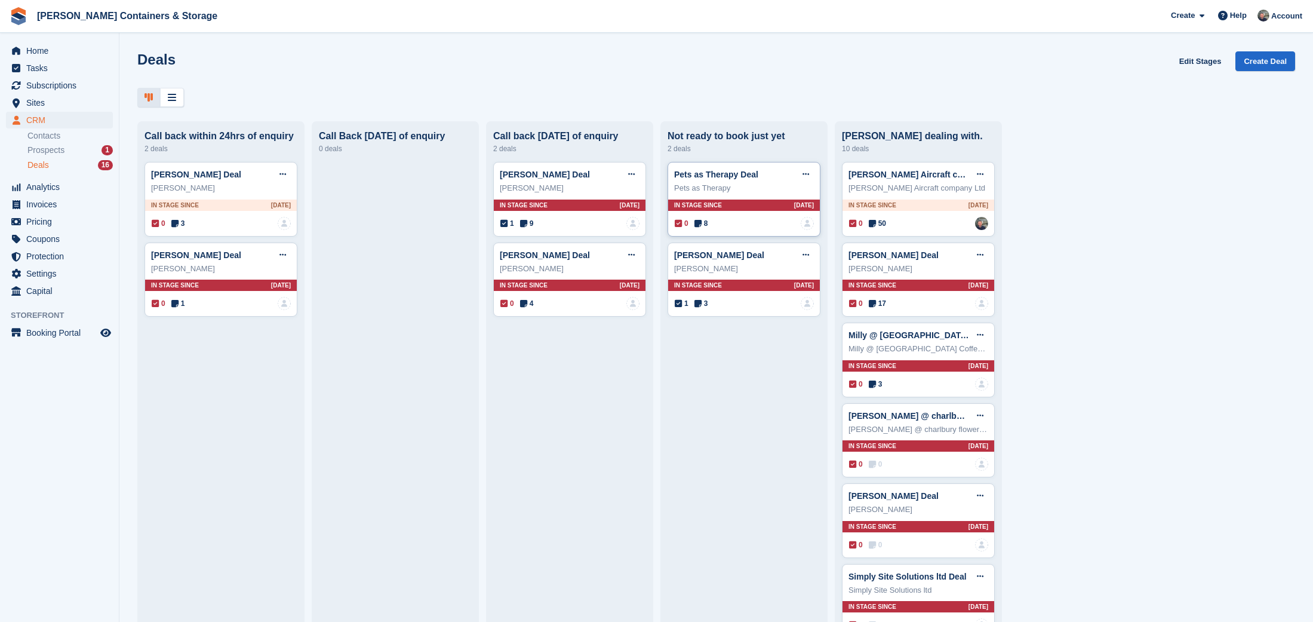
click at [704, 221] on span "8" at bounding box center [702, 223] width 14 height 11
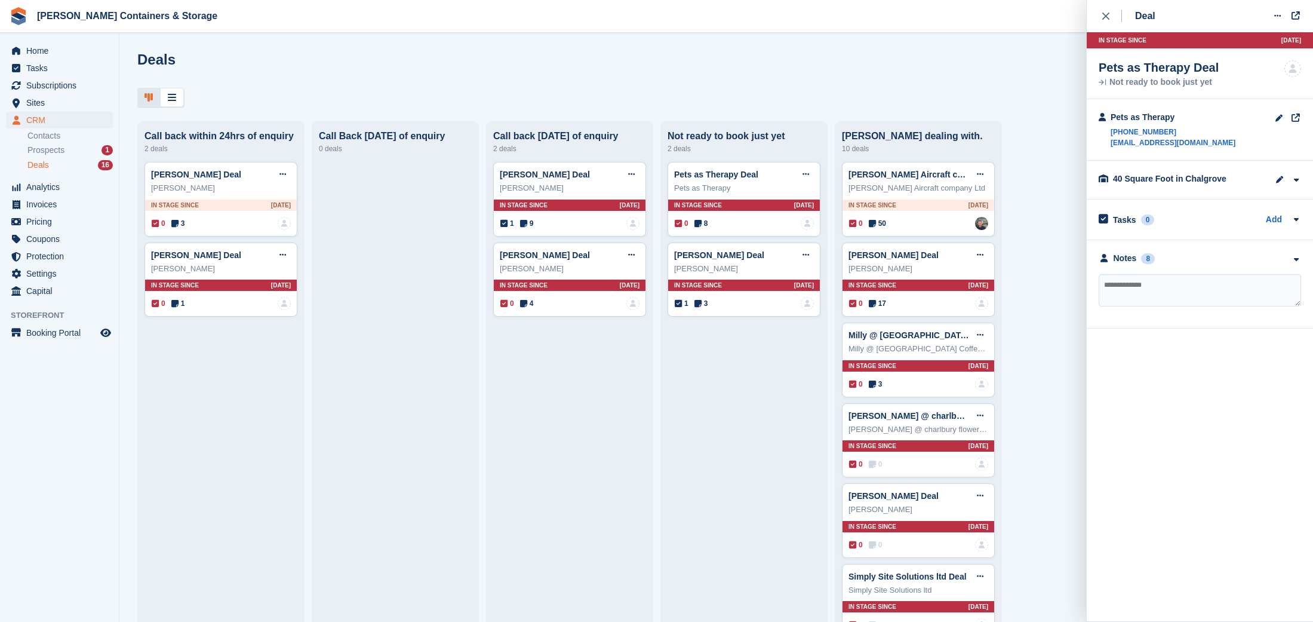
drag, startPoint x: 1138, startPoint y: 257, endPoint x: 1155, endPoint y: 325, distance: 70.2
click at [1138, 257] on div "Notes 8" at bounding box center [1127, 258] width 56 height 13
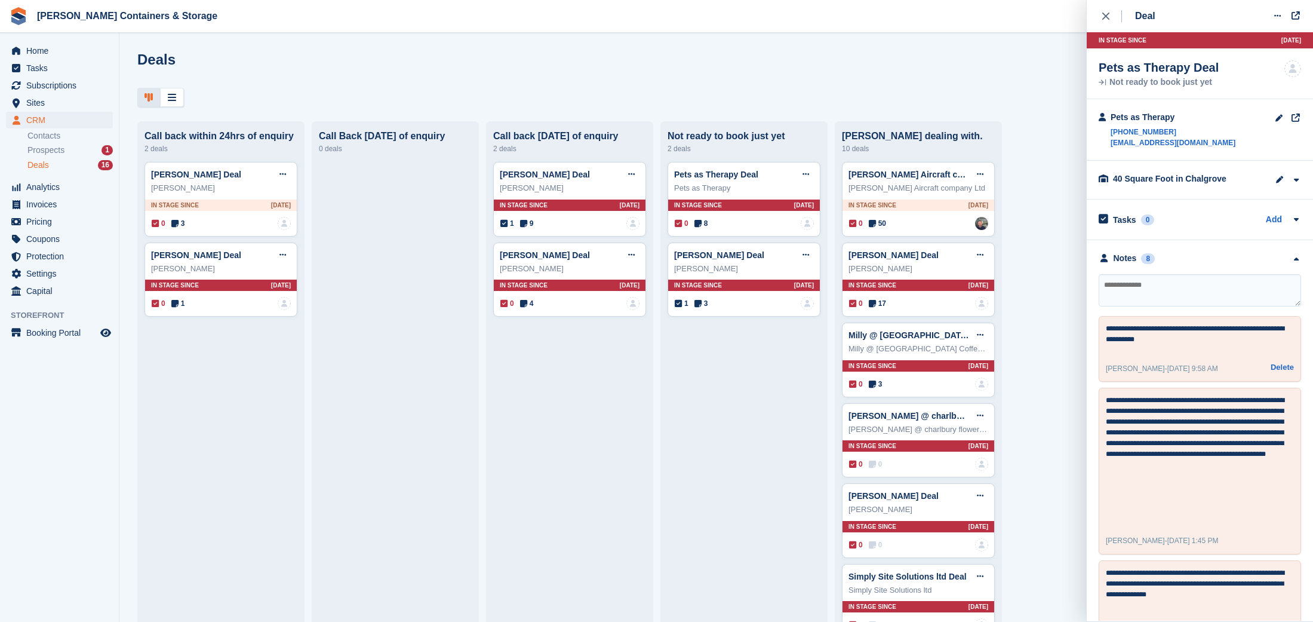
click at [1172, 375] on div "**********" at bounding box center [1200, 349] width 202 height 66
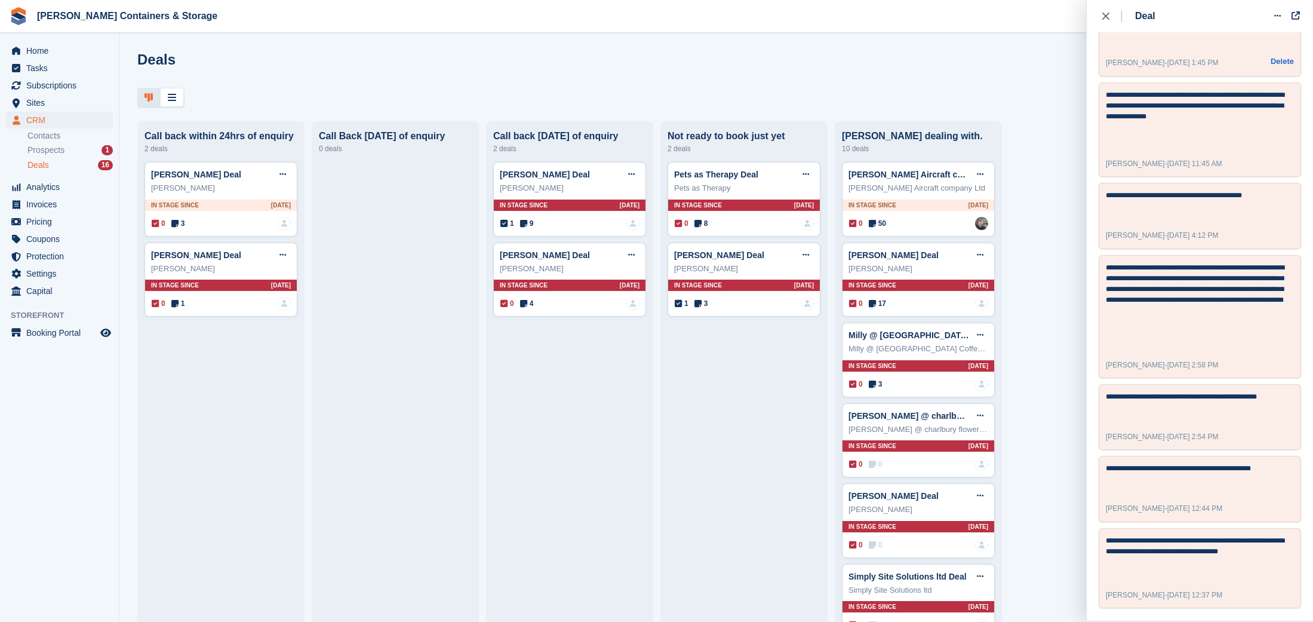
scroll to position [478, 0]
click at [1191, 546] on textarea "**********" at bounding box center [1200, 556] width 188 height 43
drag, startPoint x: 1191, startPoint y: 546, endPoint x: 1173, endPoint y: 512, distance: 38.7
click at [1191, 545] on textarea "**********" at bounding box center [1200, 556] width 188 height 43
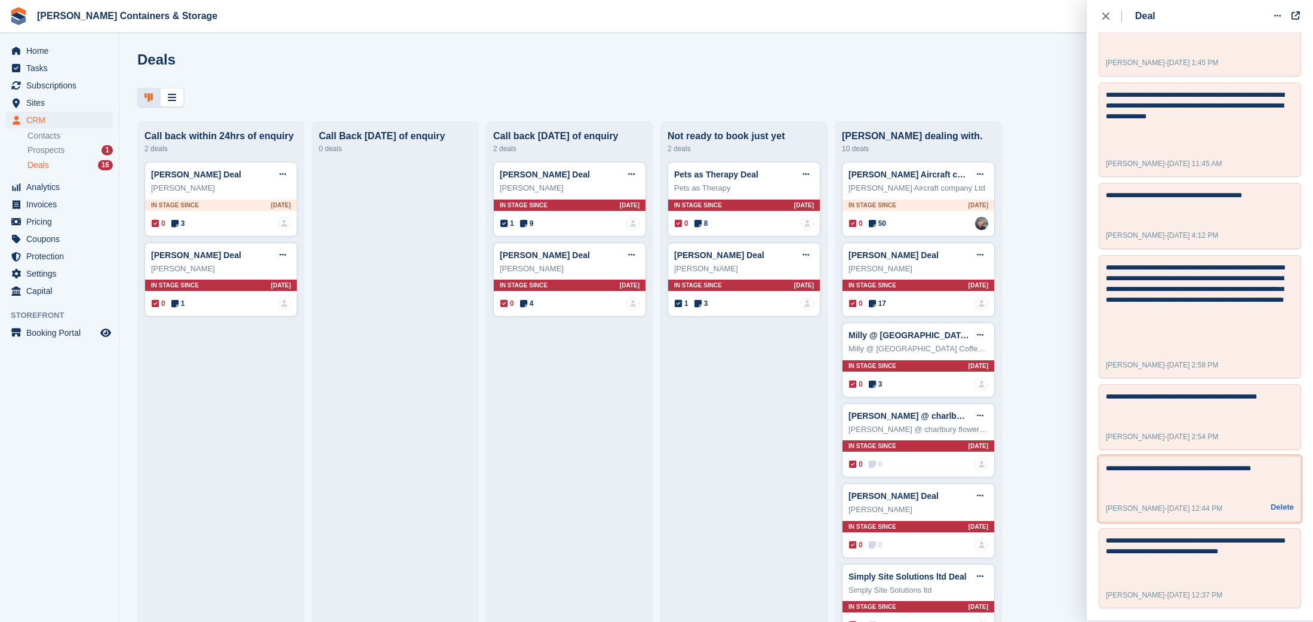
click at [1149, 471] on textarea "**********" at bounding box center [1200, 477] width 188 height 29
click at [1120, 391] on textarea "**********" at bounding box center [1200, 405] width 188 height 29
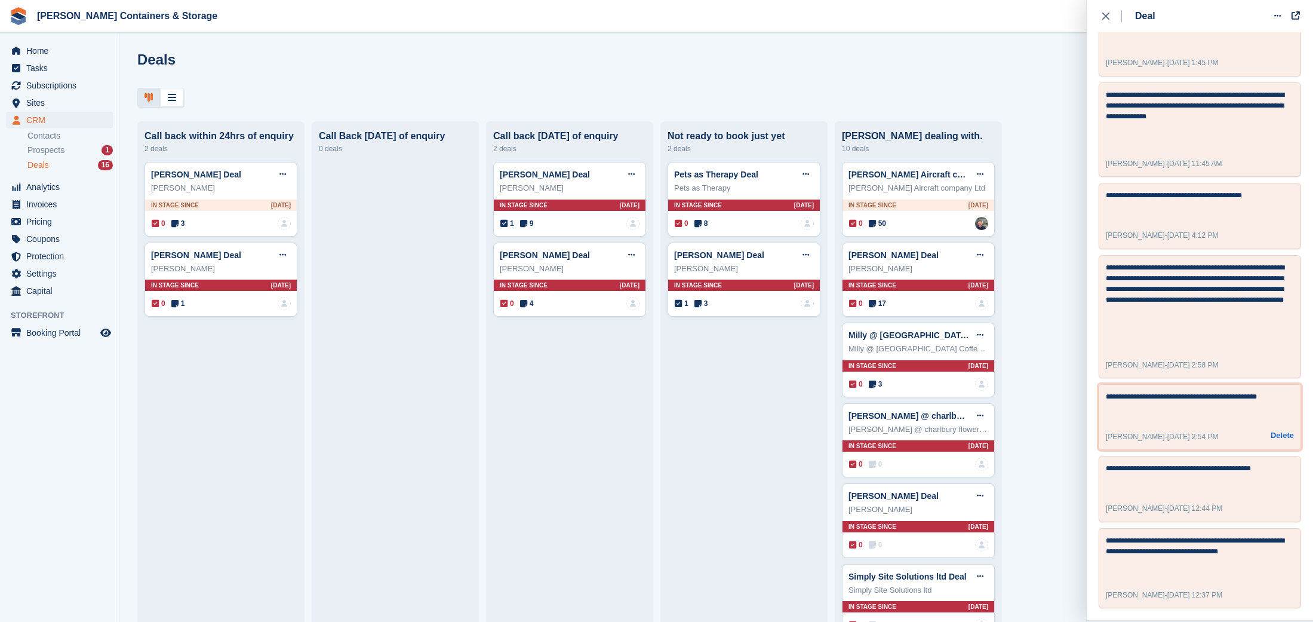
click at [1121, 395] on textarea "**********" at bounding box center [1200, 405] width 188 height 29
click at [1168, 281] on textarea "**********" at bounding box center [1200, 305] width 188 height 86
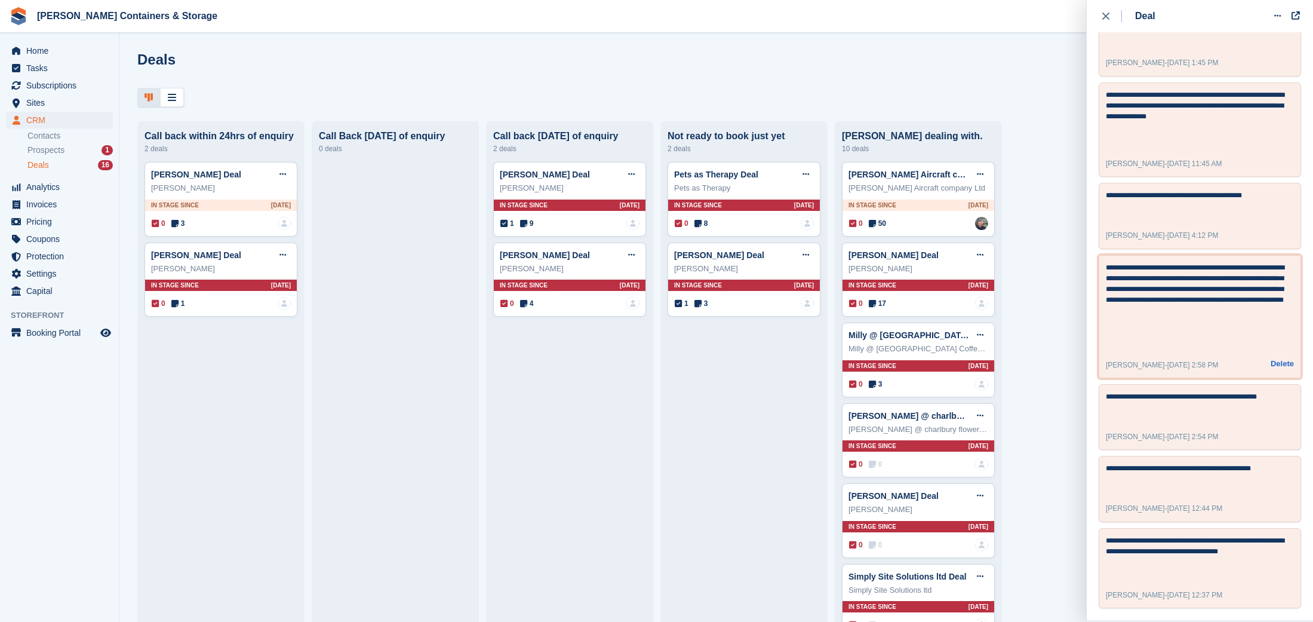
click at [1168, 281] on textarea "**********" at bounding box center [1200, 305] width 188 height 86
click at [1246, 312] on textarea "**********" at bounding box center [1200, 305] width 188 height 86
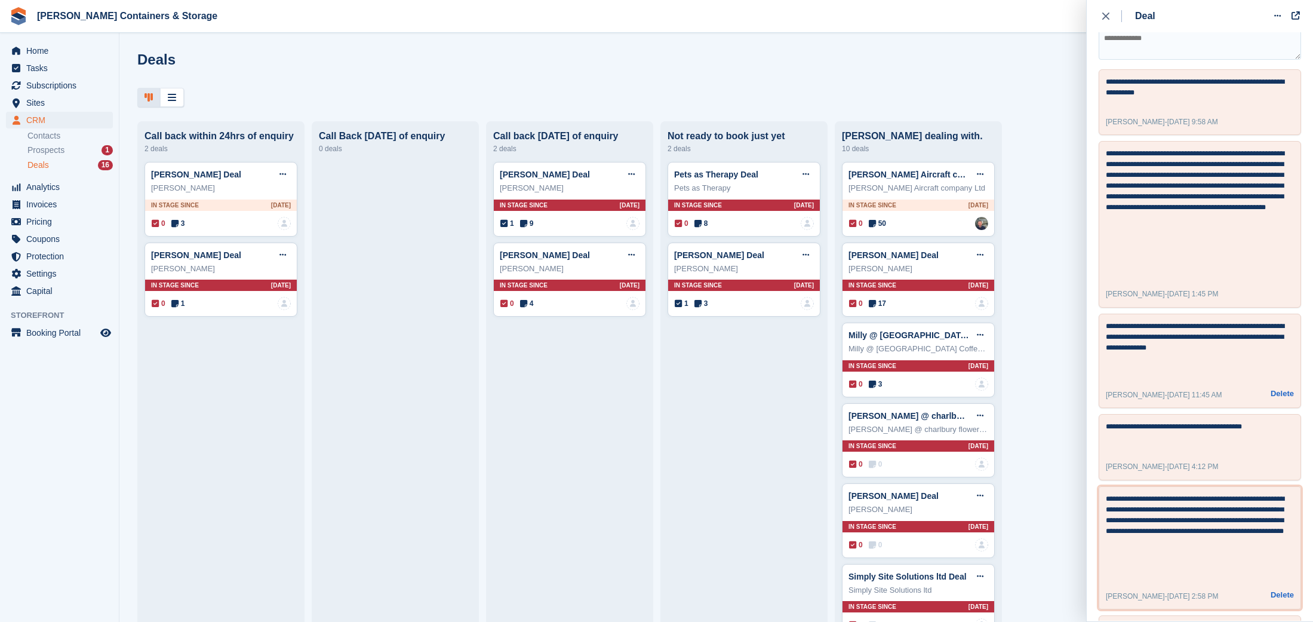
scroll to position [247, 0]
click at [1162, 344] on textarea "**********" at bounding box center [1200, 348] width 188 height 57
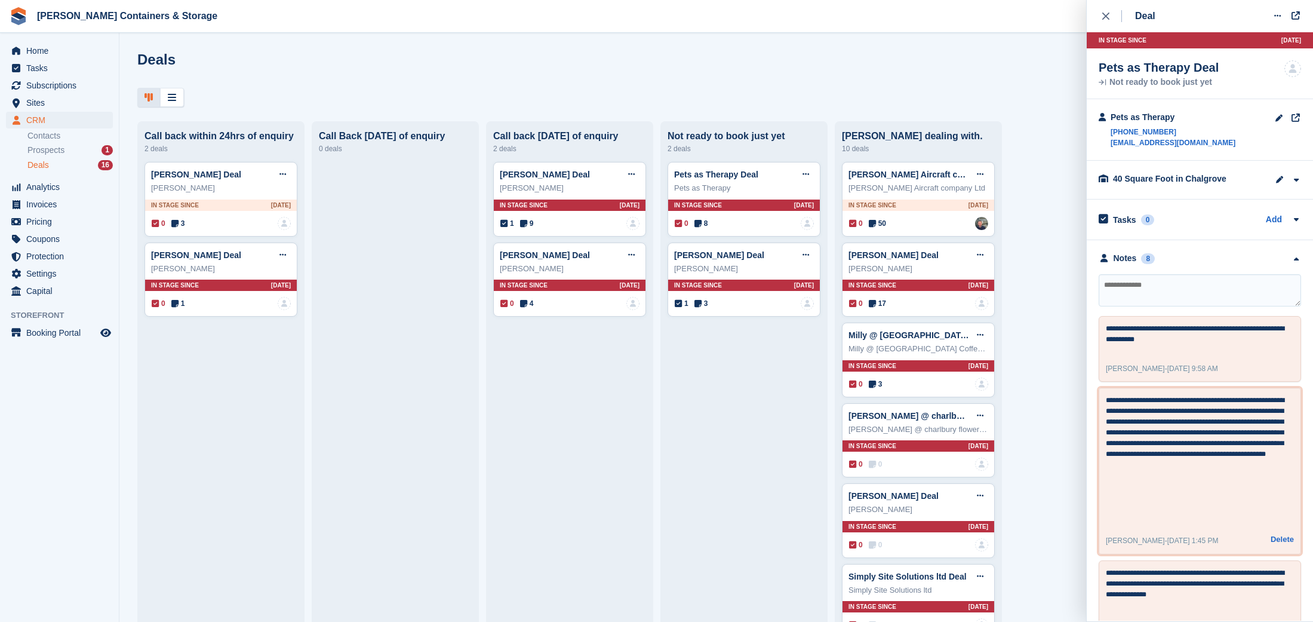
scroll to position [0, 0]
click at [1190, 424] on textarea "**********" at bounding box center [1200, 459] width 188 height 129
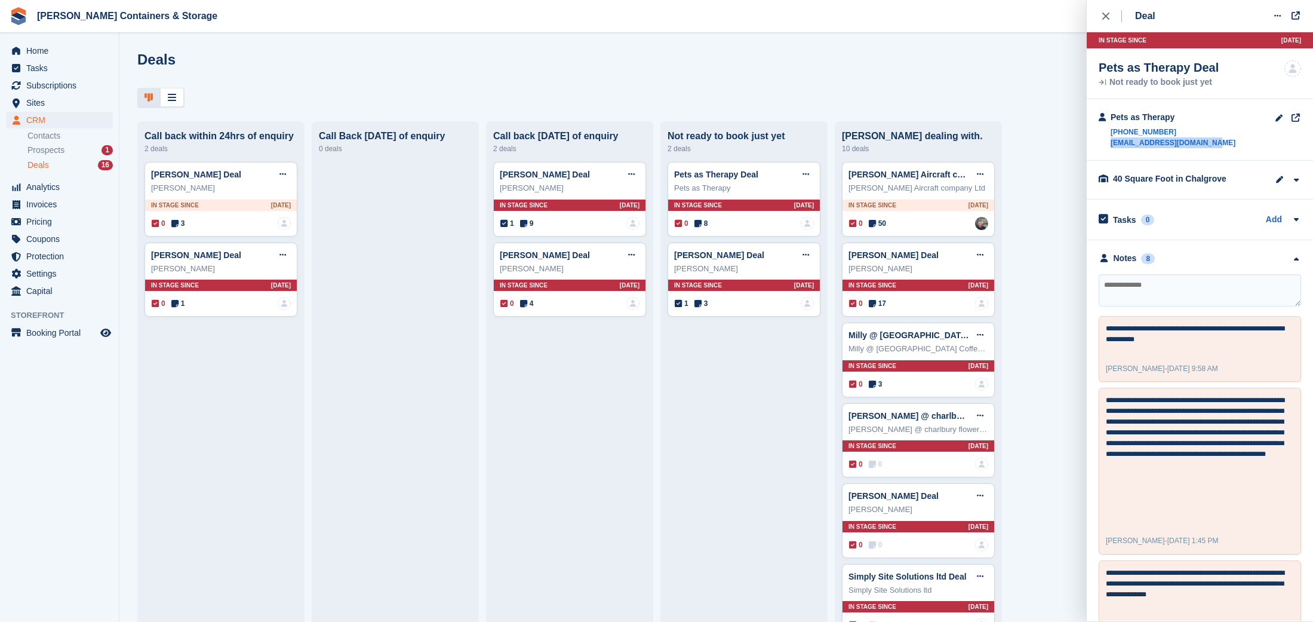
drag, startPoint x: 1219, startPoint y: 145, endPoint x: 1110, endPoint y: 142, distance: 109.3
click at [1110, 142] on div "Pets as Therapy [PHONE_NUMBER] [EMAIL_ADDRESS][DOMAIN_NAME]" at bounding box center [1200, 130] width 226 height 62
copy link "[EMAIL_ADDRESS][DOMAIN_NAME]"
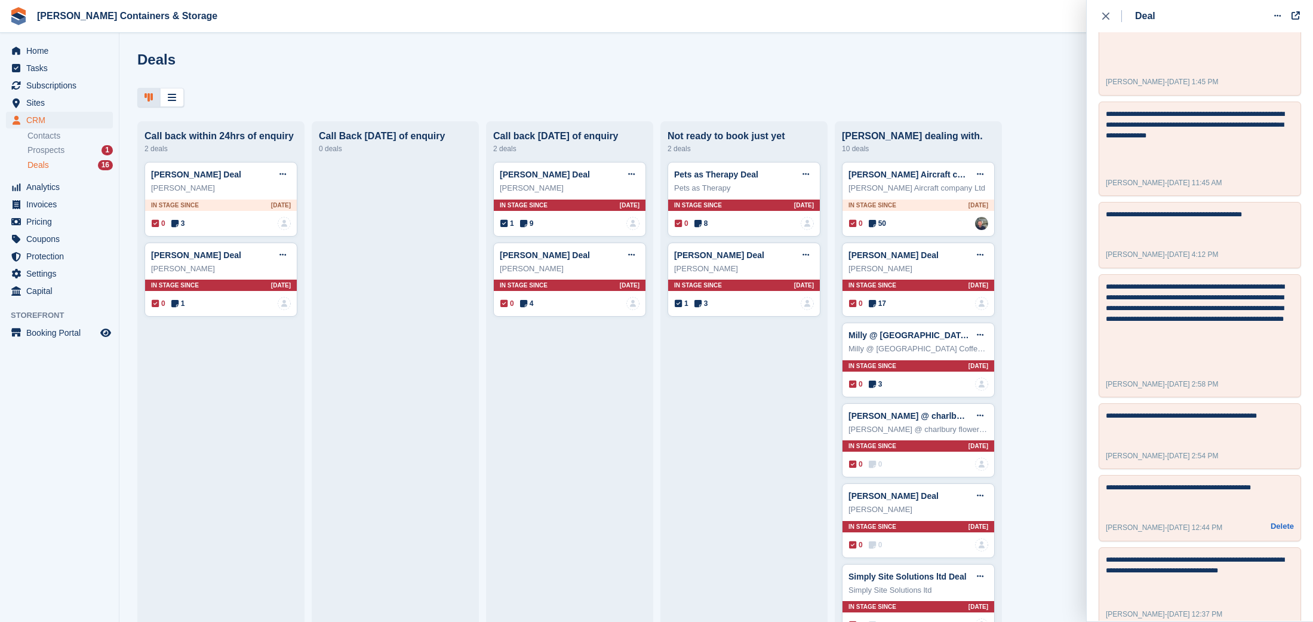
scroll to position [457, 0]
click at [1155, 494] on textarea "**********" at bounding box center [1200, 498] width 188 height 29
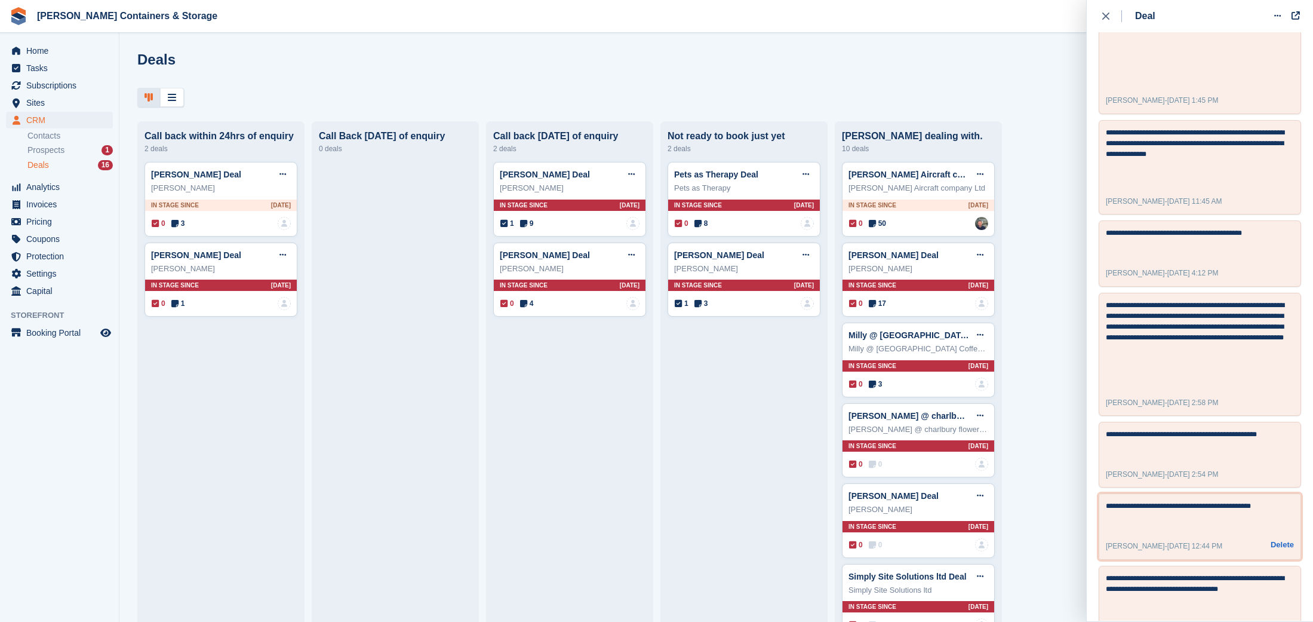
scroll to position [424, 0]
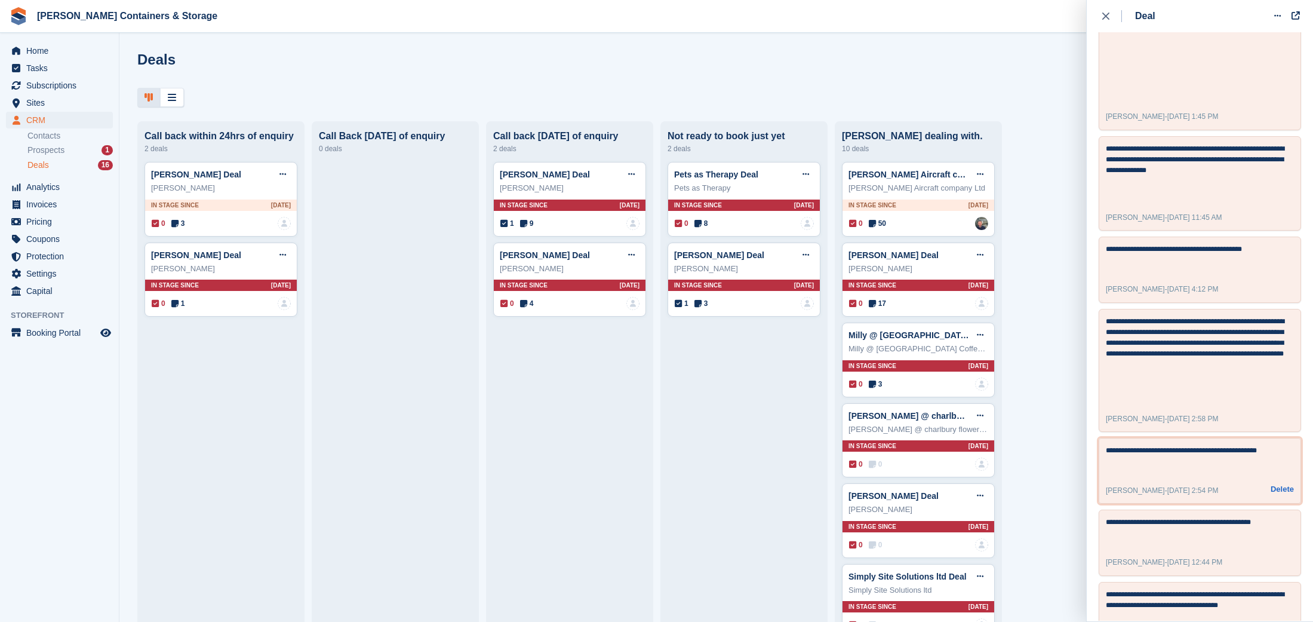
click at [1145, 471] on textarea "**********" at bounding box center [1200, 459] width 188 height 29
click at [1144, 472] on textarea "**********" at bounding box center [1200, 459] width 188 height 29
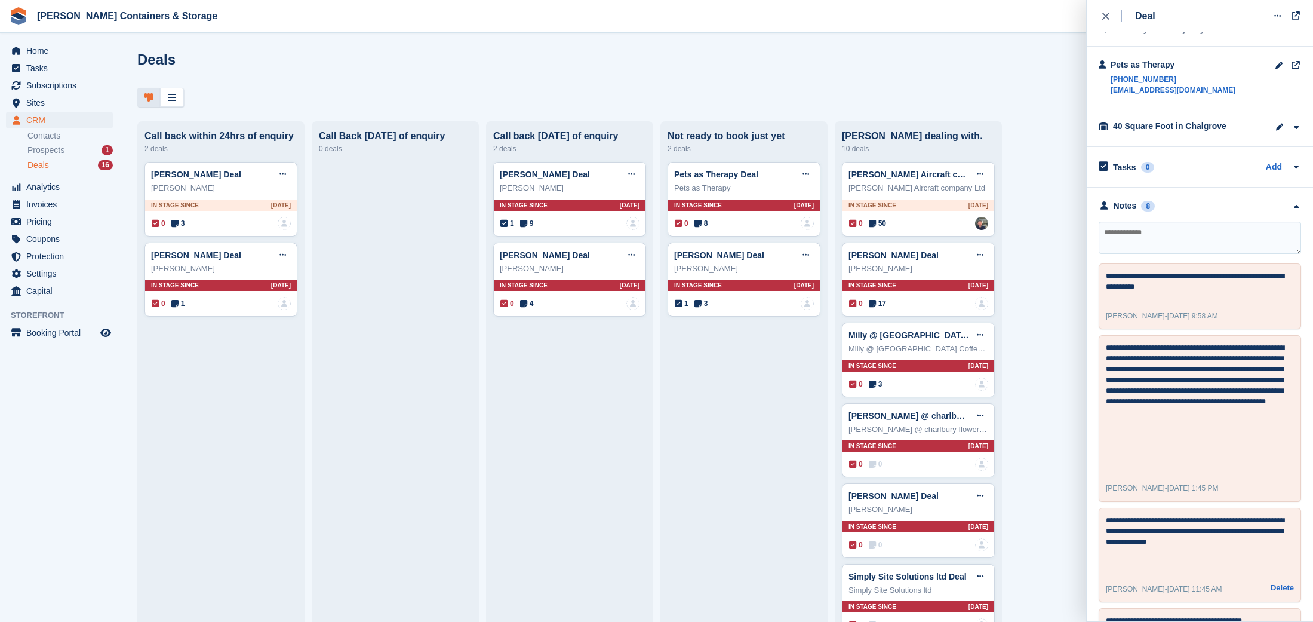
scroll to position [51, 0]
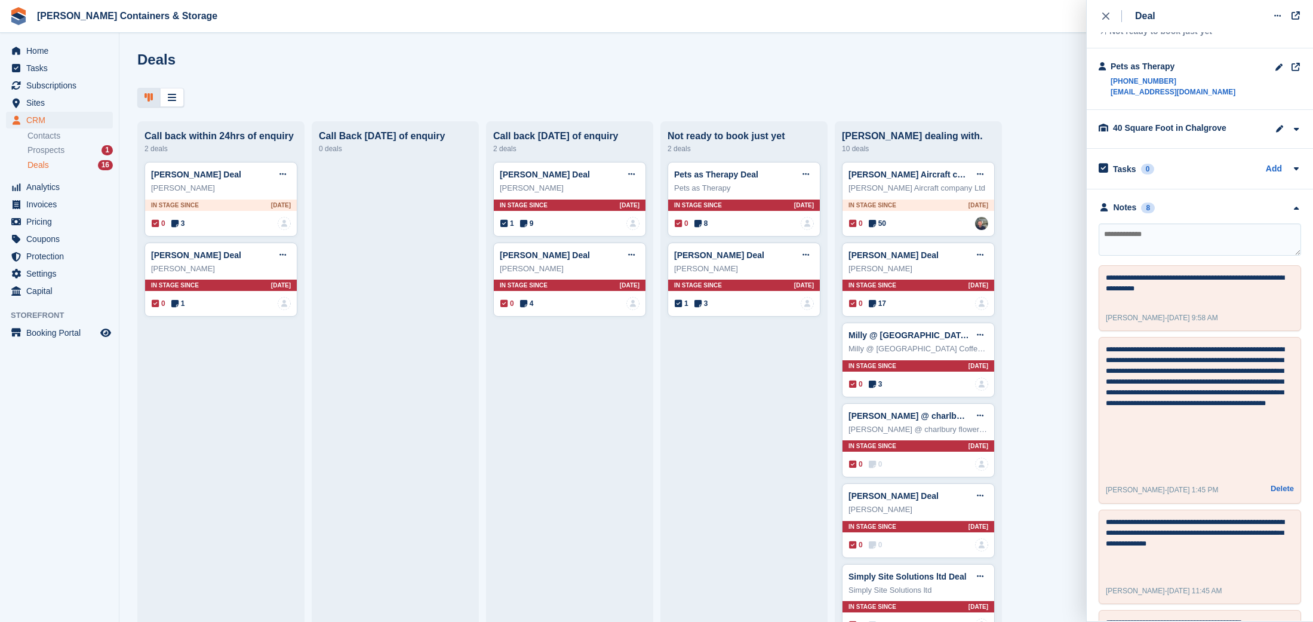
drag, startPoint x: 1234, startPoint y: 487, endPoint x: 1132, endPoint y: 409, distance: 128.3
click at [1132, 409] on div "**********" at bounding box center [1200, 420] width 202 height 166
click at [86, 85] on span "Subscriptions" at bounding box center [62, 85] width 72 height 17
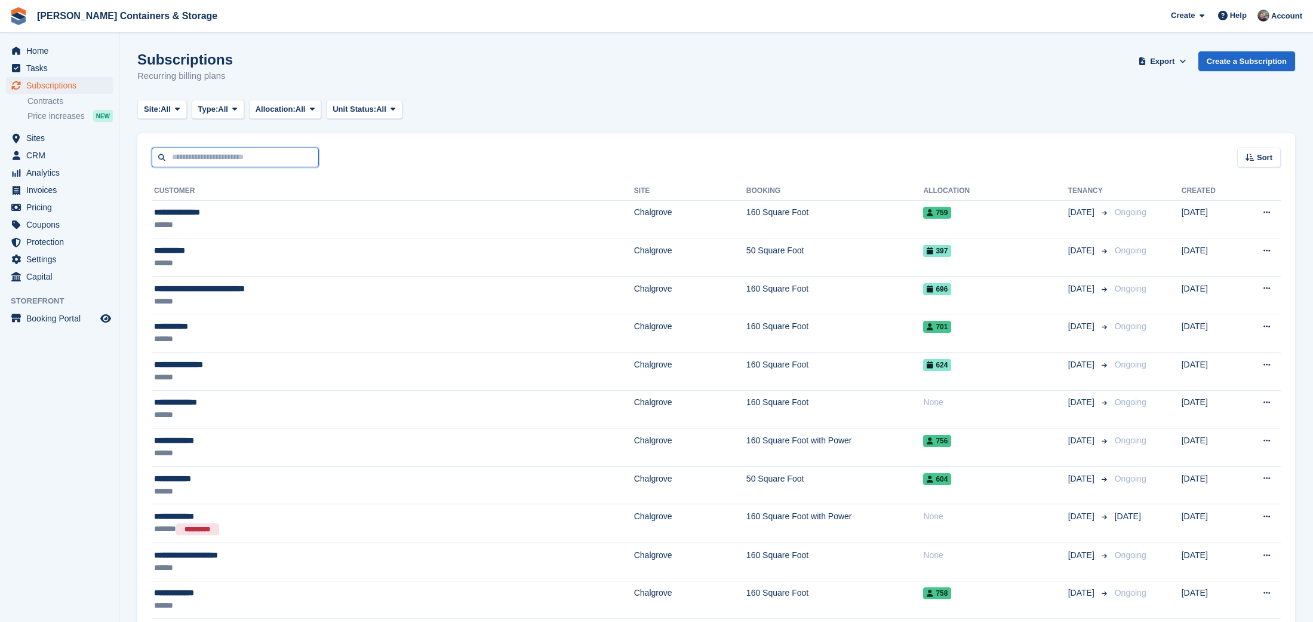
click at [266, 159] on input "text" at bounding box center [235, 158] width 167 height 20
type input "********"
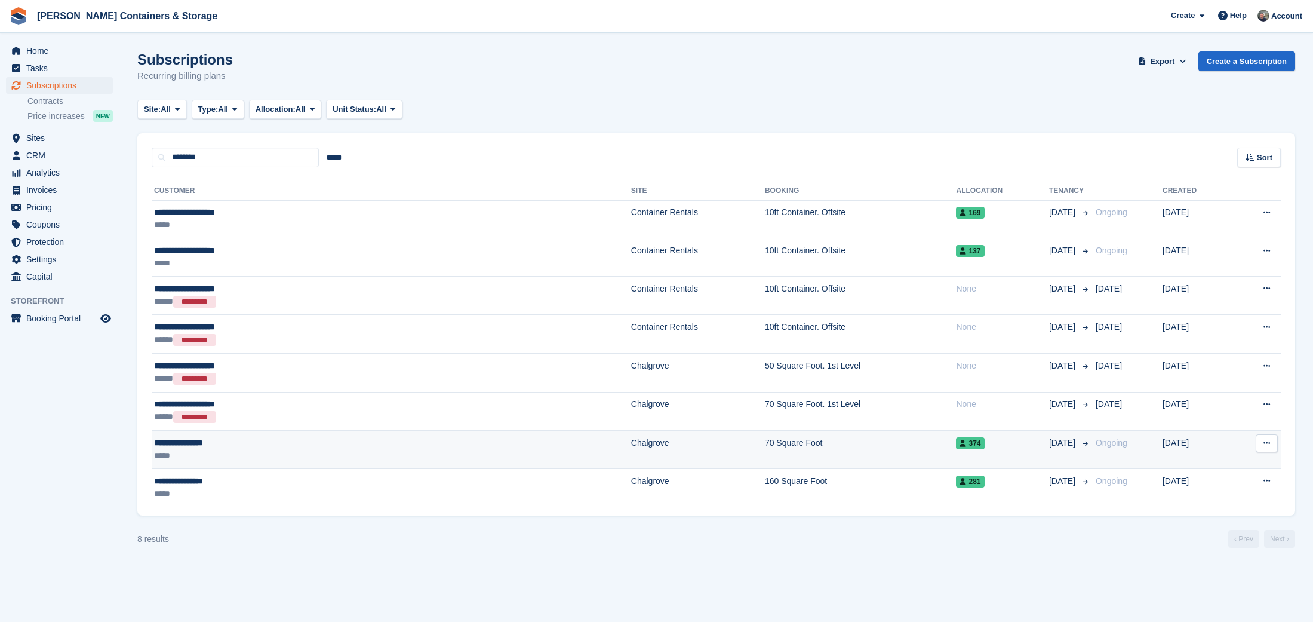
click at [631, 447] on td "Chalgrove" at bounding box center [698, 450] width 134 height 38
